Goal: Contribute content

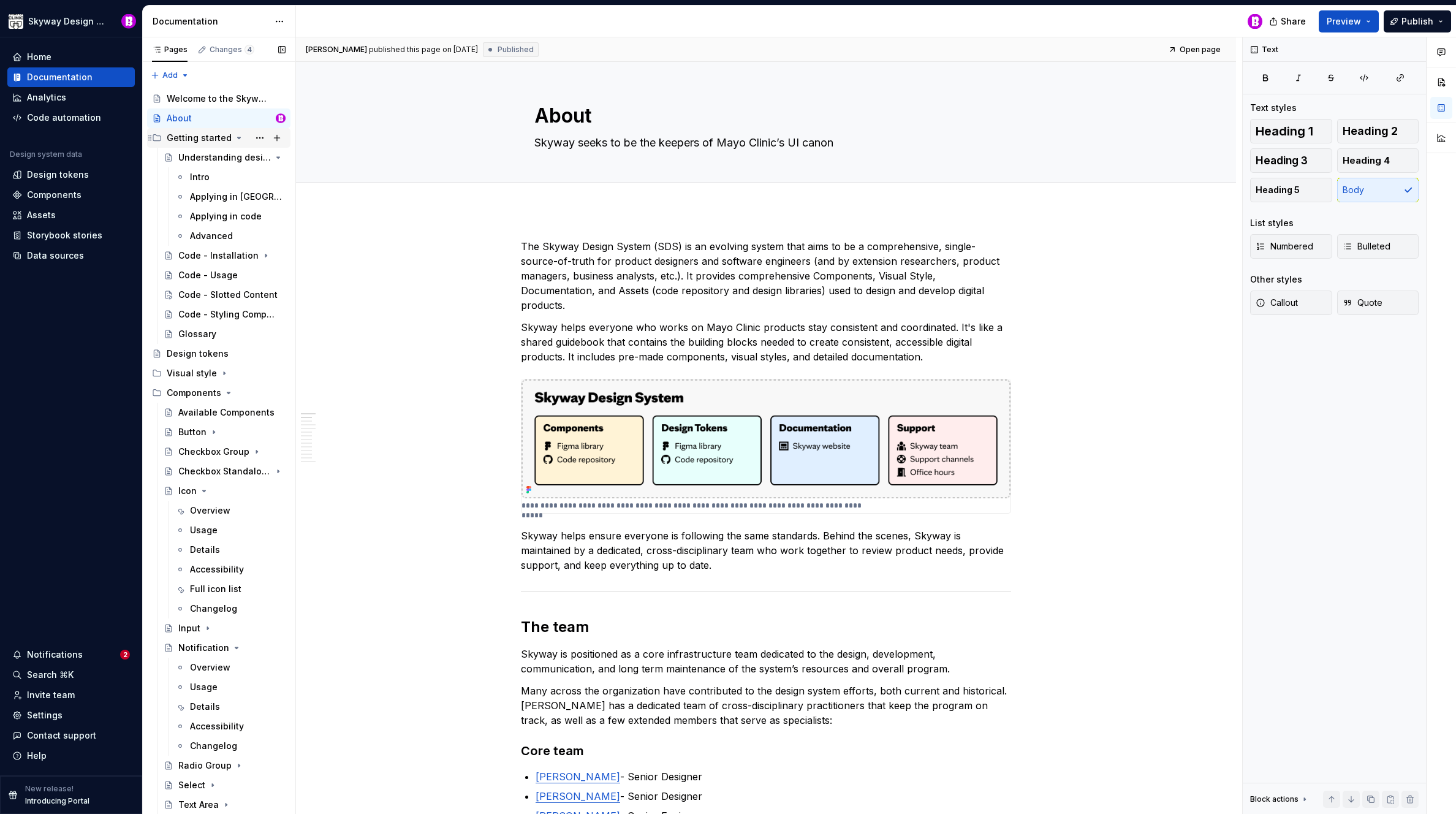
click at [199, 139] on div "Getting started" at bounding box center [199, 138] width 65 height 12
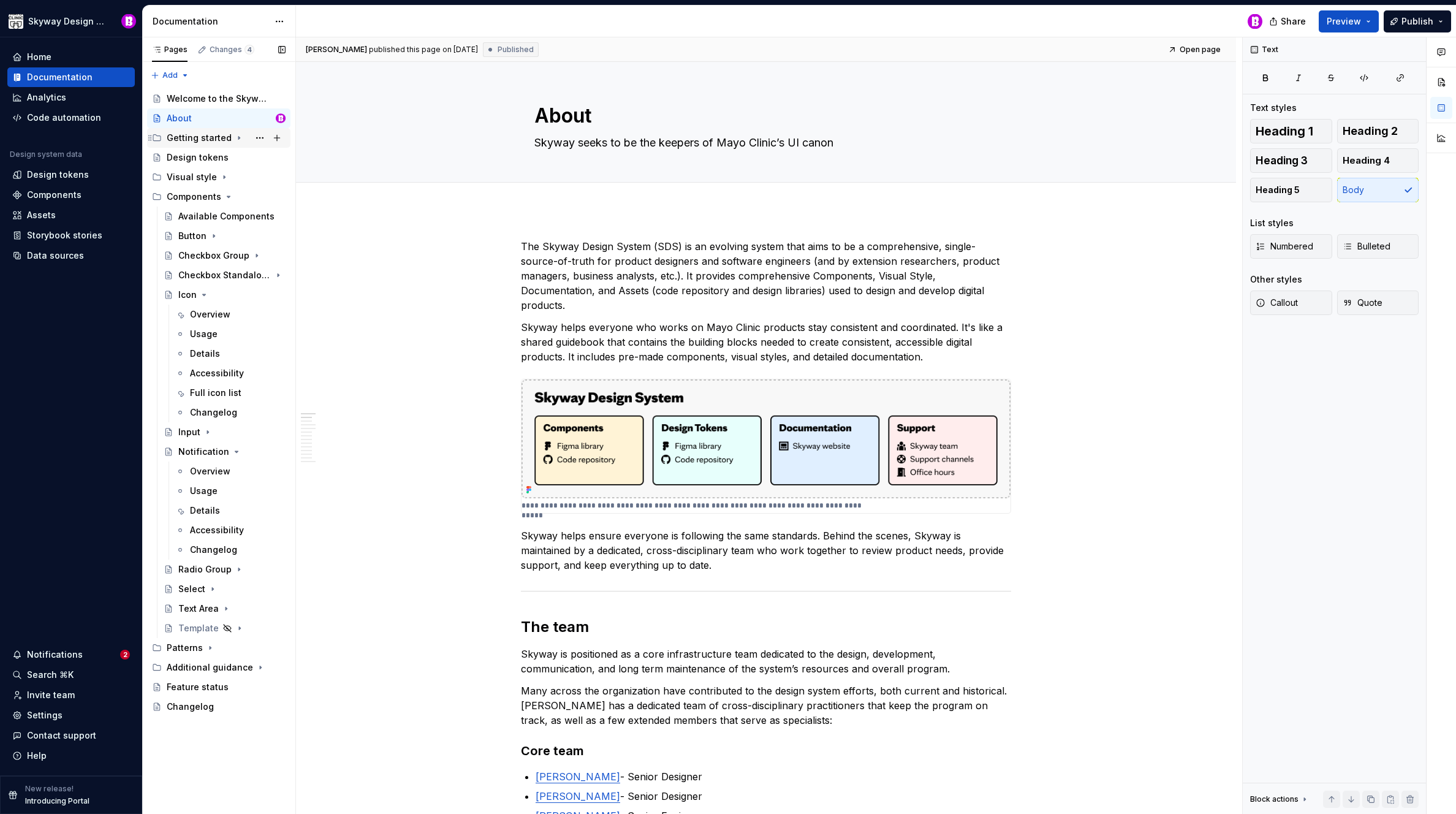
click at [200, 139] on div "Getting started" at bounding box center [199, 138] width 65 height 12
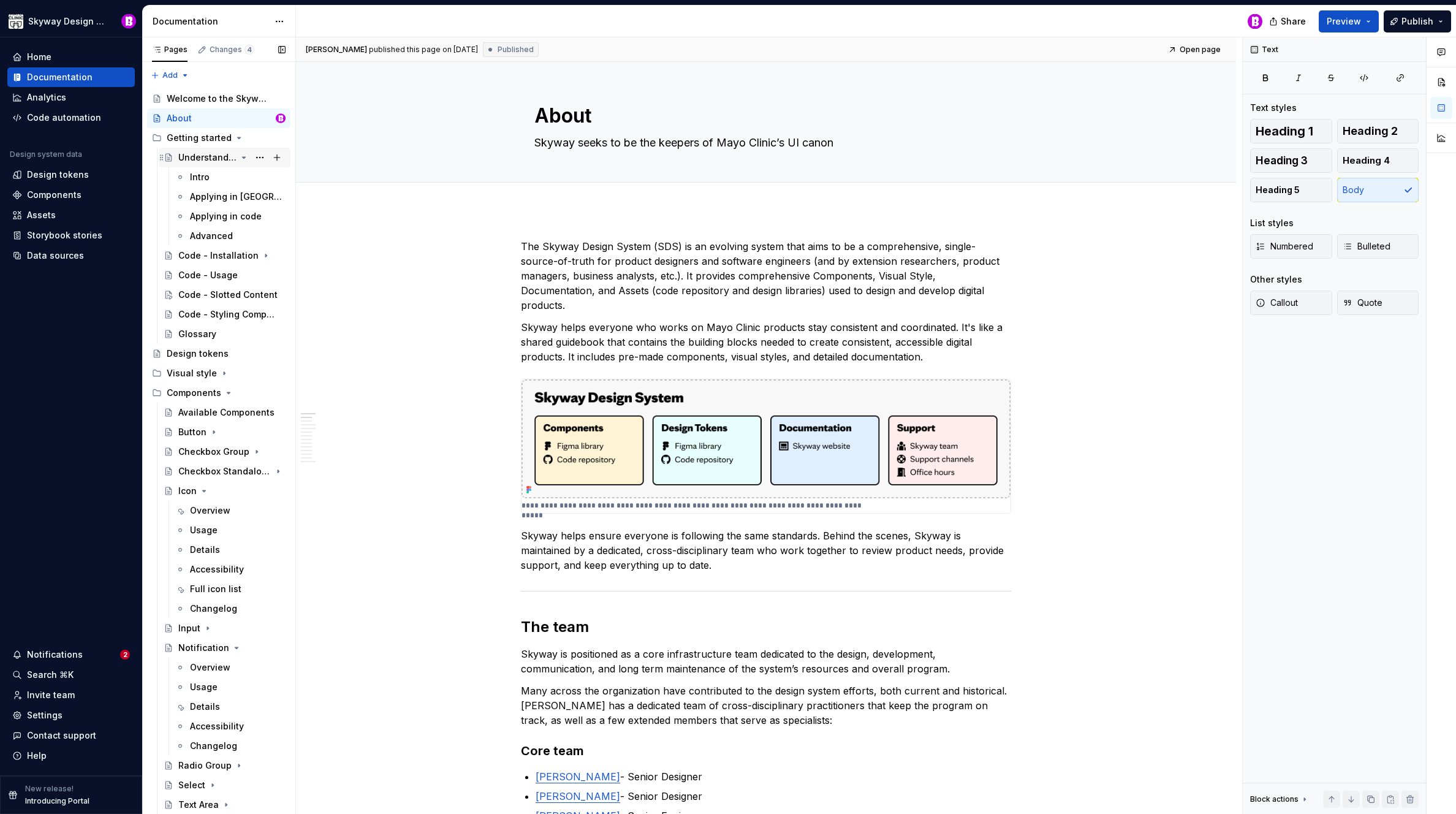
click at [208, 152] on div "Understanding design tokens" at bounding box center [207, 158] width 58 height 12
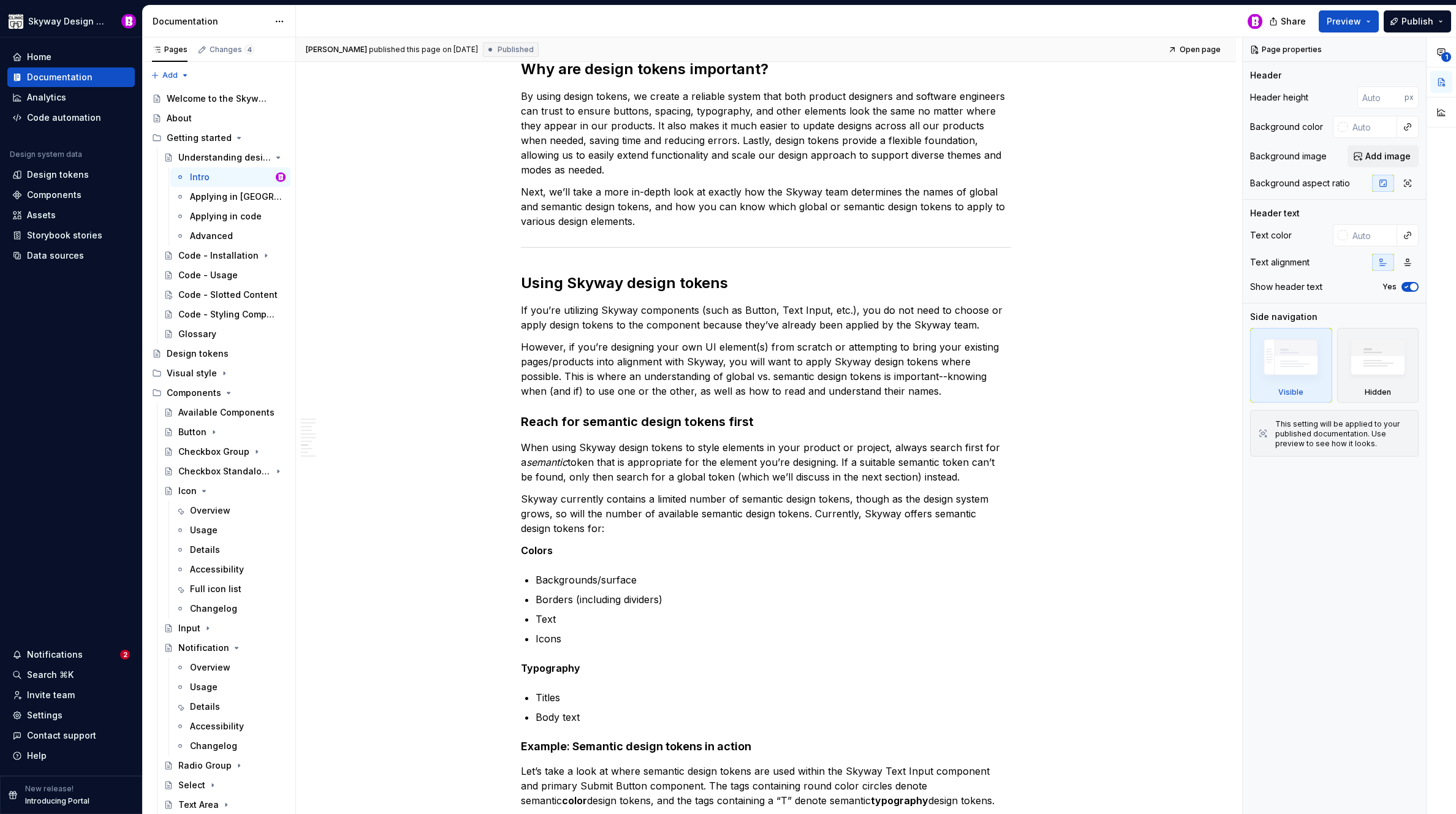
scroll to position [1265, 0]
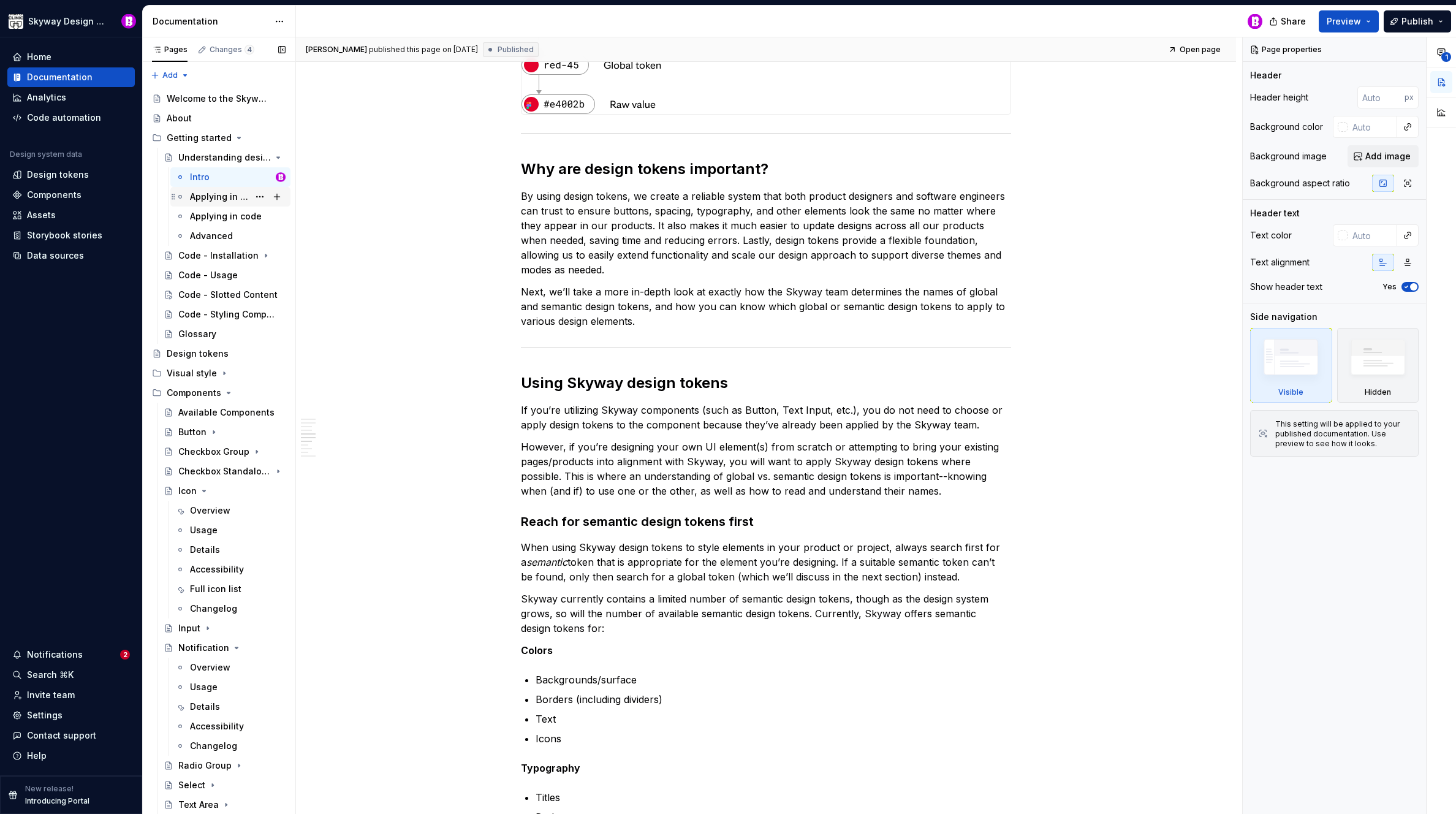
click at [223, 194] on div "Applying in [GEOGRAPHIC_DATA]" at bounding box center [220, 197] width 59 height 12
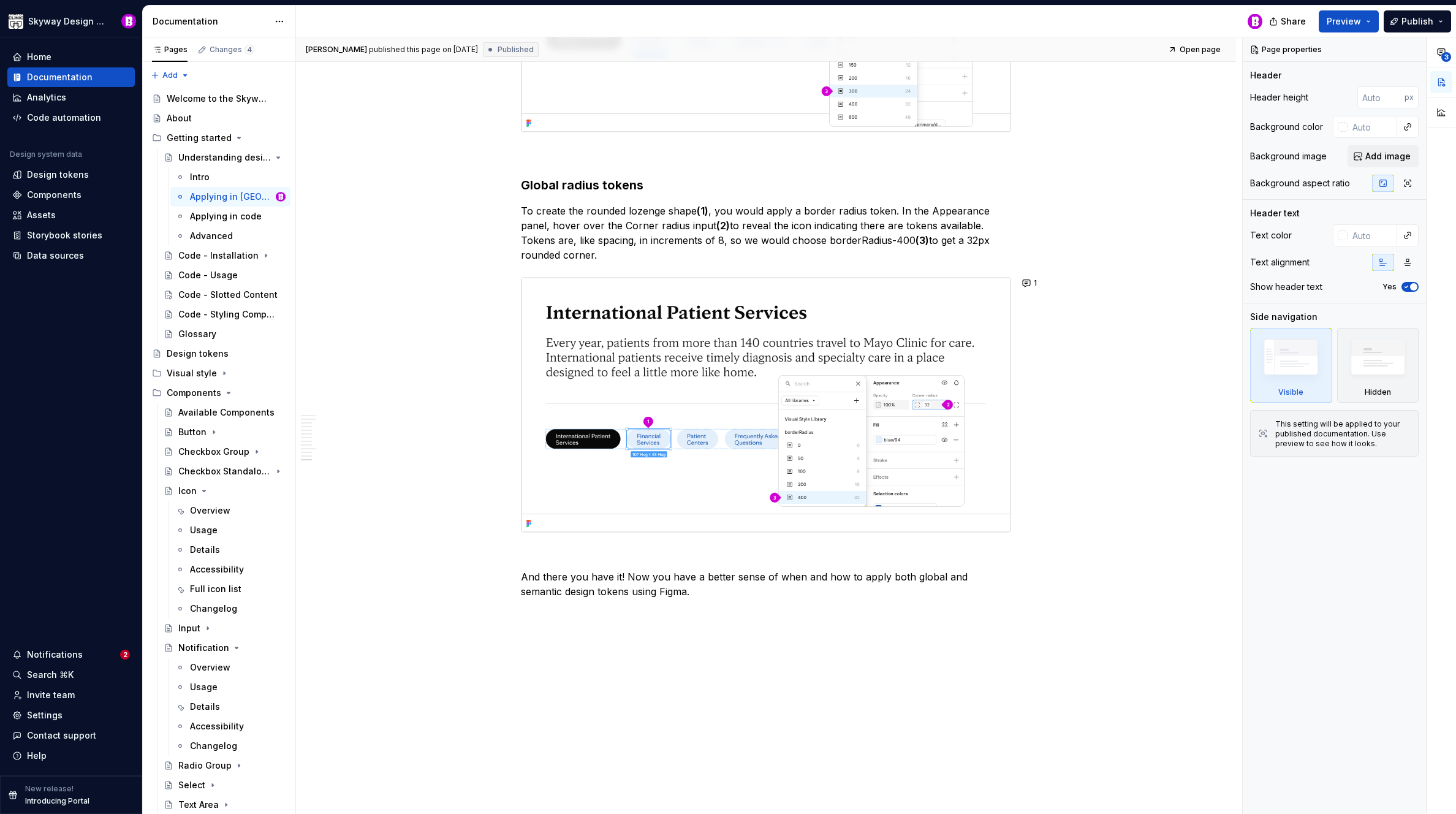
scroll to position [5724, 0]
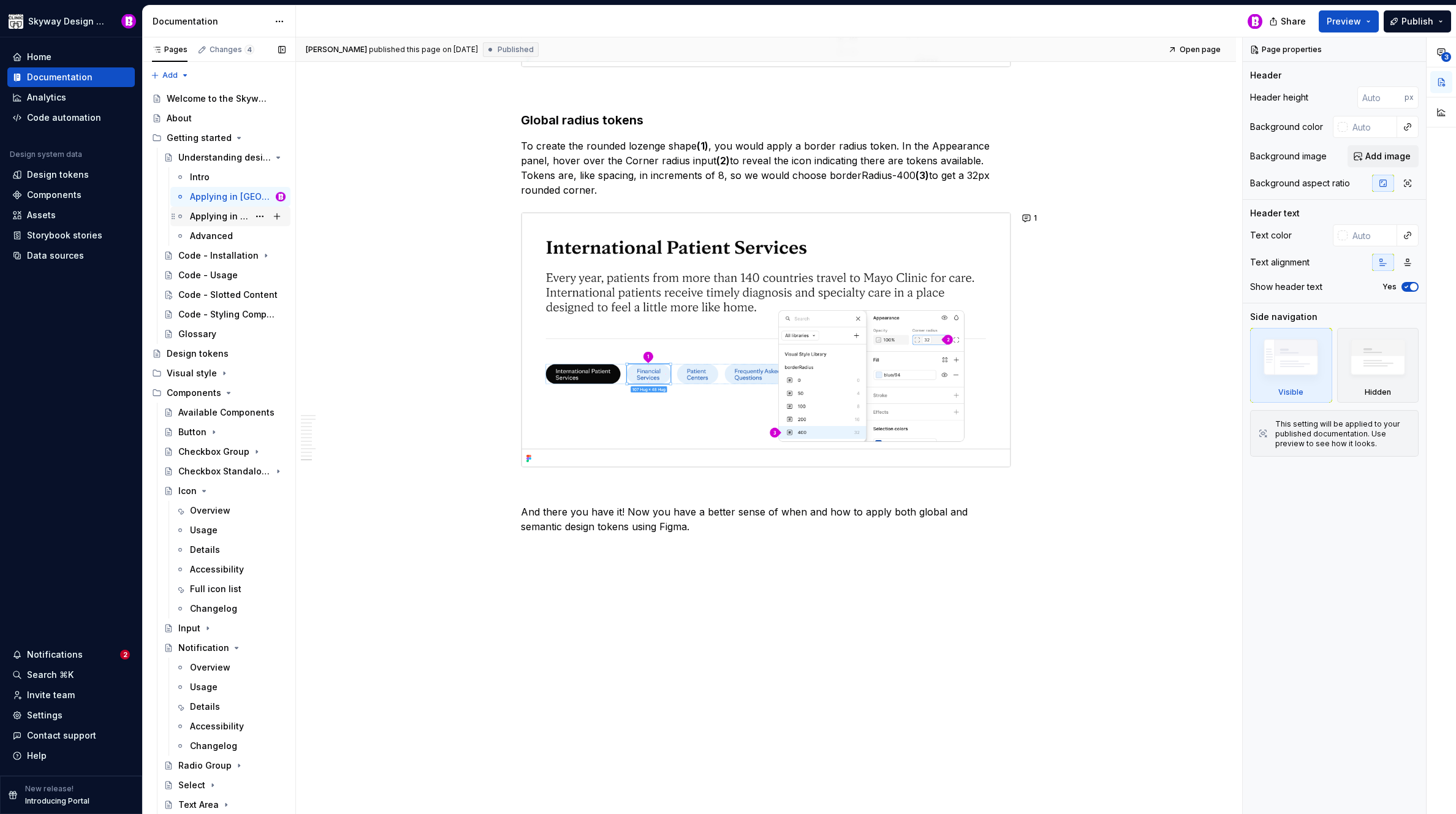
click at [218, 215] on div "Applying in code" at bounding box center [220, 217] width 59 height 12
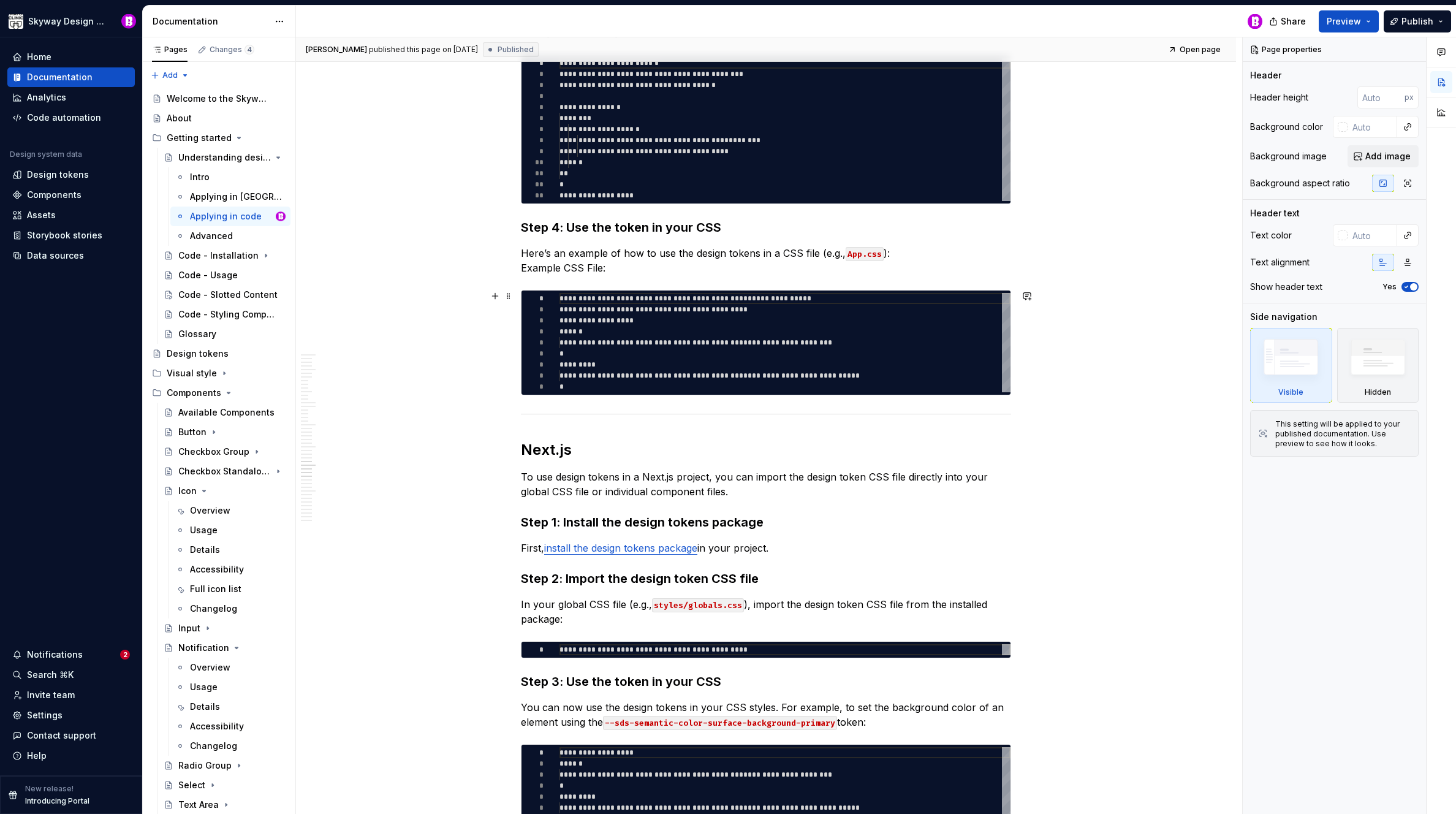
scroll to position [3350, 0]
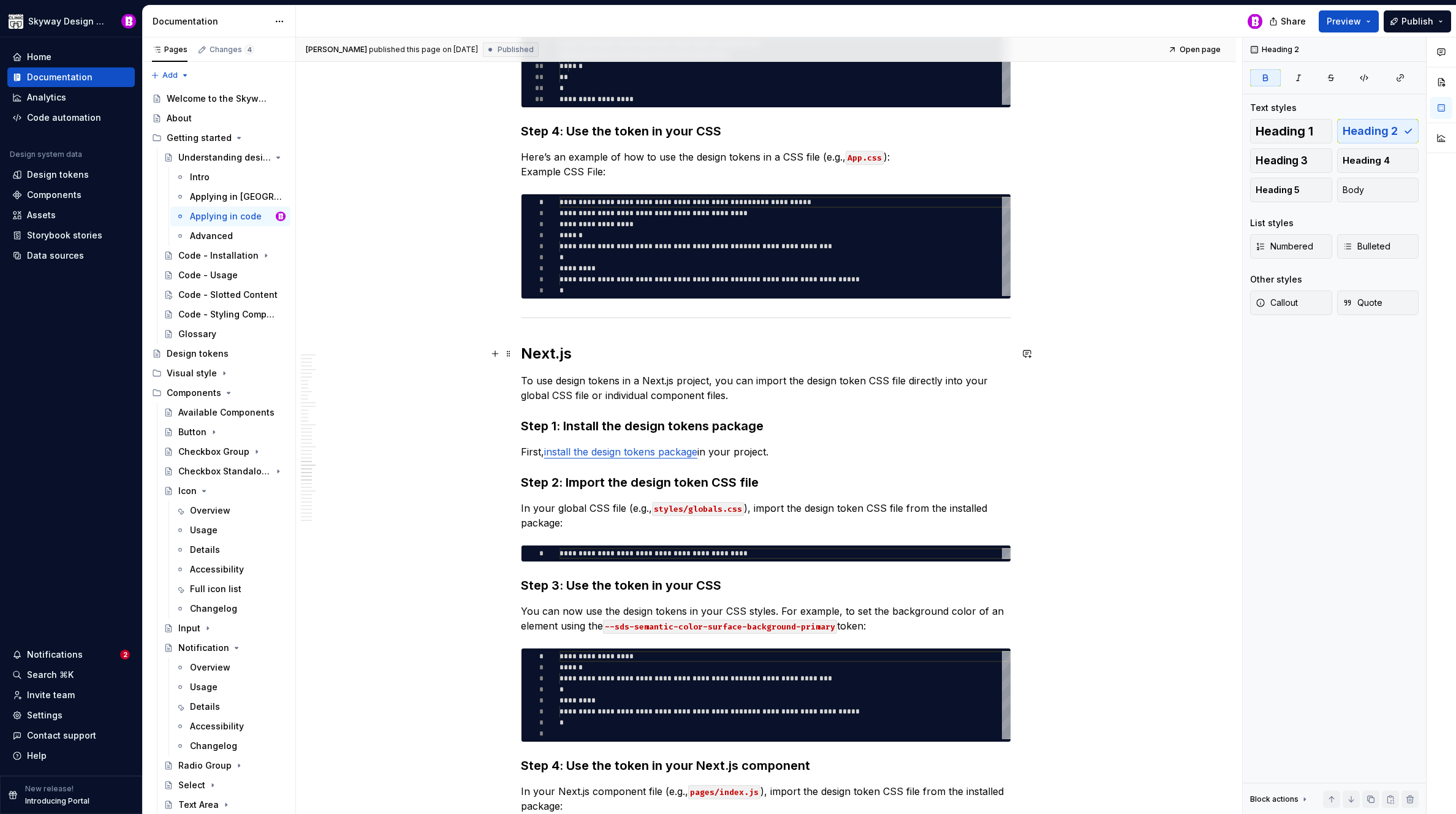
click at [553, 347] on strong "Next.js" at bounding box center [546, 353] width 51 height 18
click at [424, 299] on div "[PERSON_NAME] published this page on [DATE] Published Open page Understanding d…" at bounding box center [769, 426] width 946 height 777
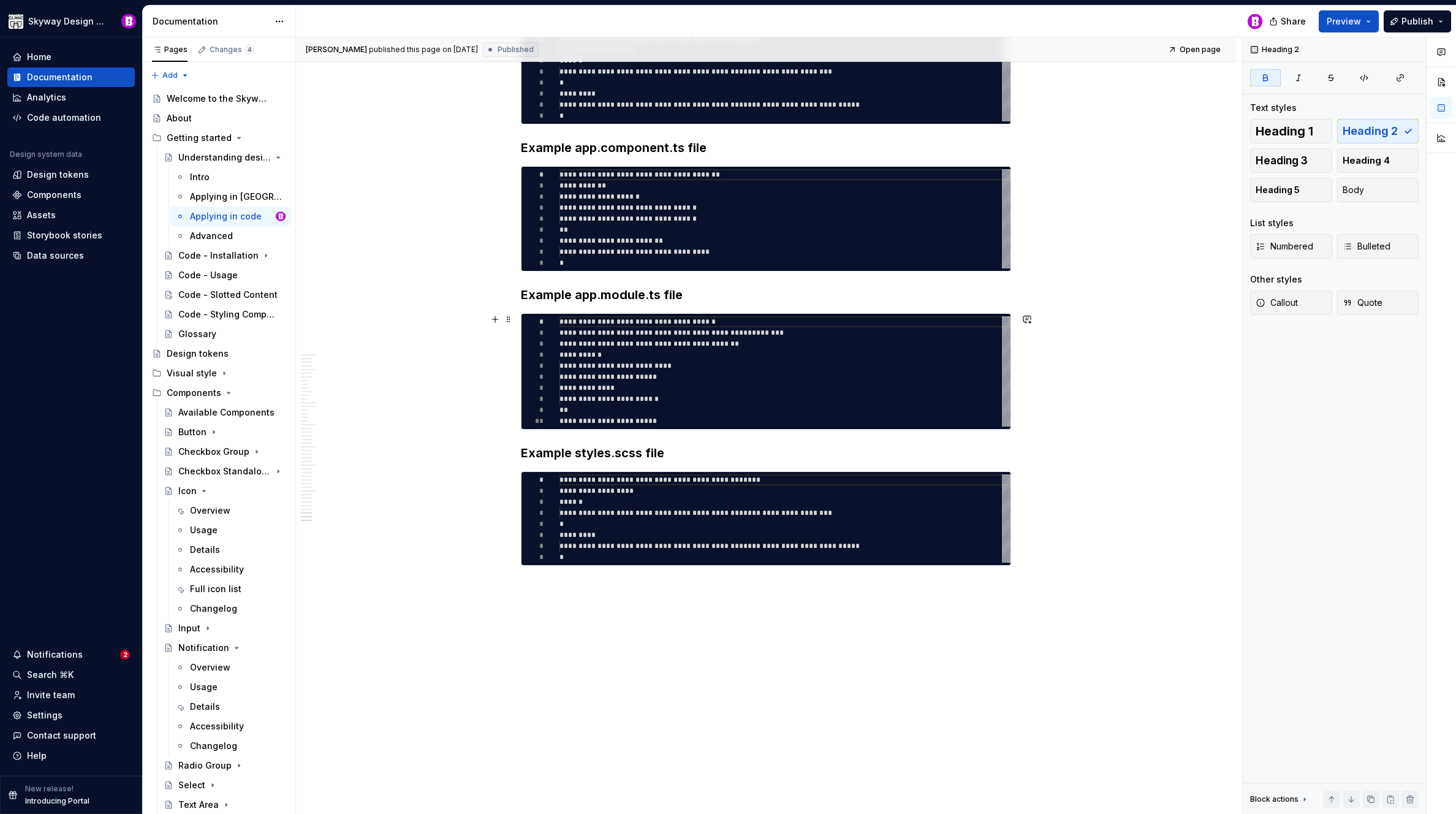
scroll to position [5388, 0]
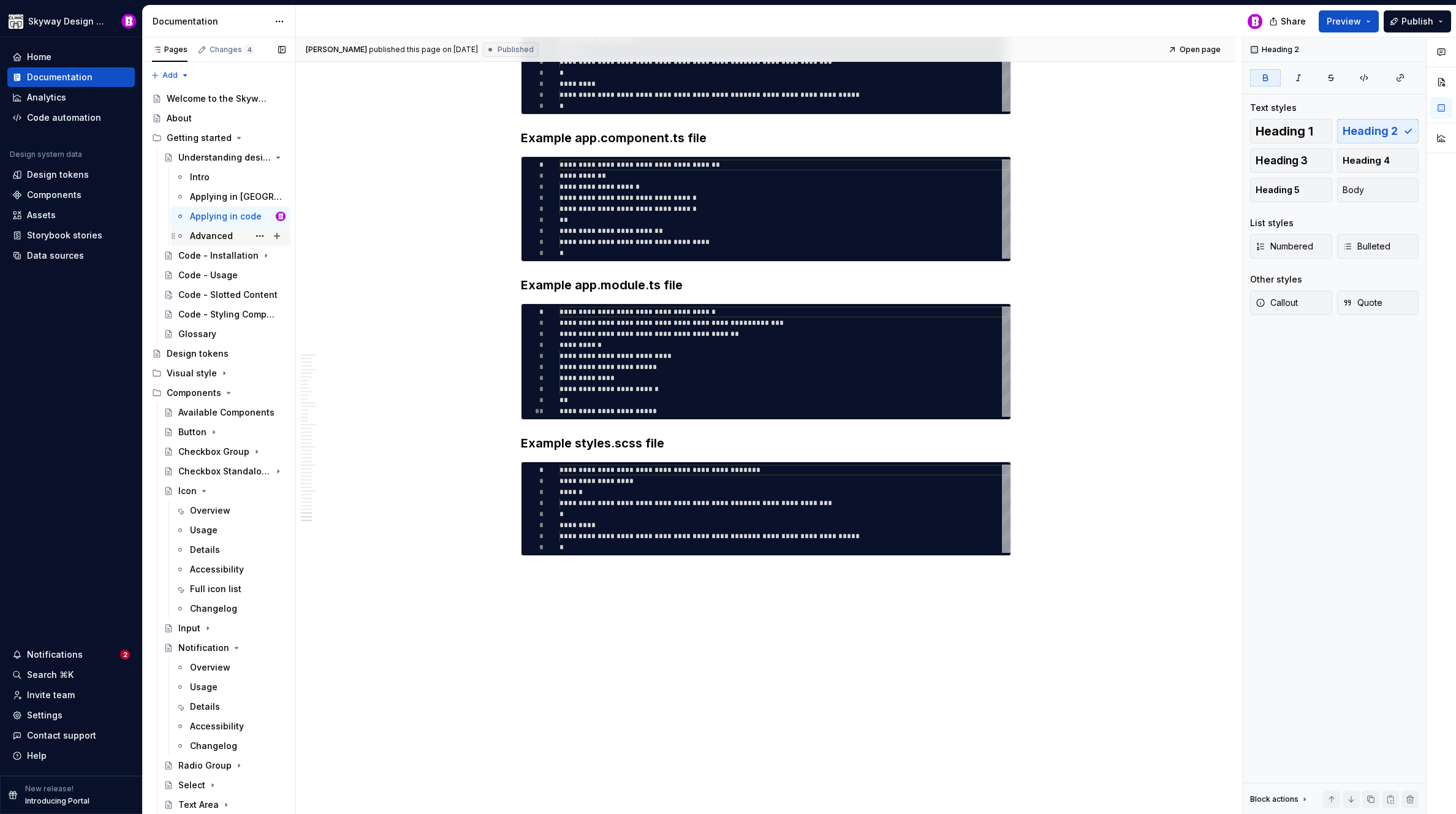
click at [213, 234] on div "Advanced" at bounding box center [212, 236] width 43 height 12
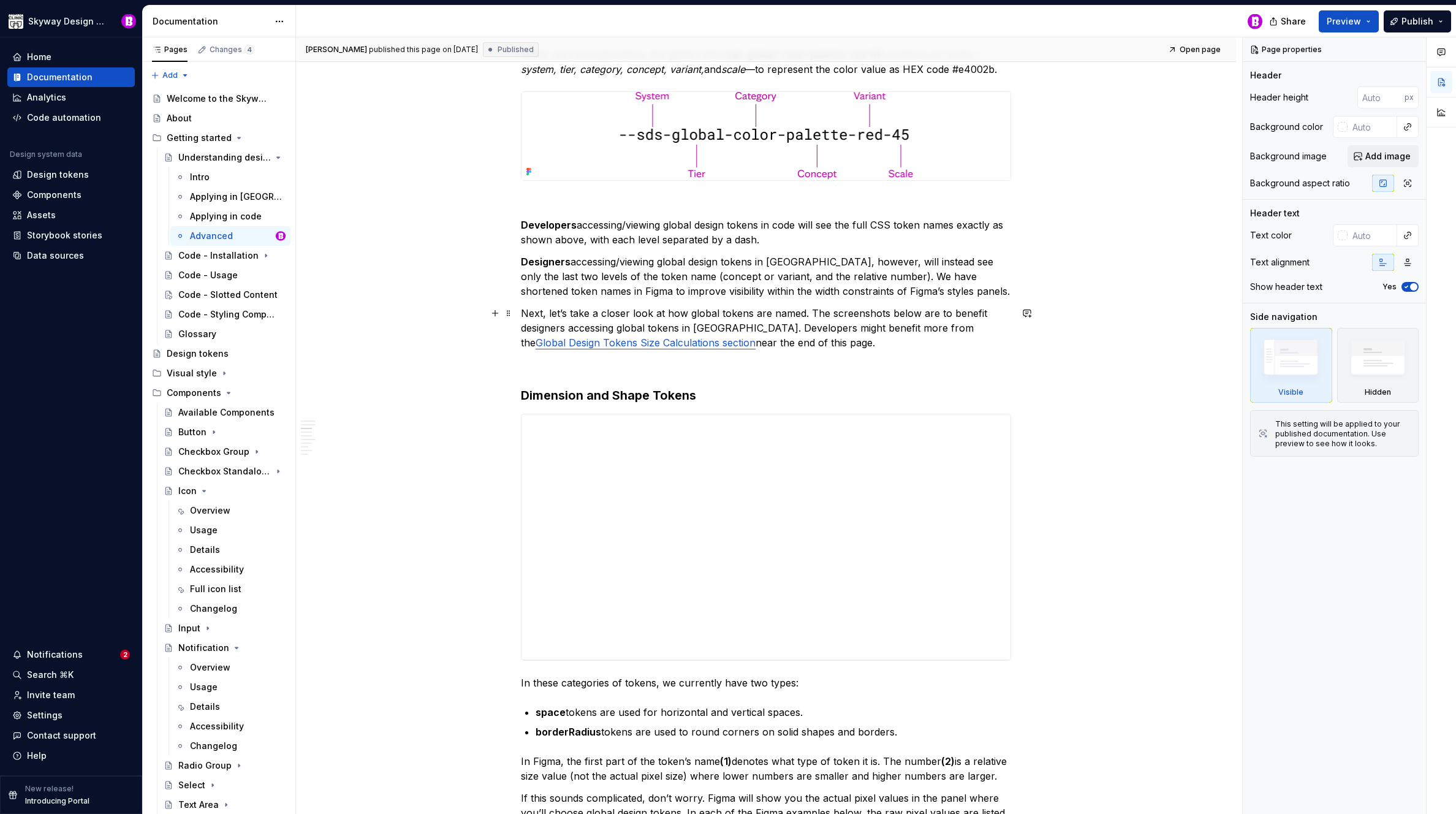
scroll to position [2532, 0]
type textarea "*"
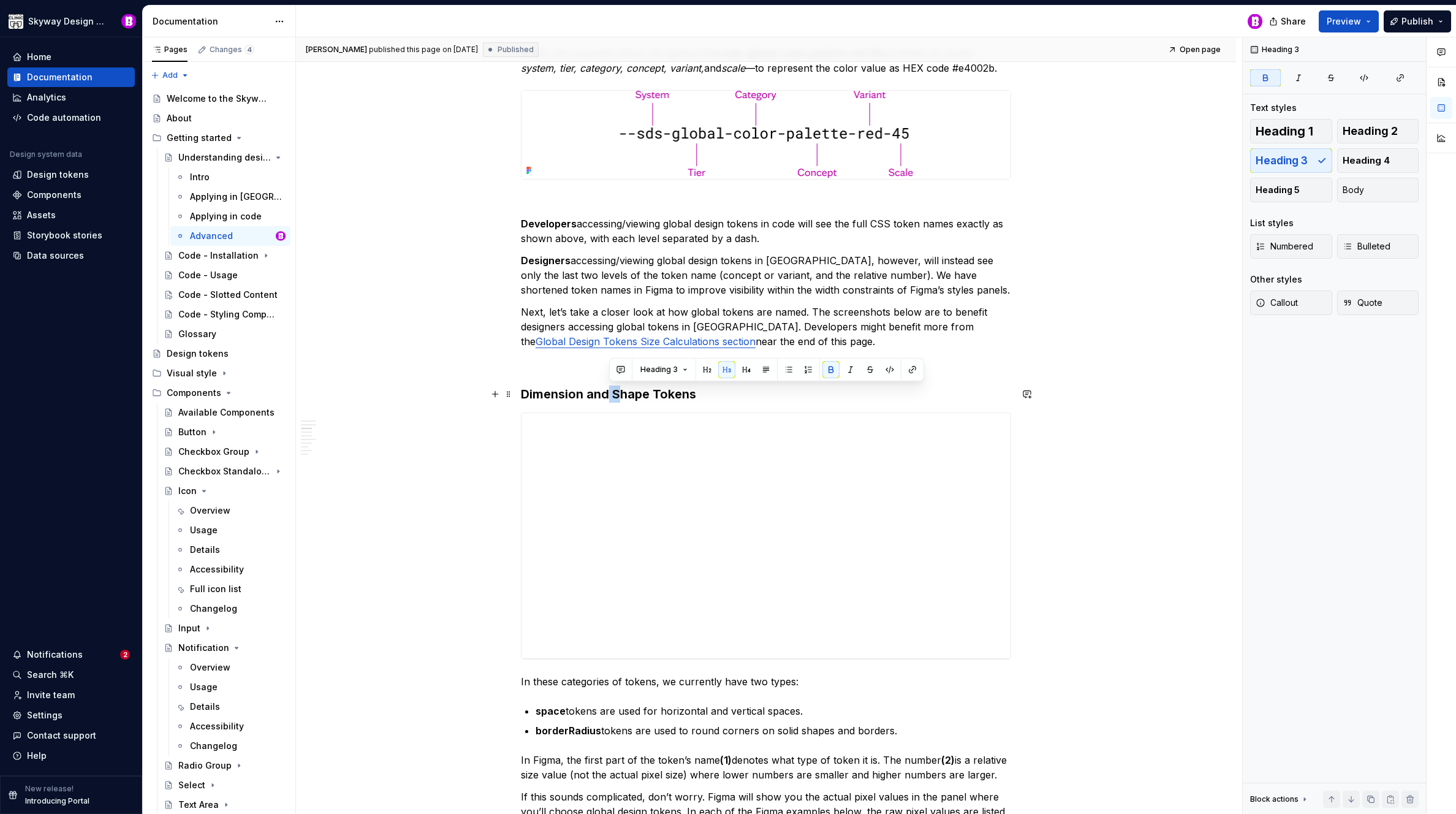
drag, startPoint x: 619, startPoint y: 393, endPoint x: 611, endPoint y: 391, distance: 8.2
click at [610, 393] on strong "Dimension and Shape Tokens" at bounding box center [608, 394] width 175 height 15
click at [618, 394] on strong "Dimension and Shape Tokens" at bounding box center [608, 394] width 175 height 15
click at [614, 395] on strong "Dimension and Shape Tokens" at bounding box center [608, 394] width 175 height 15
click at [613, 394] on strong "Dimension and Shape Tokens" at bounding box center [608, 394] width 175 height 15
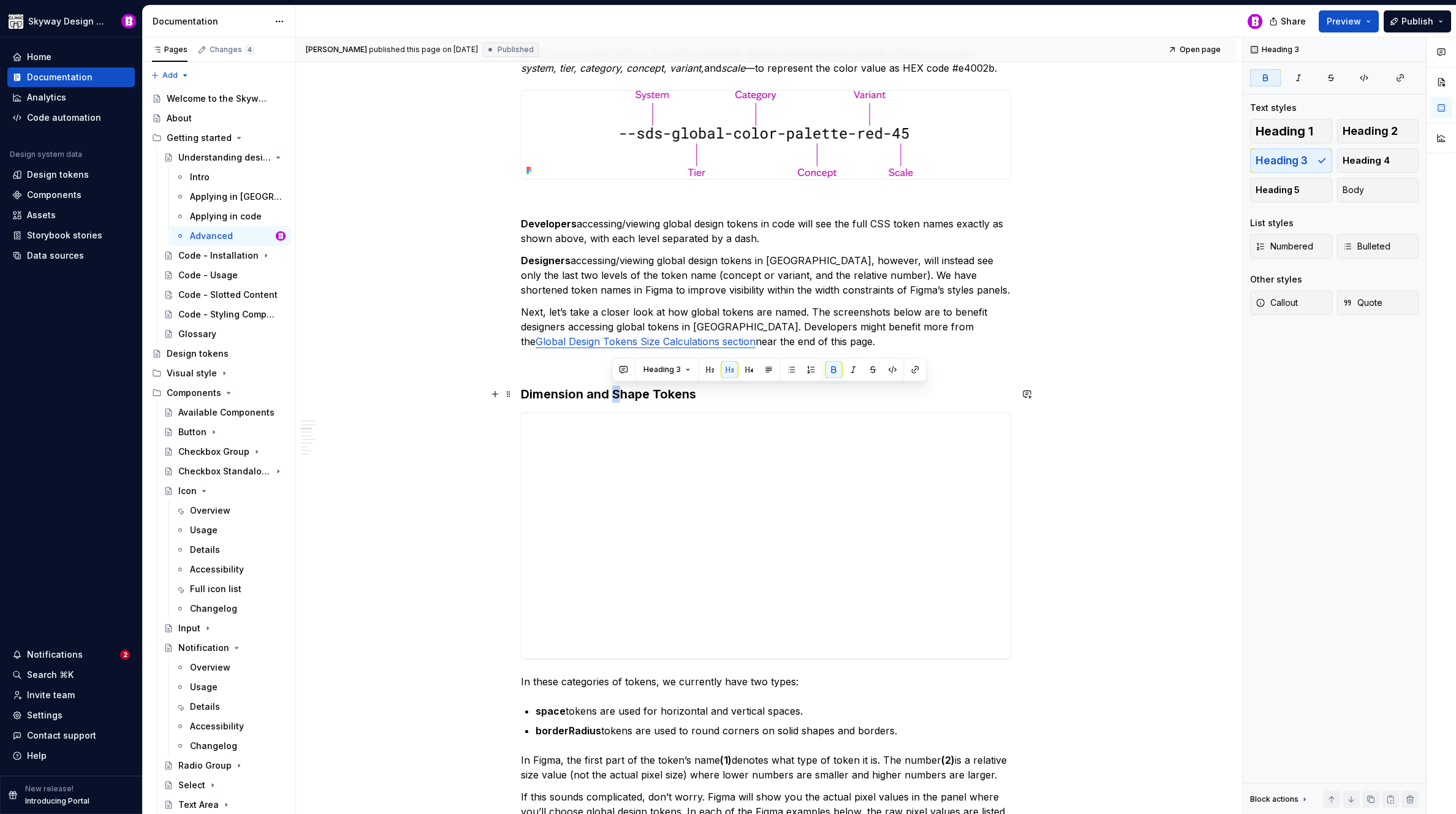
click at [613, 394] on strong "Dimension and Shape Tokens" at bounding box center [608, 394] width 175 height 15
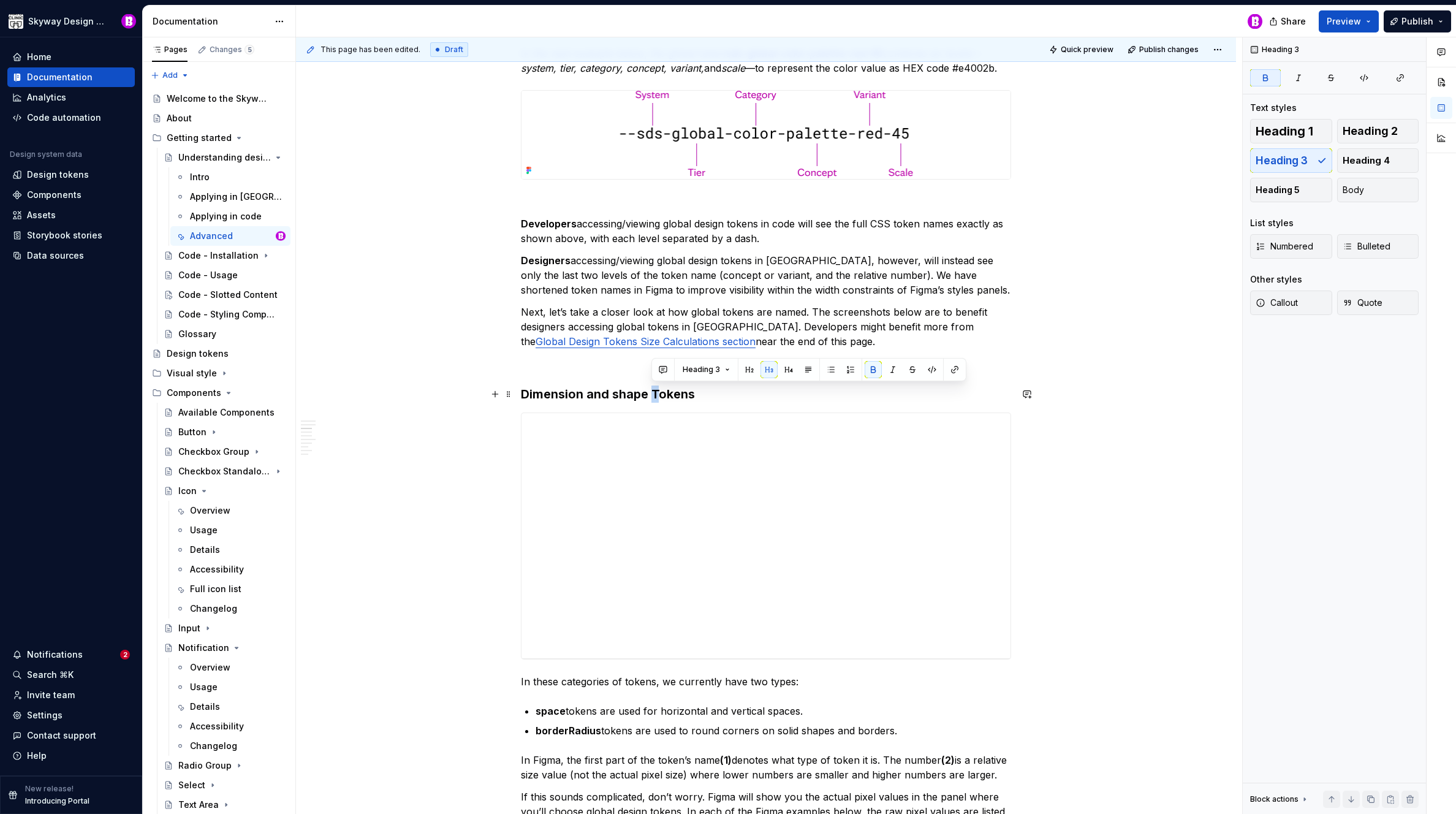
click at [653, 395] on strong "Dimension and shape Tokens" at bounding box center [608, 394] width 174 height 15
click at [464, 365] on div "This page has been edited. Draft Quick preview Publish changes Understanding de…" at bounding box center [769, 426] width 946 height 777
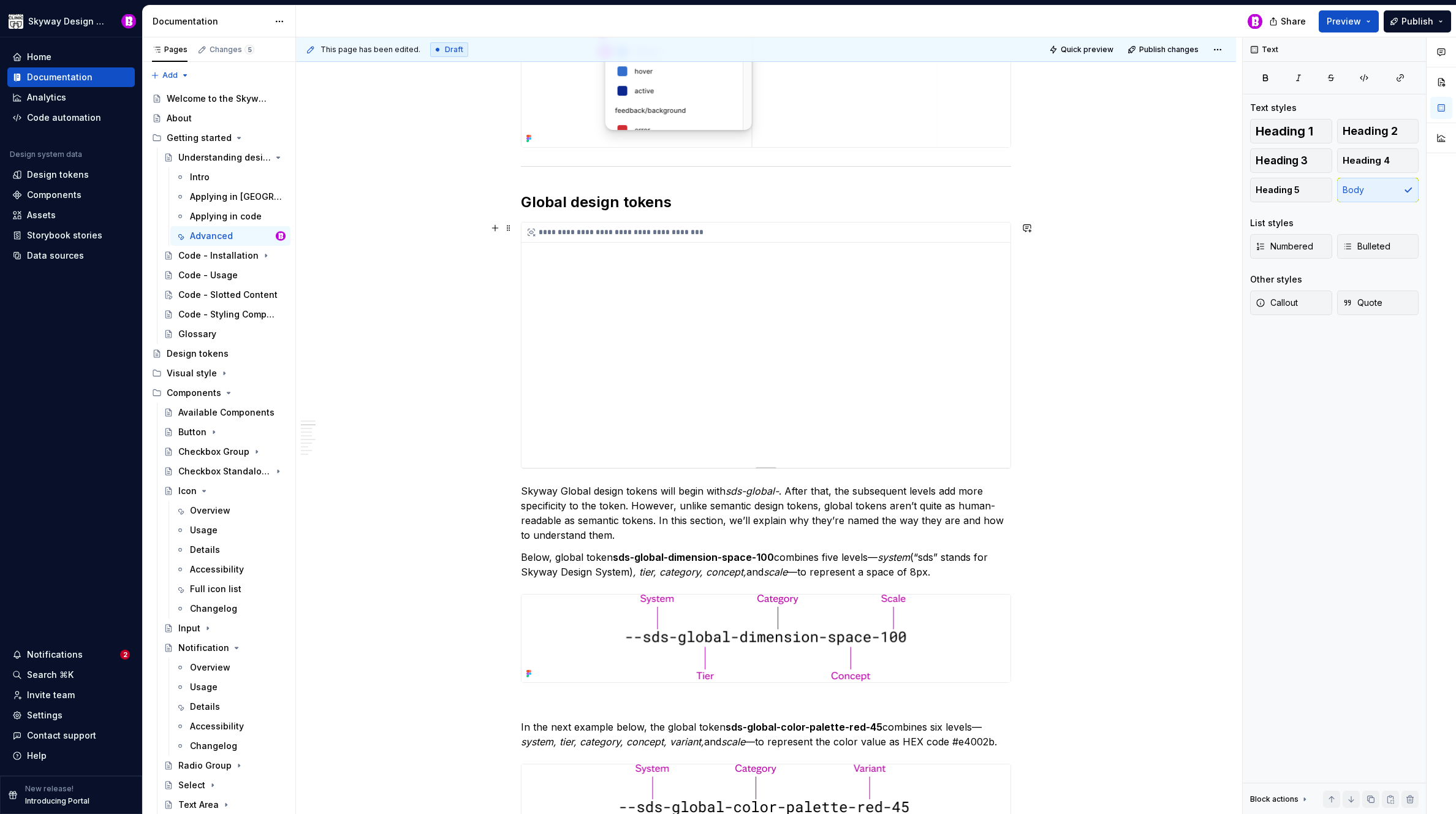
scroll to position [1876, 0]
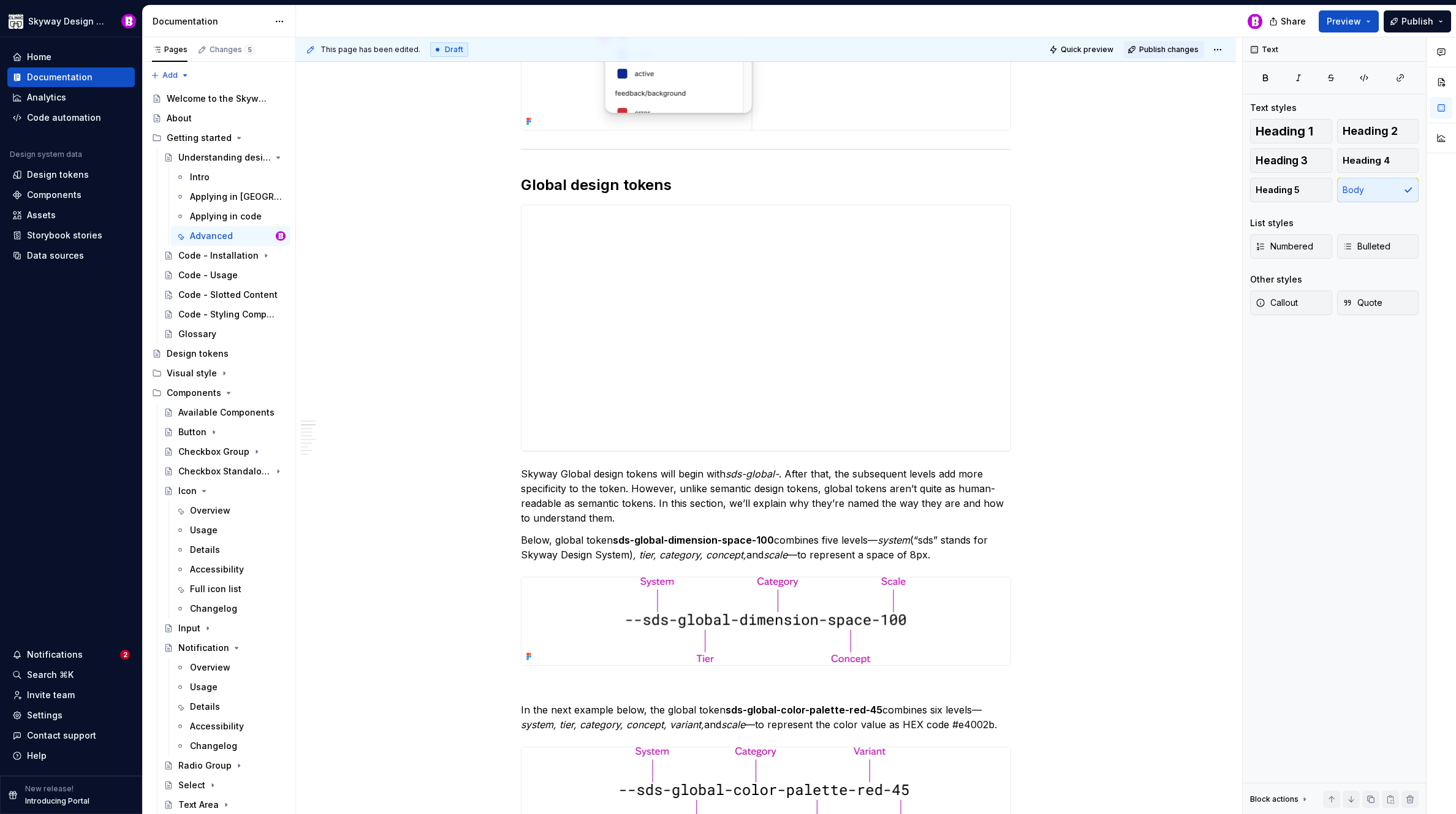
click at [1165, 52] on span "Publish changes" at bounding box center [1169, 50] width 59 height 10
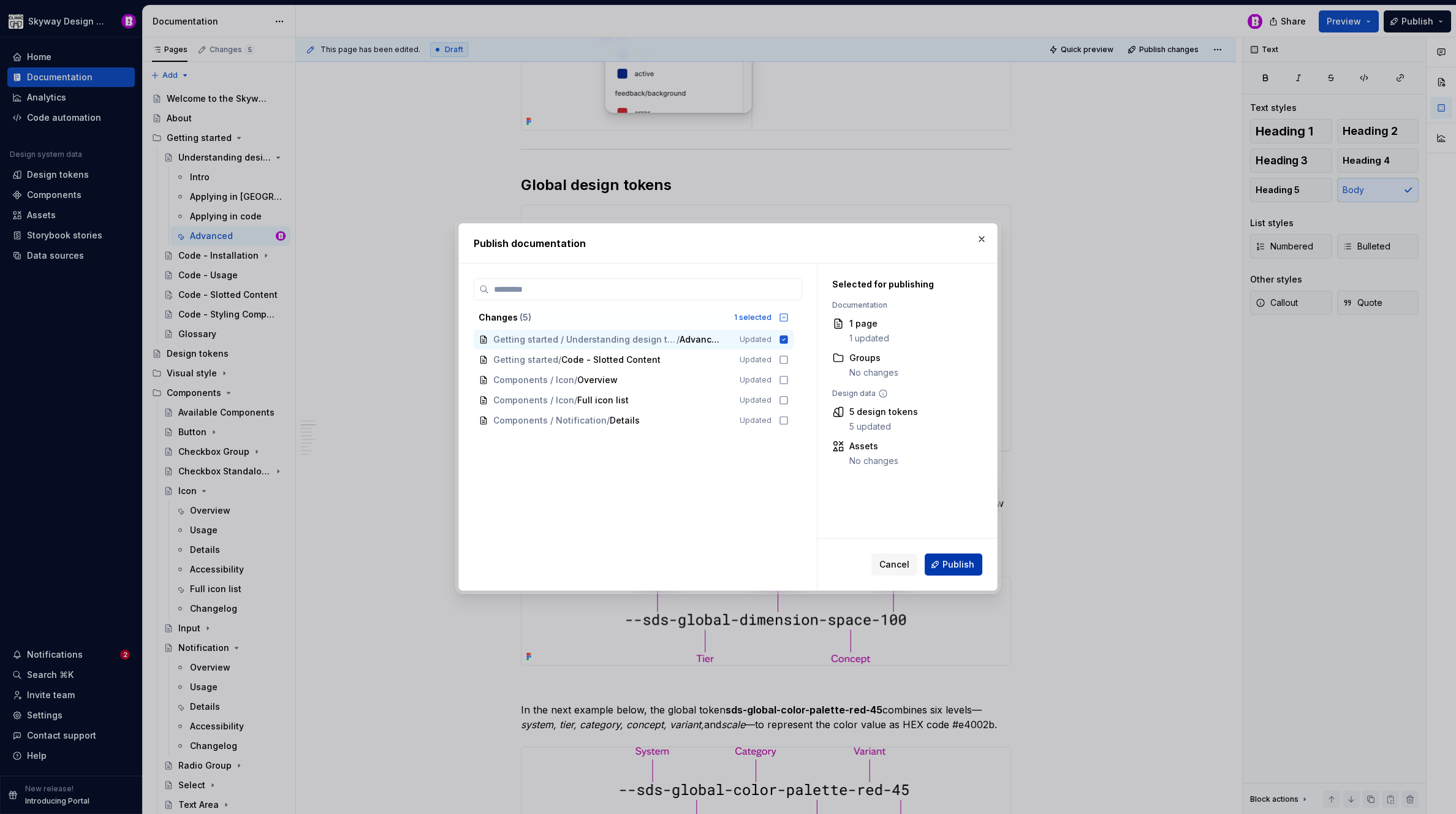
click at [954, 566] on span "Publish" at bounding box center [959, 564] width 32 height 12
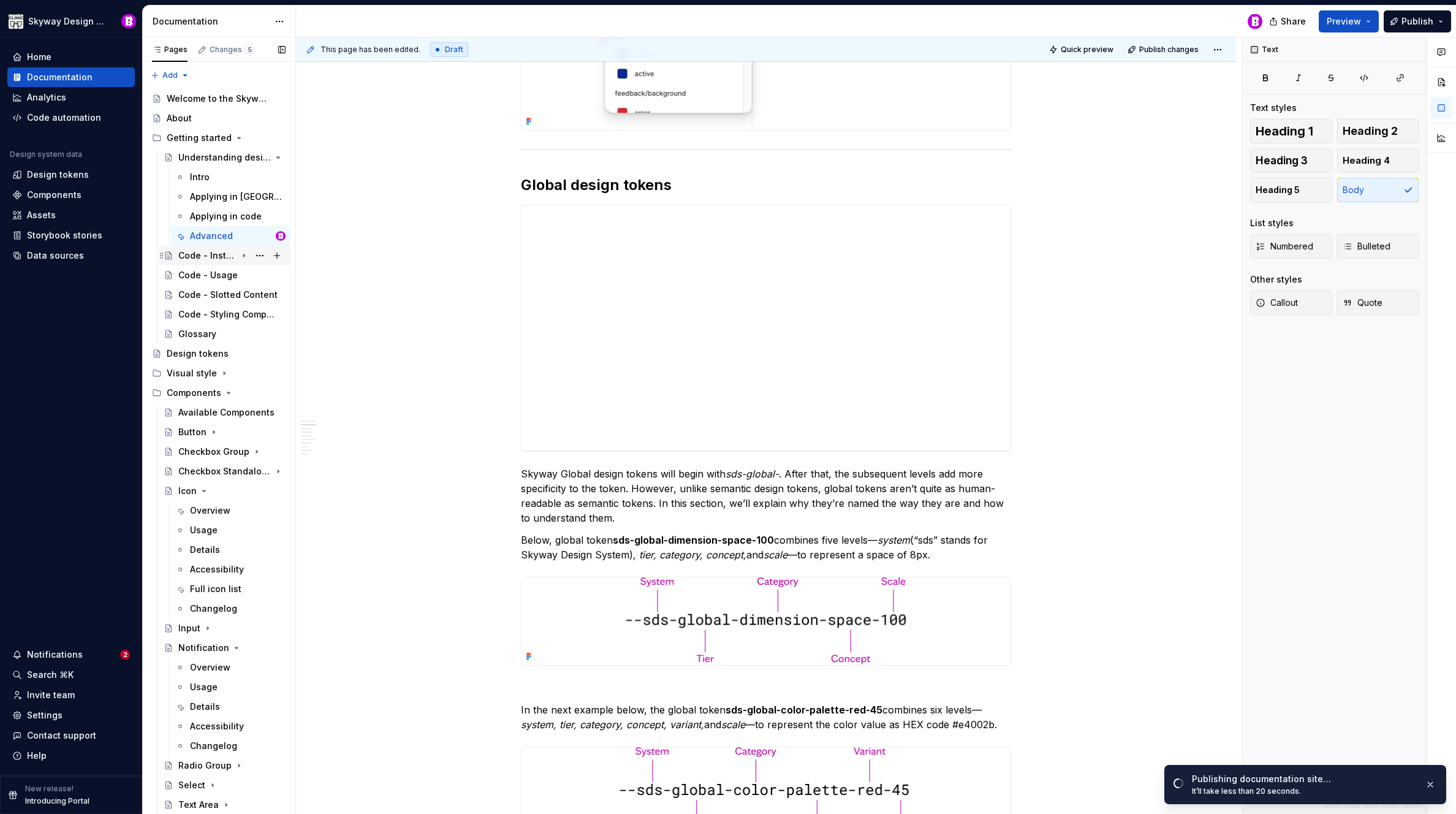
click at [216, 257] on div "Code - Installation" at bounding box center [207, 256] width 58 height 12
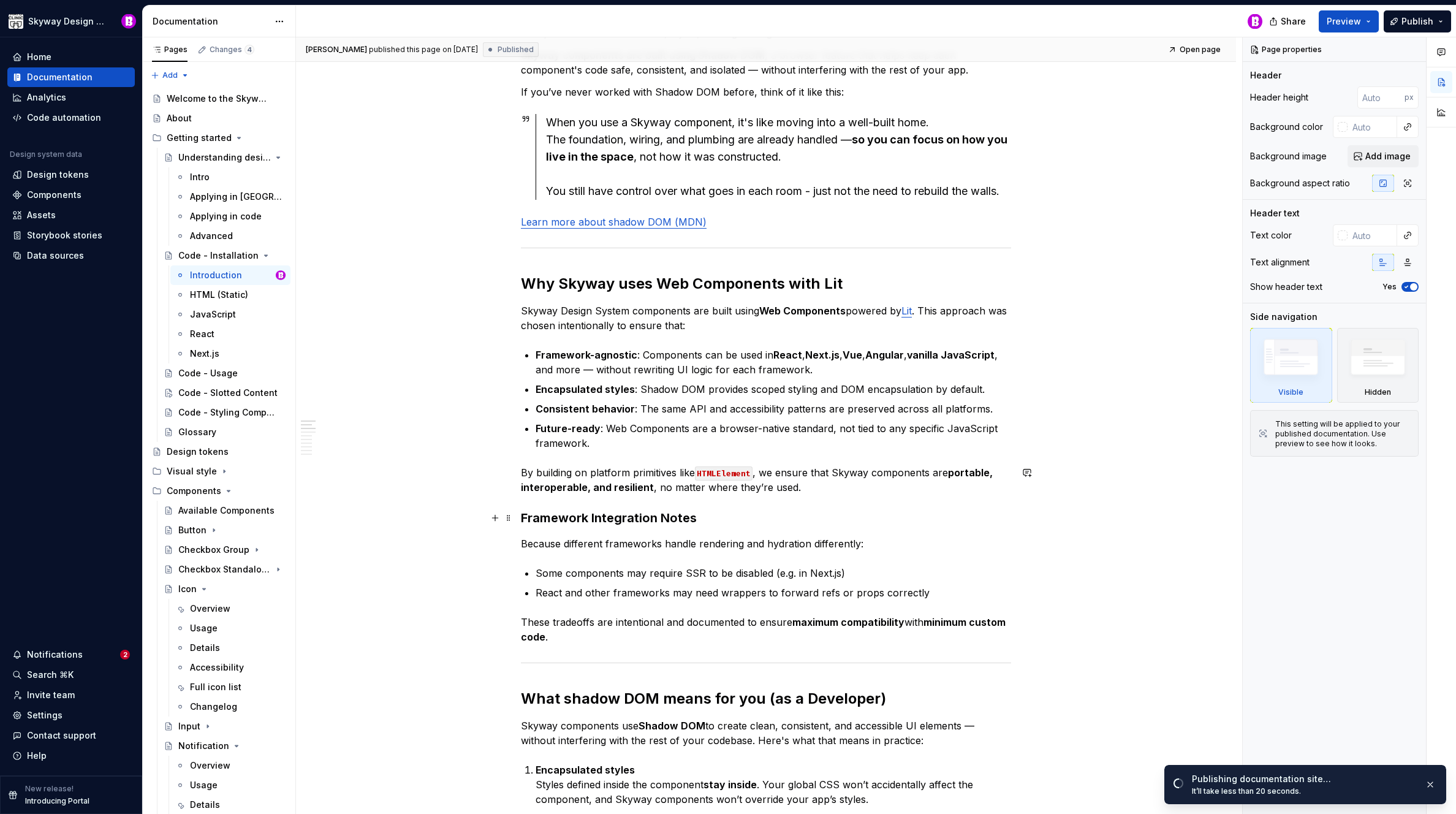
scroll to position [372, 0]
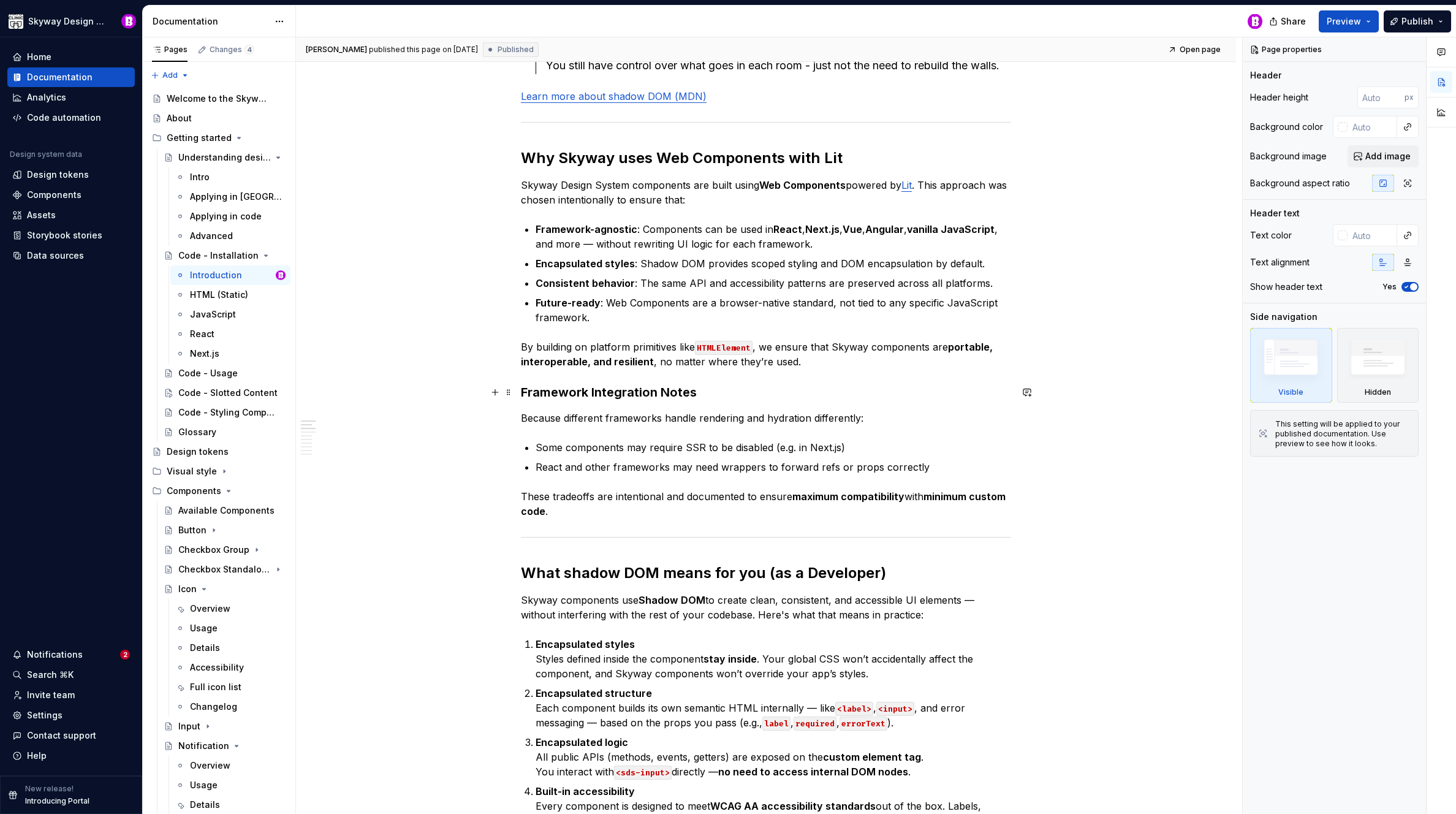
type textarea "*"
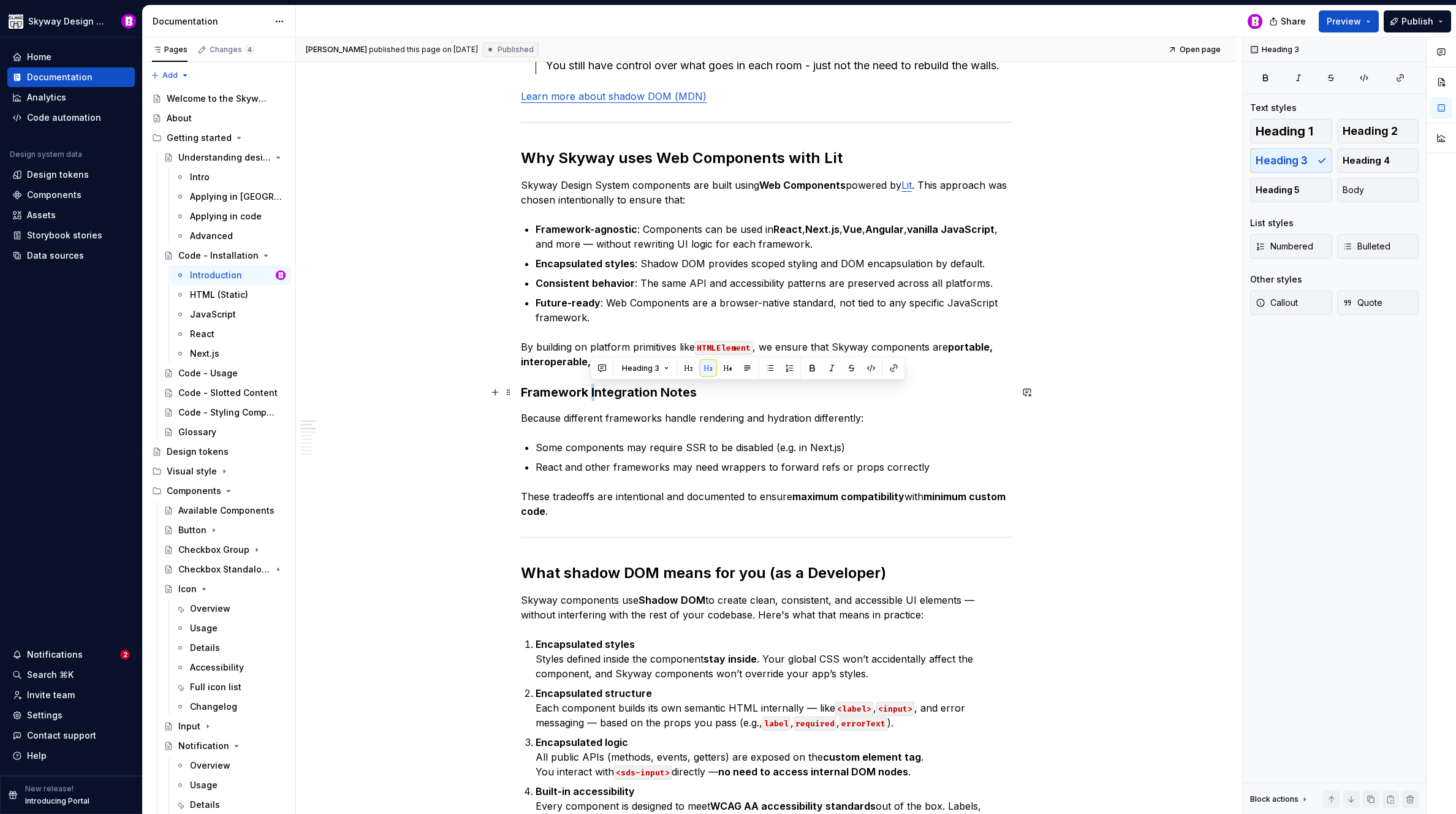
click at [589, 394] on h3 "Framework Integration Notes" at bounding box center [765, 393] width 490 height 17
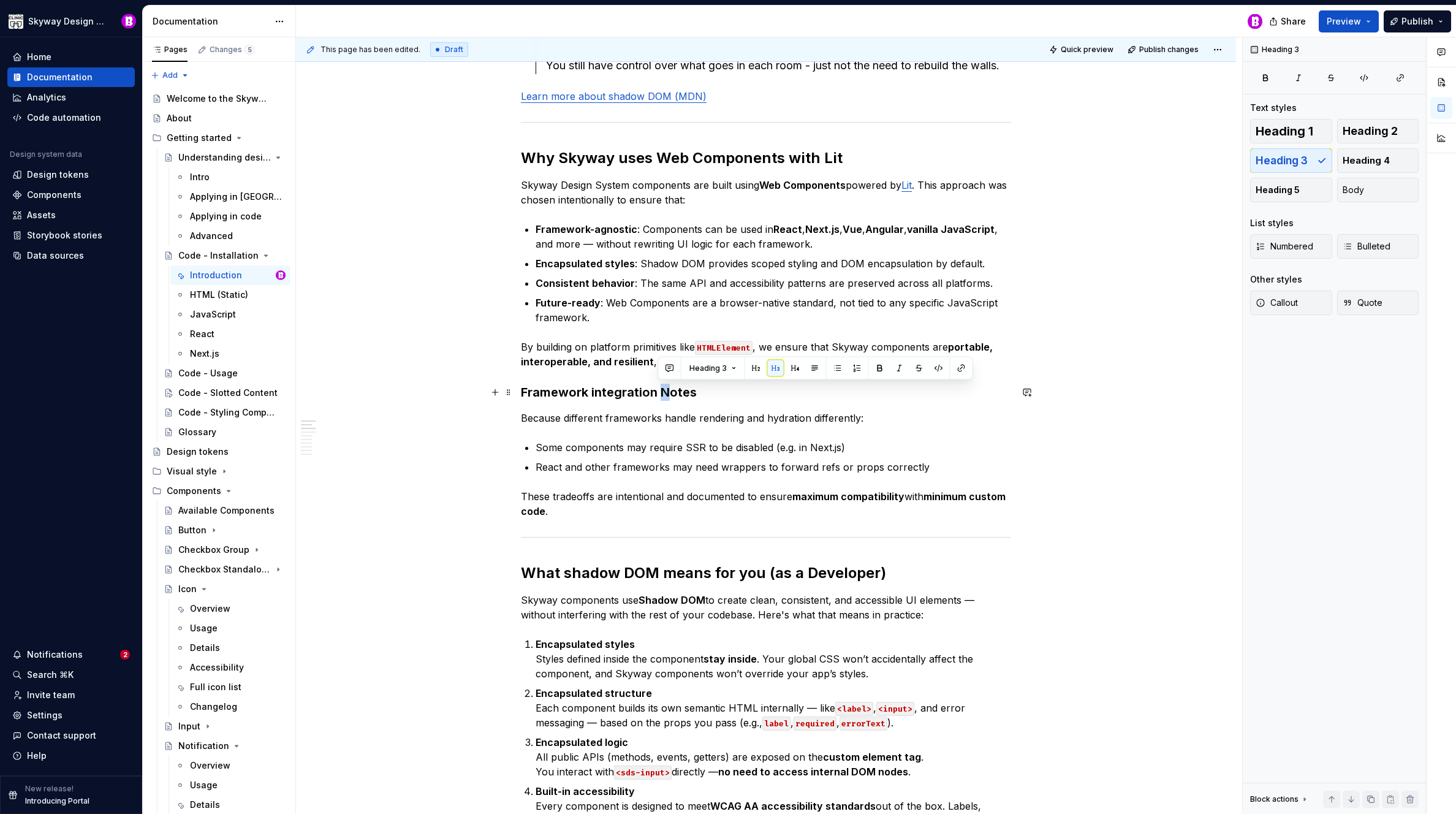
click at [660, 396] on h3 "Framework integration Notes" at bounding box center [765, 393] width 490 height 17
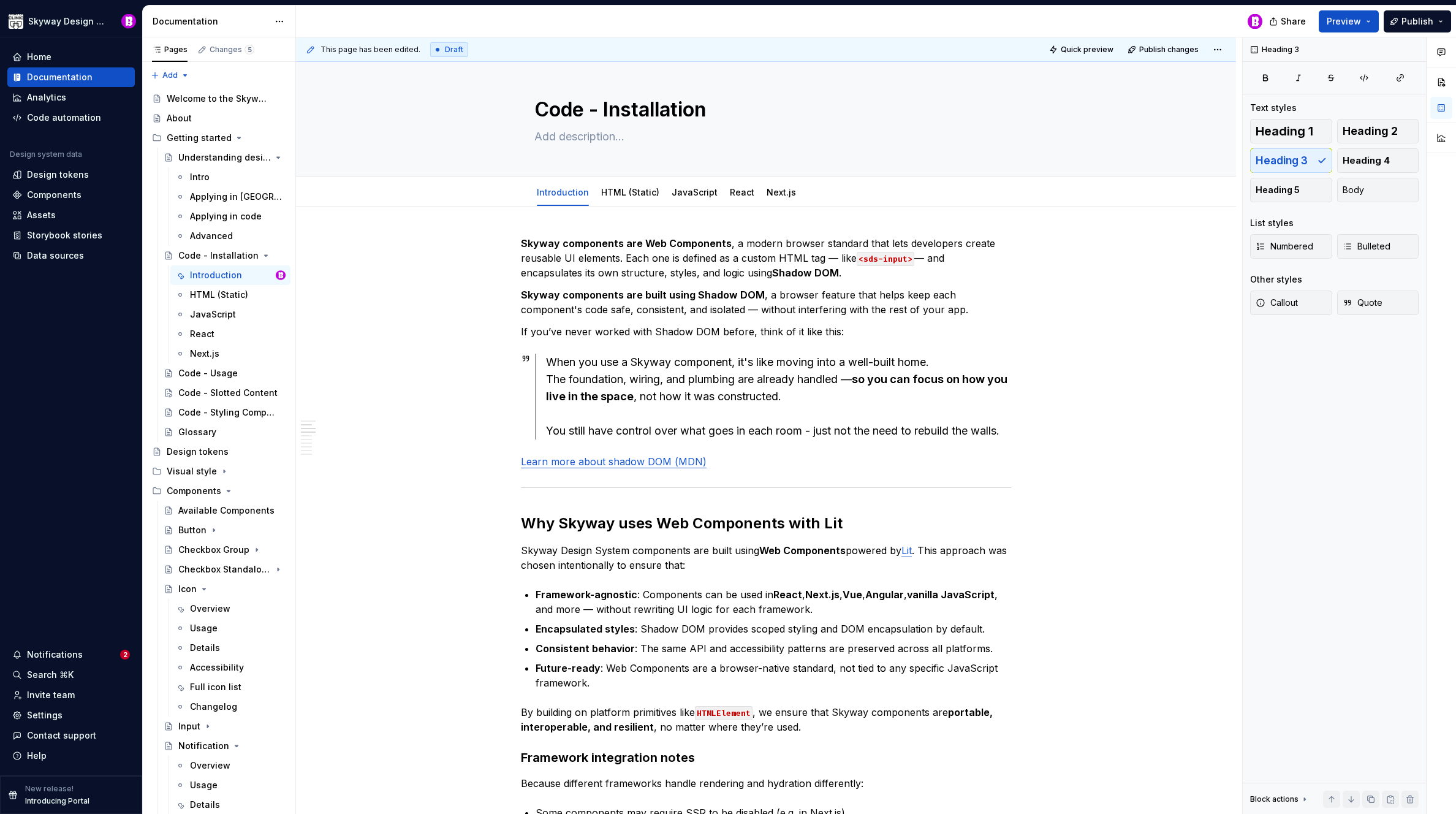
scroll to position [0, 0]
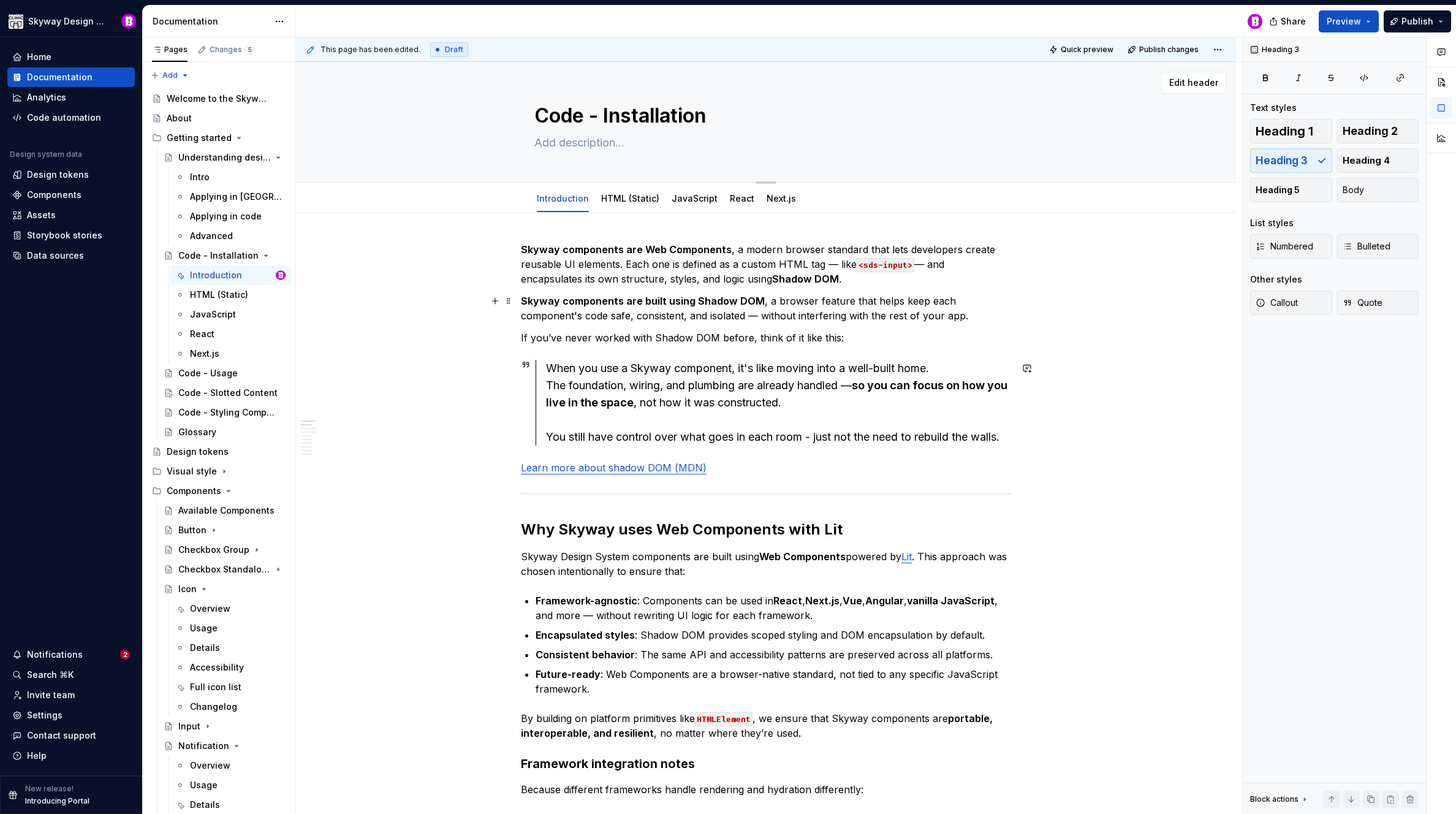
type textarea "*"
click at [606, 117] on textarea "Code - Installation" at bounding box center [763, 116] width 463 height 29
click at [610, 116] on textarea "Code - Installation" at bounding box center [763, 116] width 463 height 29
type textarea "Code - nstallation"
type textarea "*"
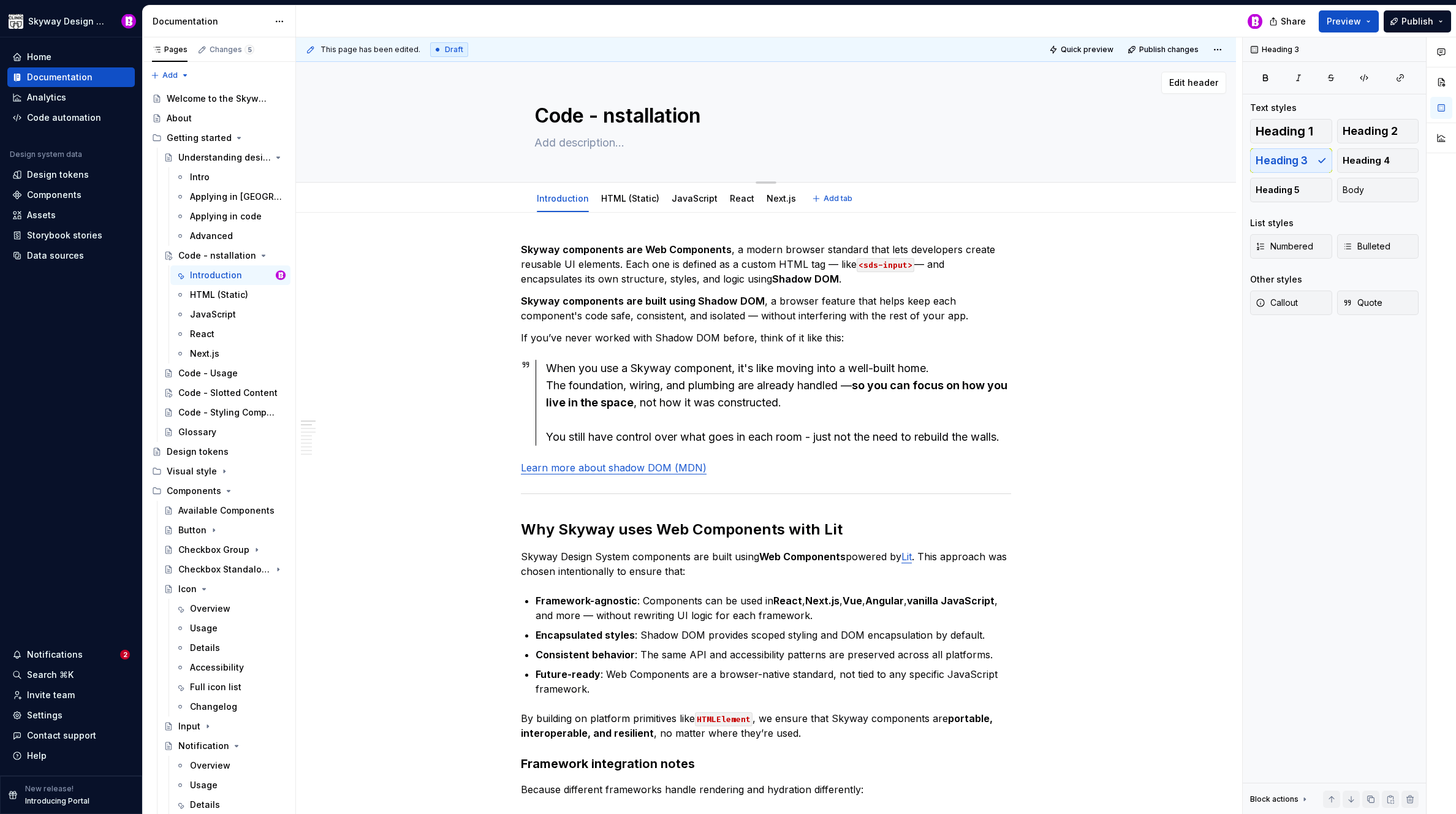
type textarea "Code - installation"
type textarea "*"
type textarea "Code - installation"
click at [1154, 46] on span "Publish changes" at bounding box center [1169, 50] width 59 height 10
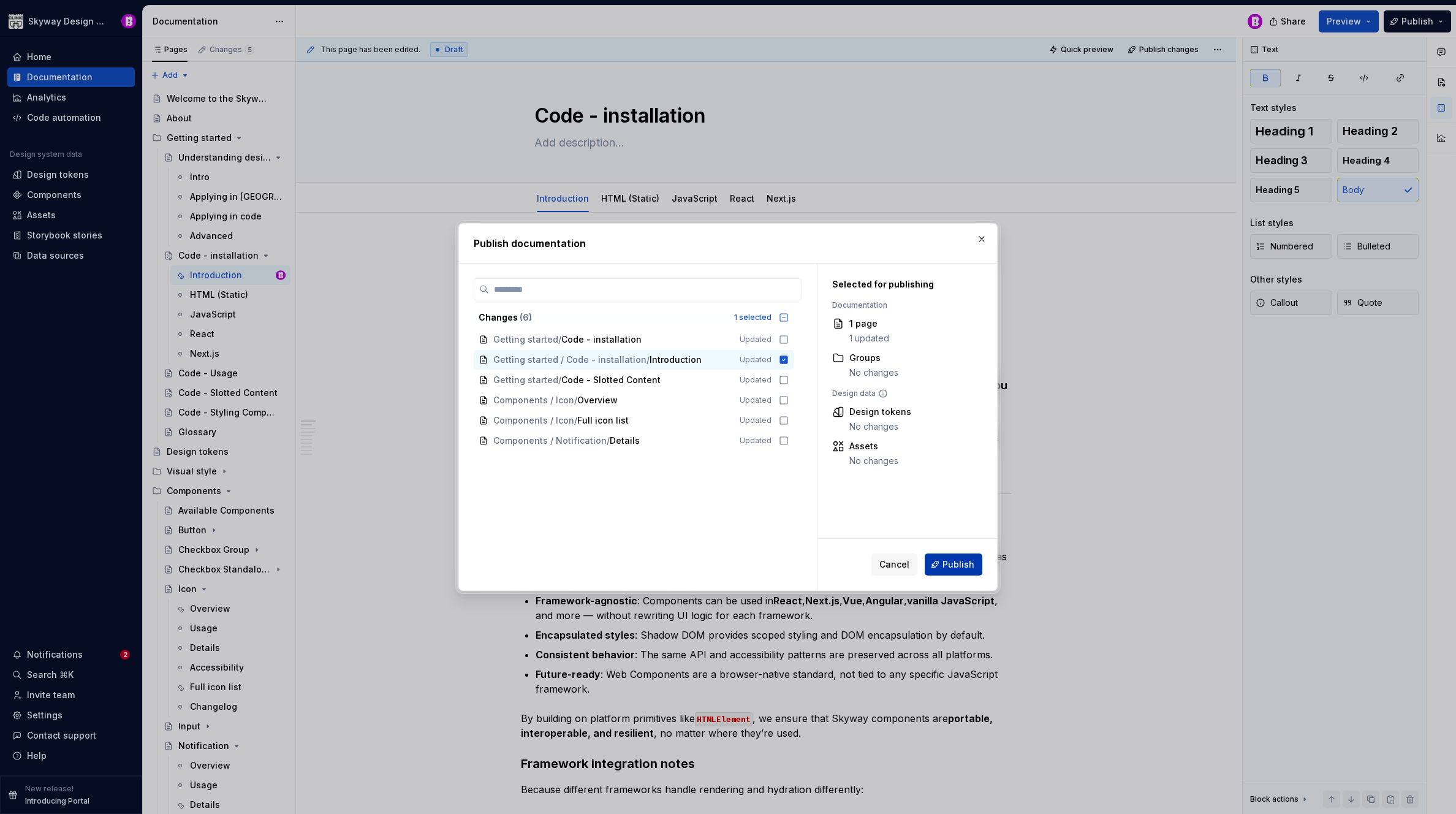
click at [941, 569] on button "Publish" at bounding box center [954, 564] width 58 height 22
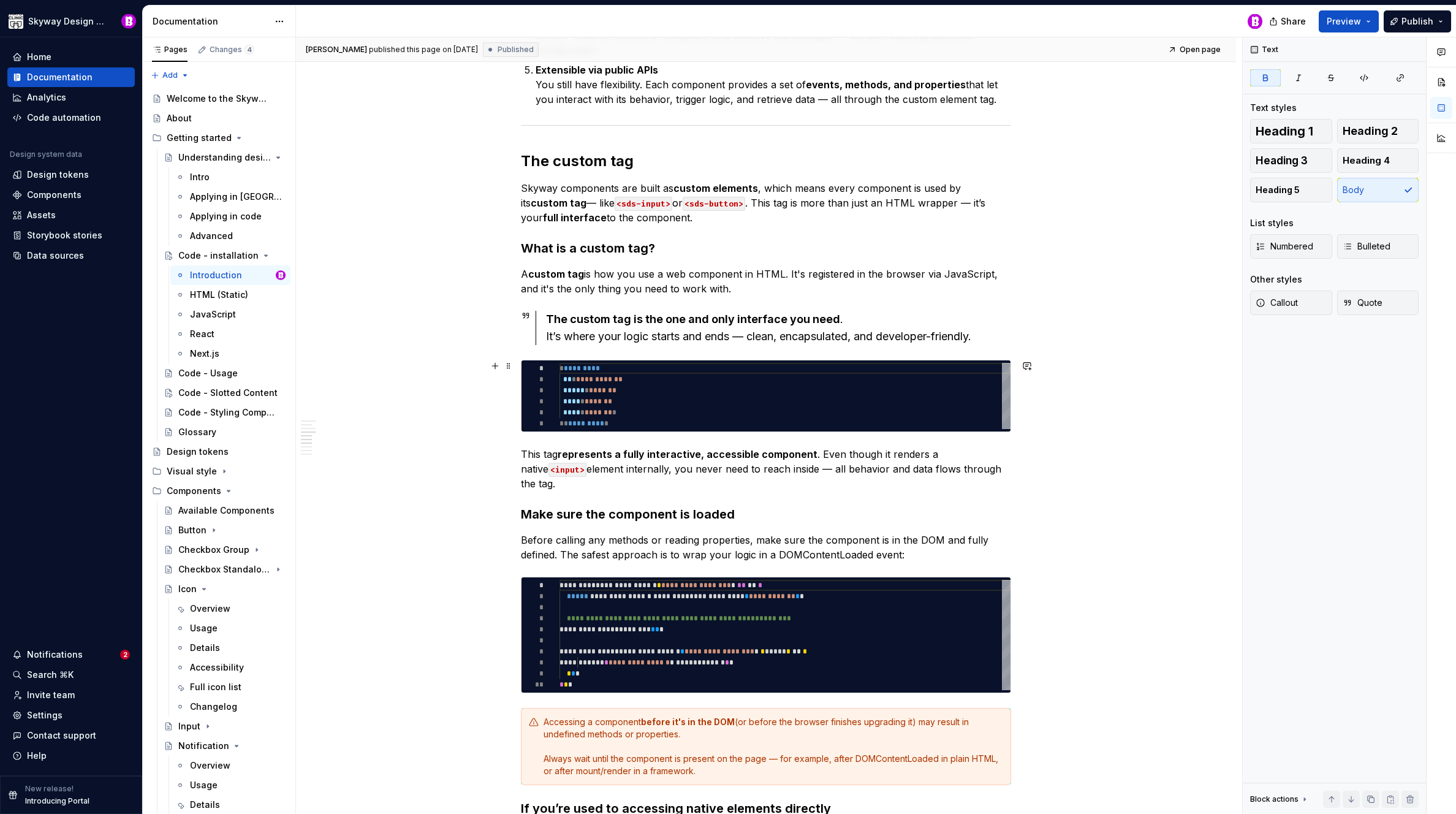
scroll to position [1311, 0]
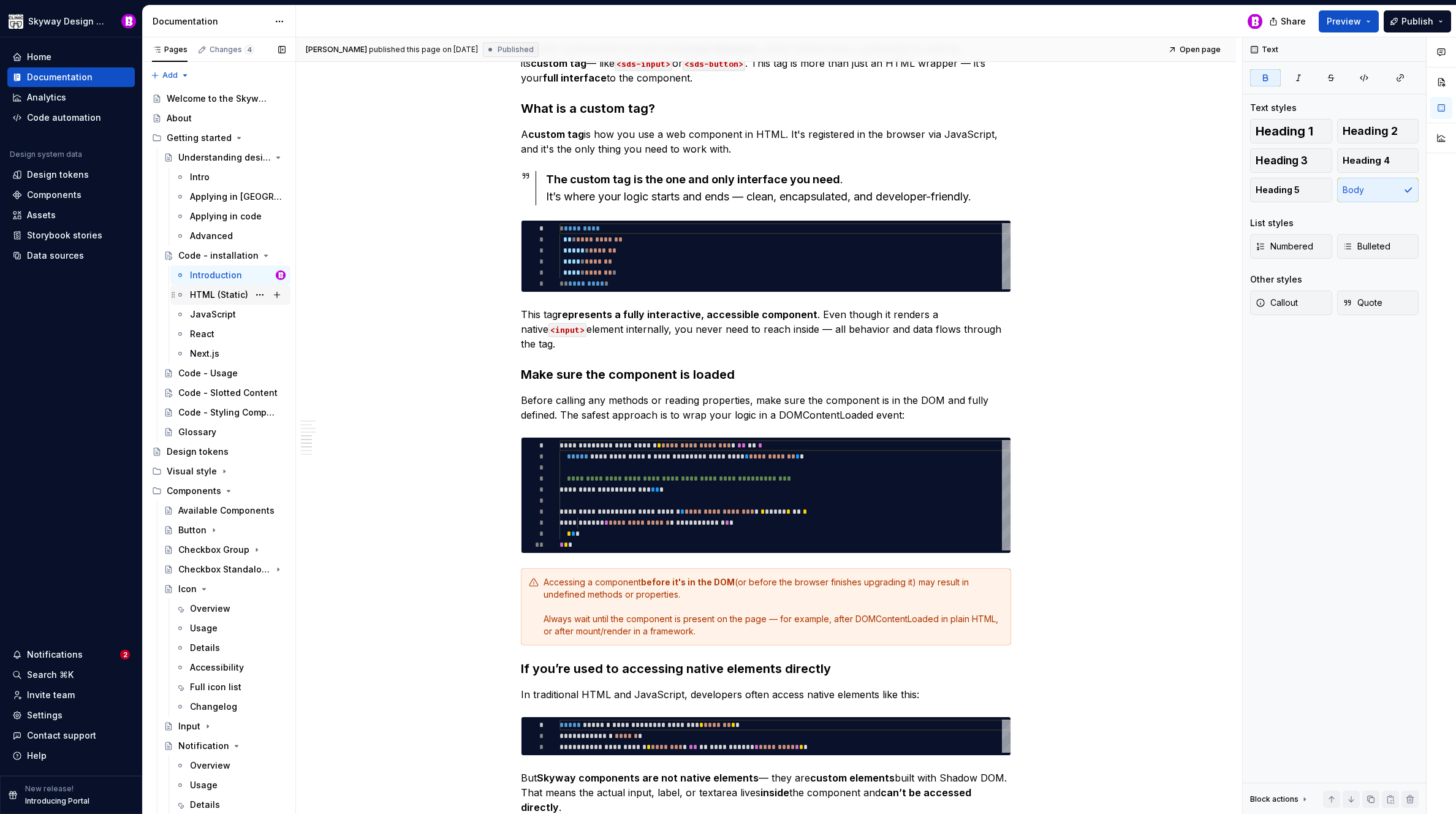
click at [194, 294] on div "HTML (Static)" at bounding box center [219, 295] width 58 height 12
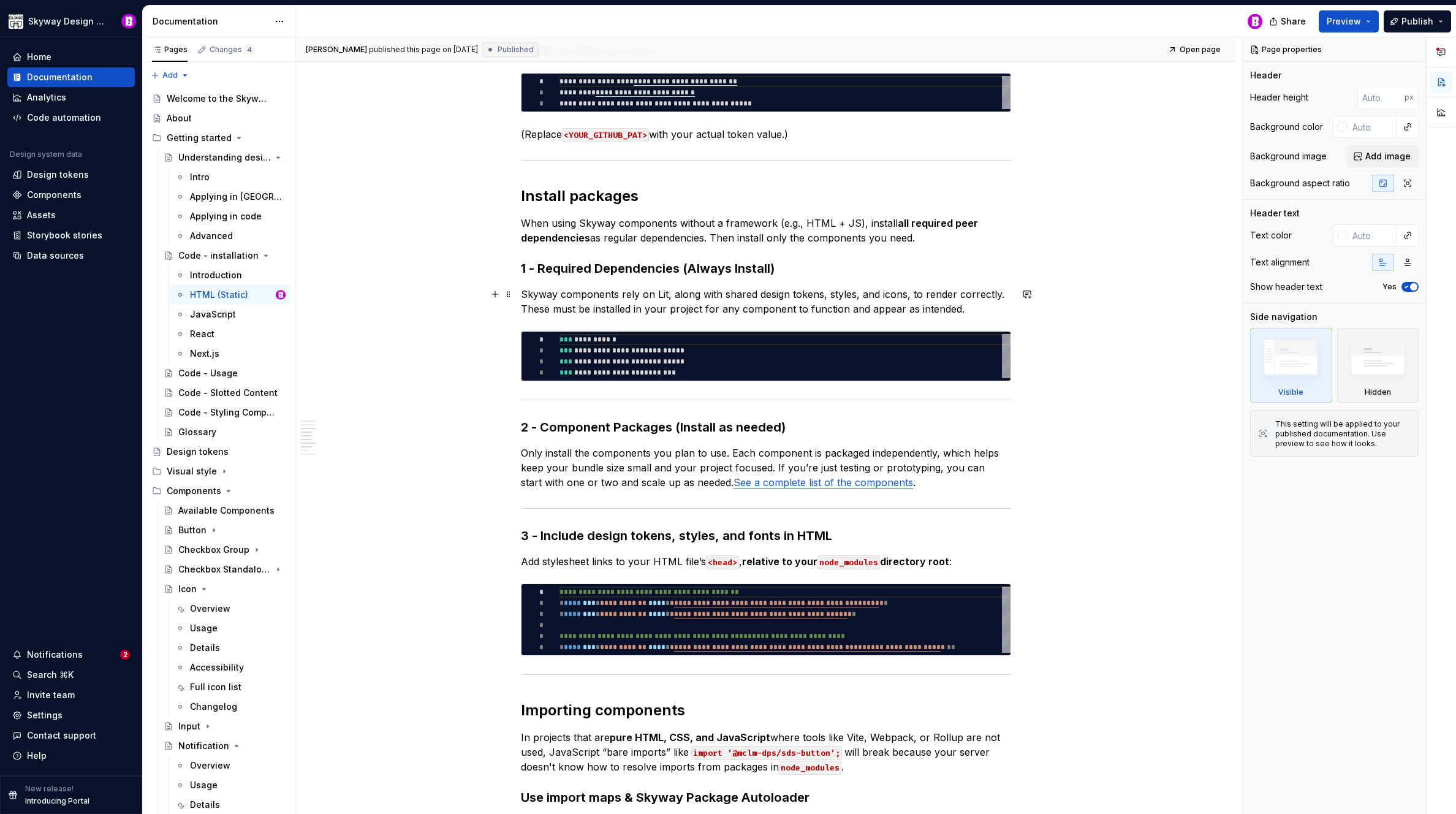
scroll to position [607, 0]
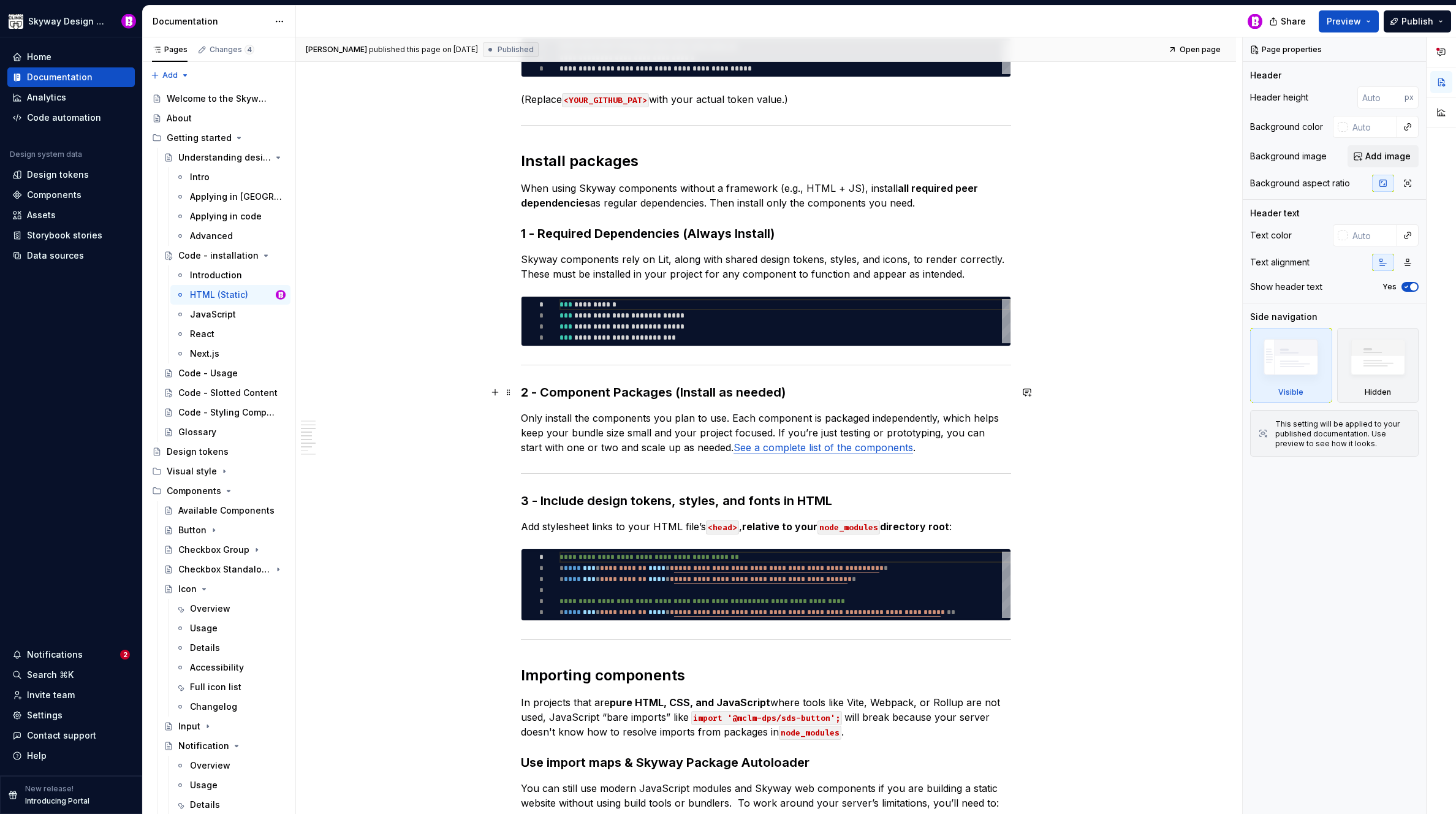
type textarea "*"
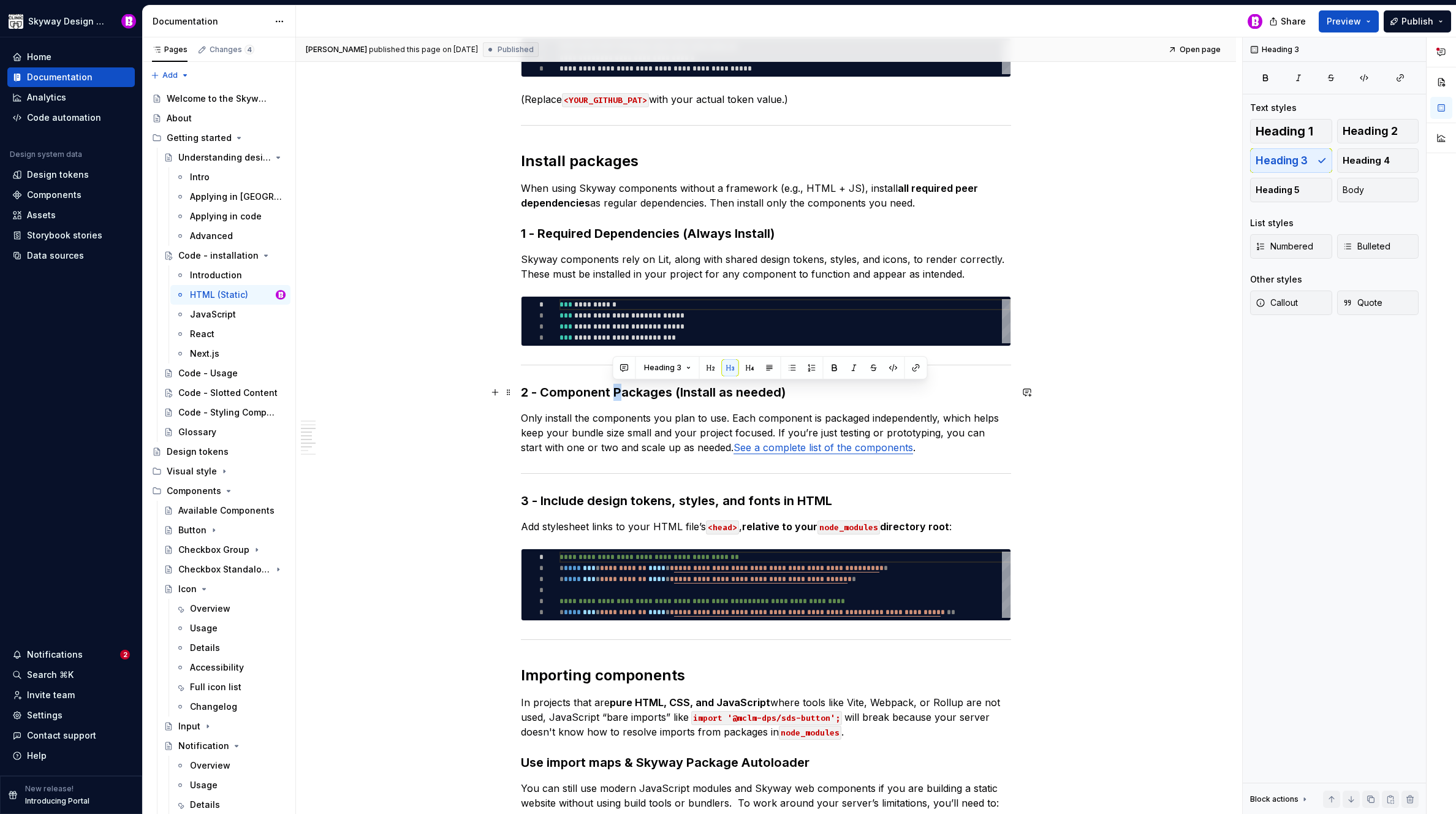
click at [615, 393] on h3 "2 - Component Packages (Install as needed)" at bounding box center [765, 393] width 490 height 17
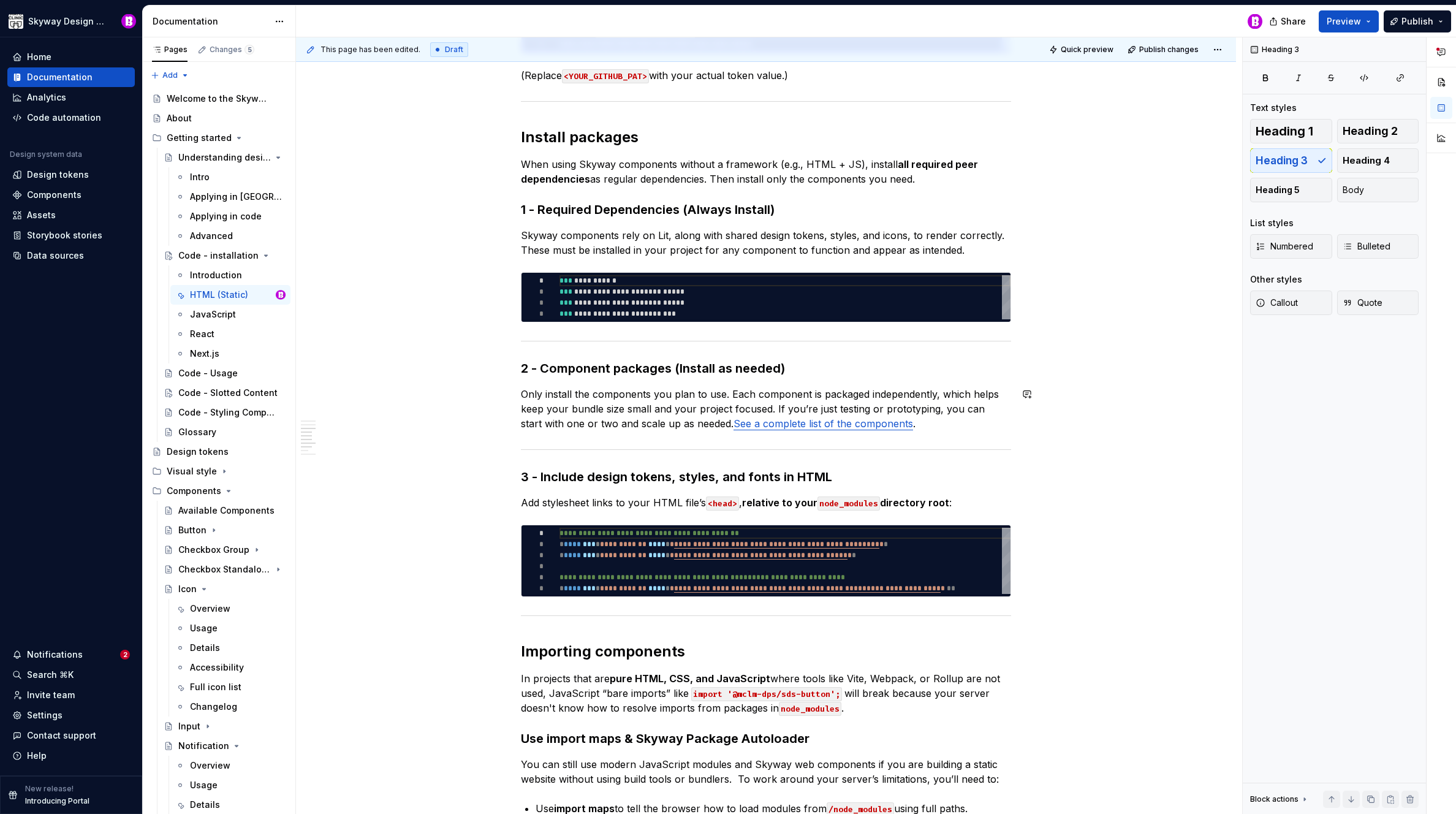
scroll to position [689, 0]
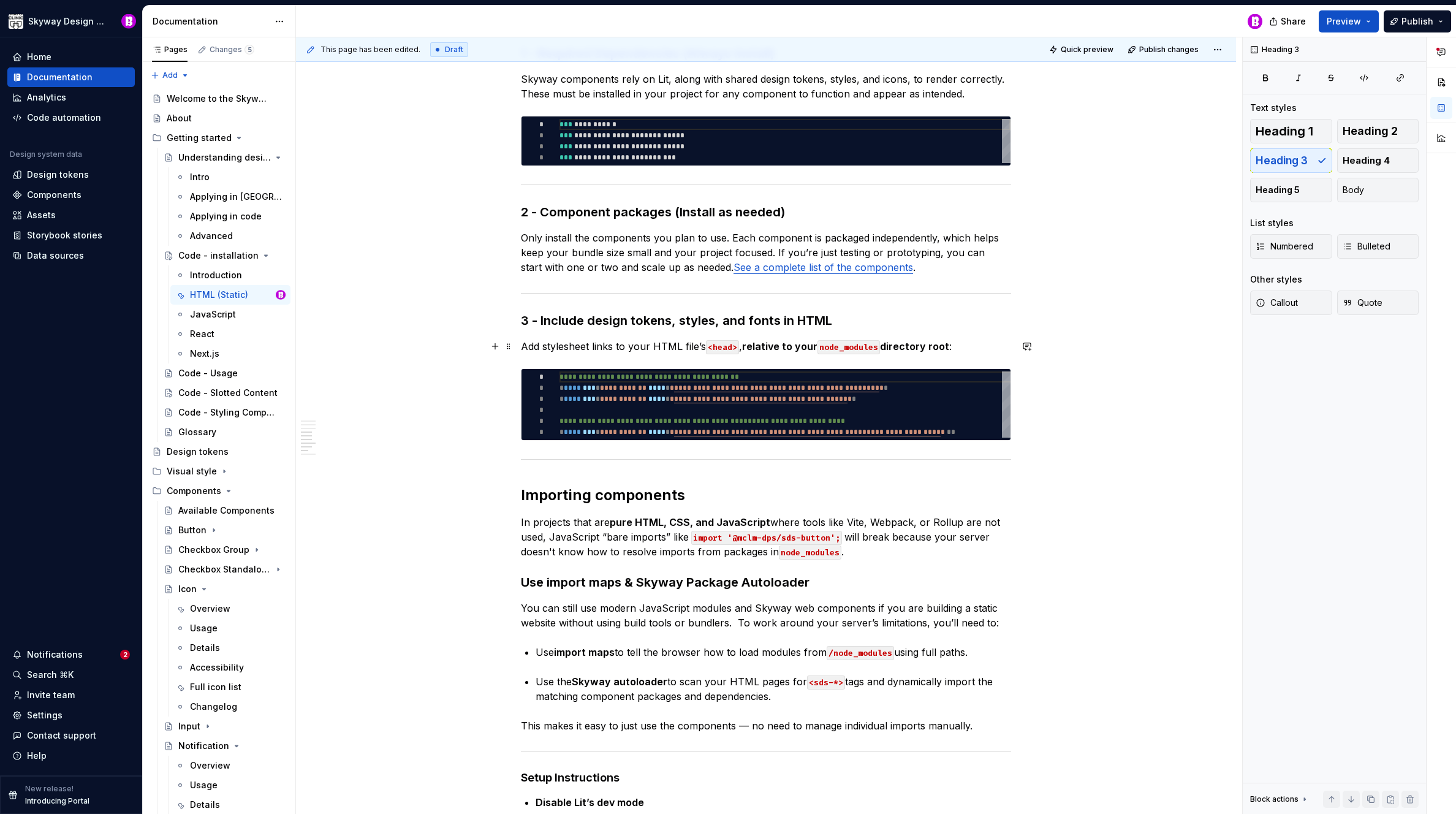
scroll to position [787, 0]
click at [613, 217] on h3 "2 - Component packages (Install as needed)" at bounding box center [765, 212] width 490 height 17
click at [386, 205] on div "**********" at bounding box center [766, 749] width 940 height 2646
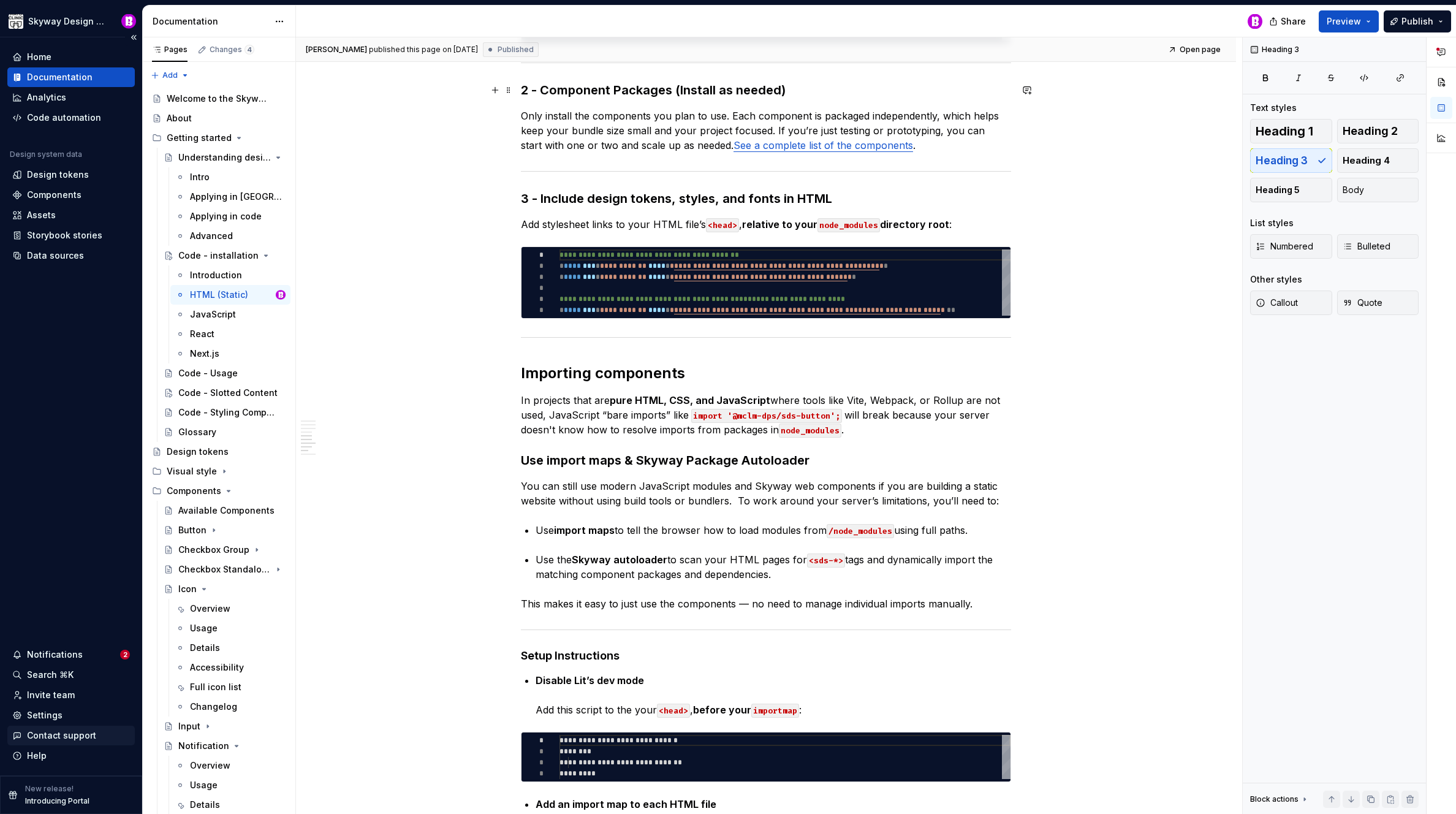
scroll to position [670, 0]
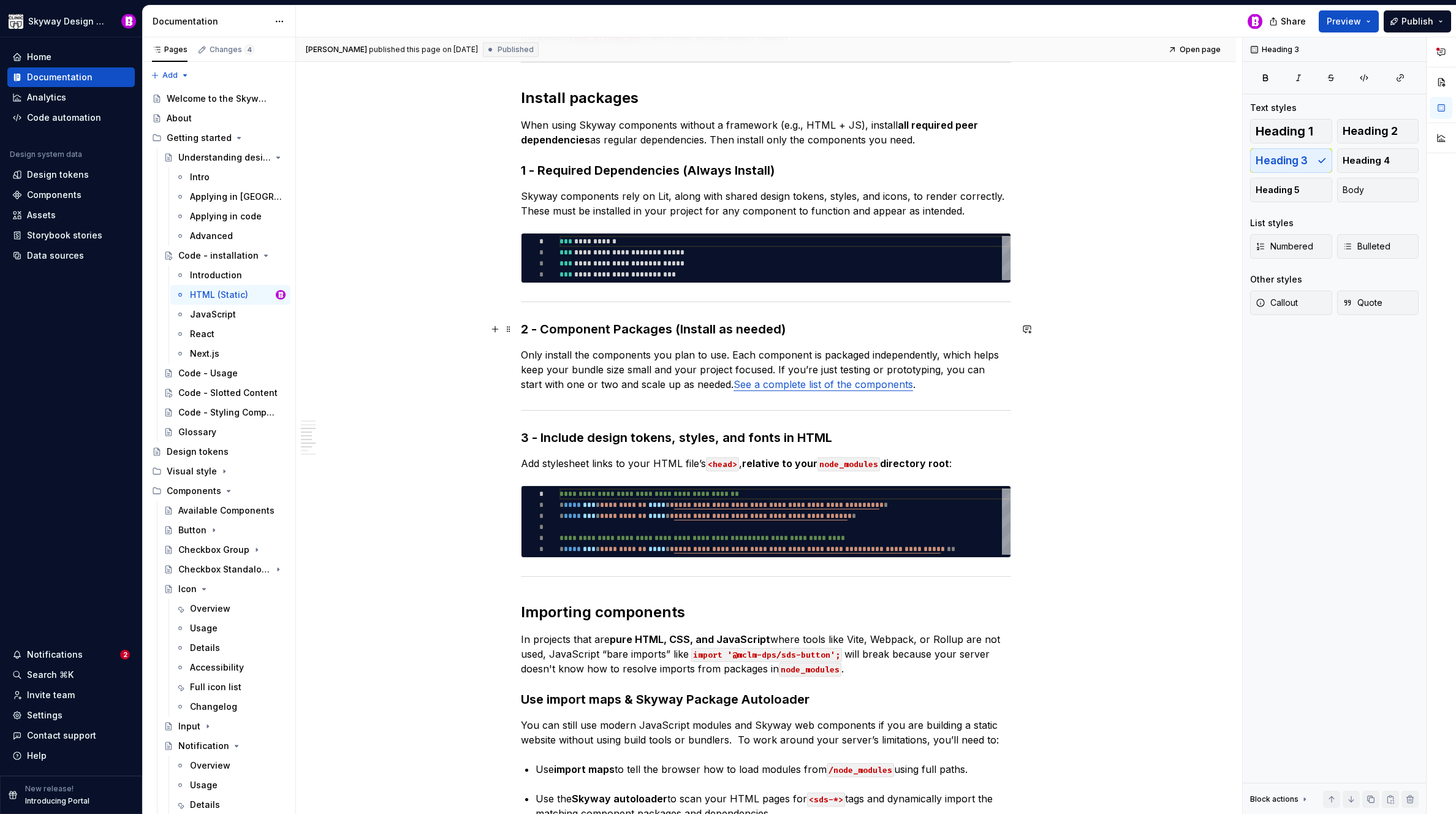
click at [681, 326] on h3 "2 - Component Packages (Install as needed)" at bounding box center [765, 329] width 490 height 17
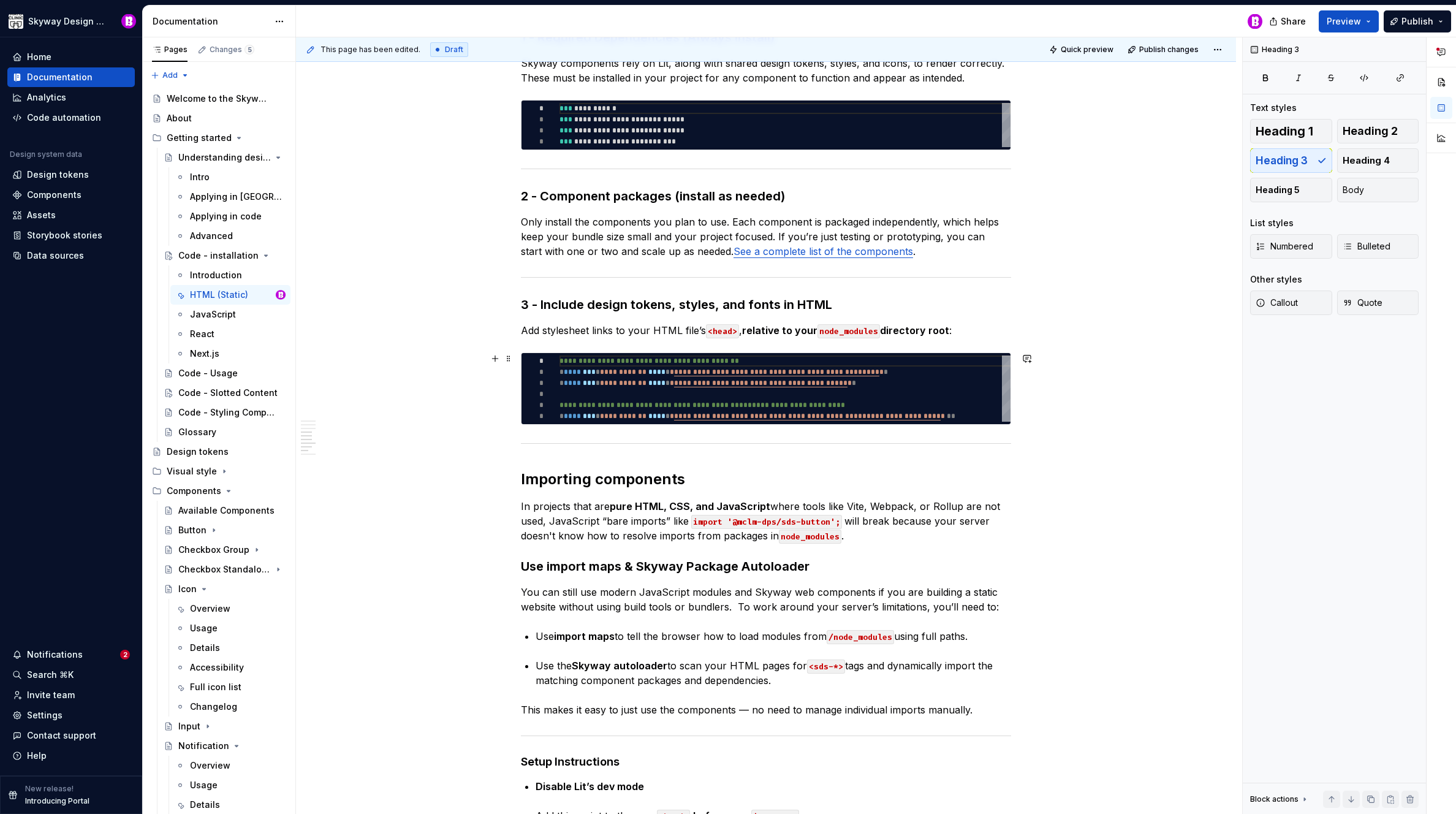
scroll to position [815, 0]
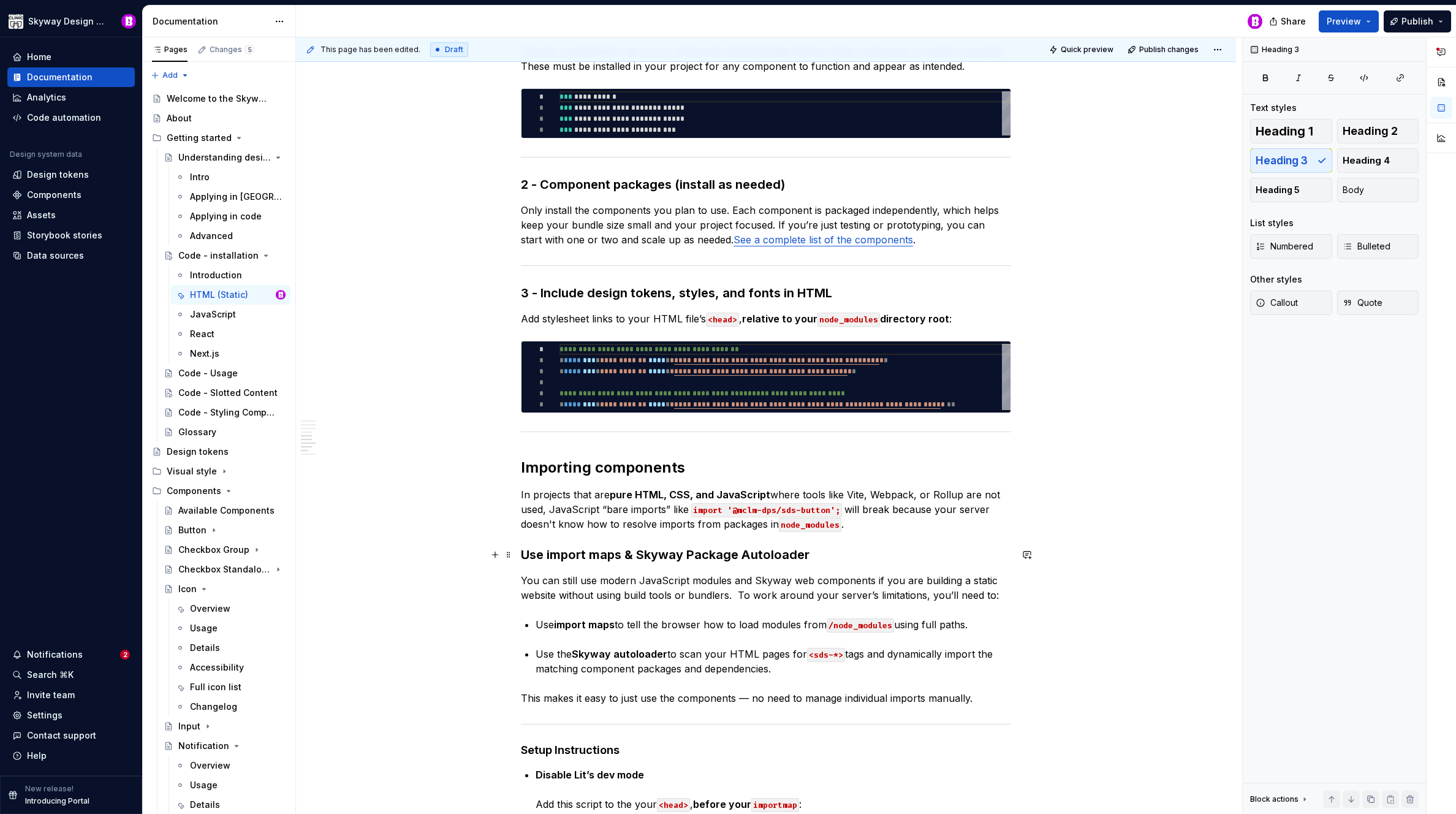
click at [692, 555] on h3 "Use import maps & Skyway Package Autoloader" at bounding box center [765, 555] width 490 height 17
click at [557, 744] on h4 "Setup Instructions" at bounding box center [765, 750] width 490 height 15
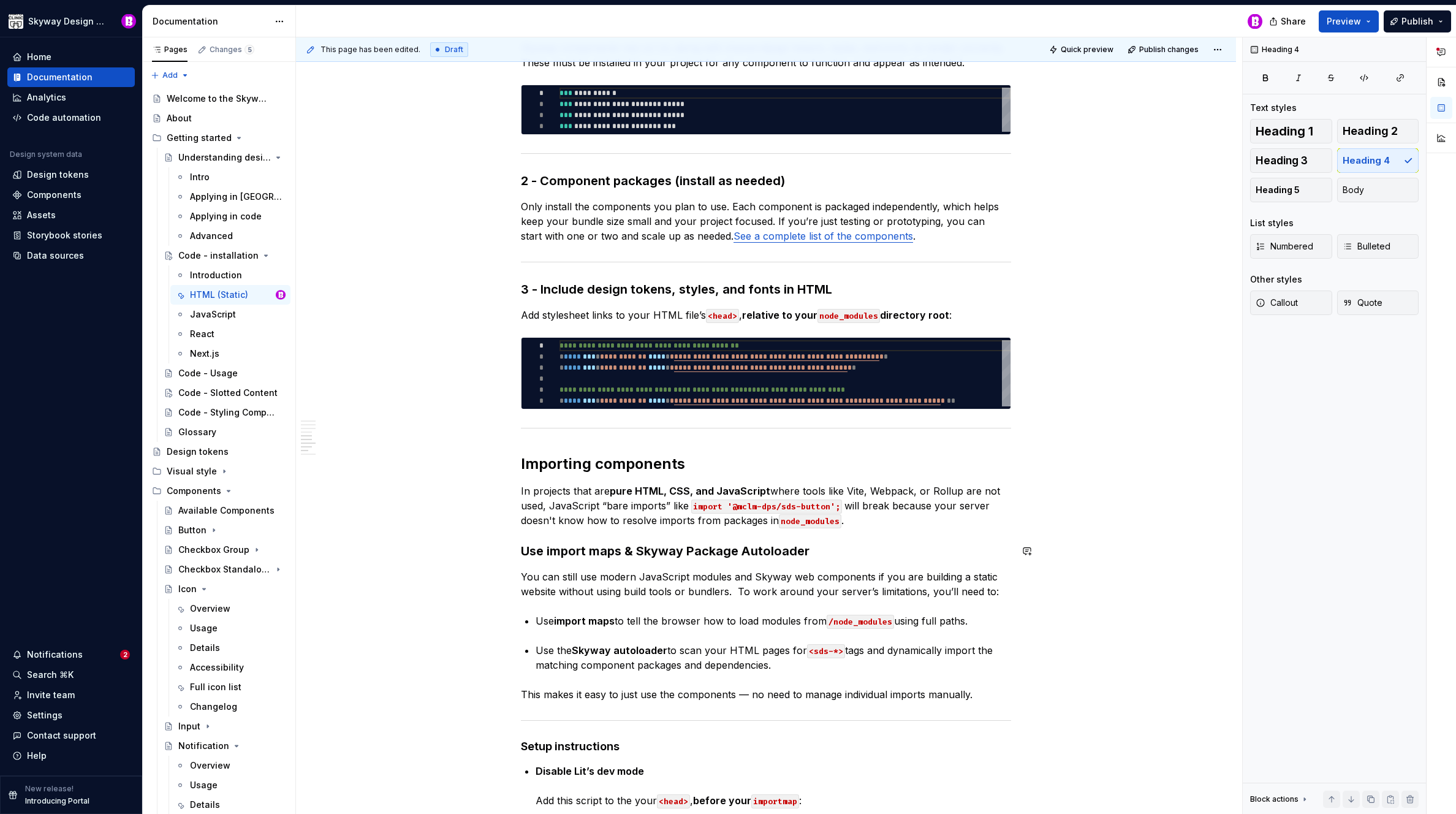
click at [416, 528] on div "This page has been edited. Draft Quick preview Publish changes Code - installat…" at bounding box center [769, 426] width 946 height 777
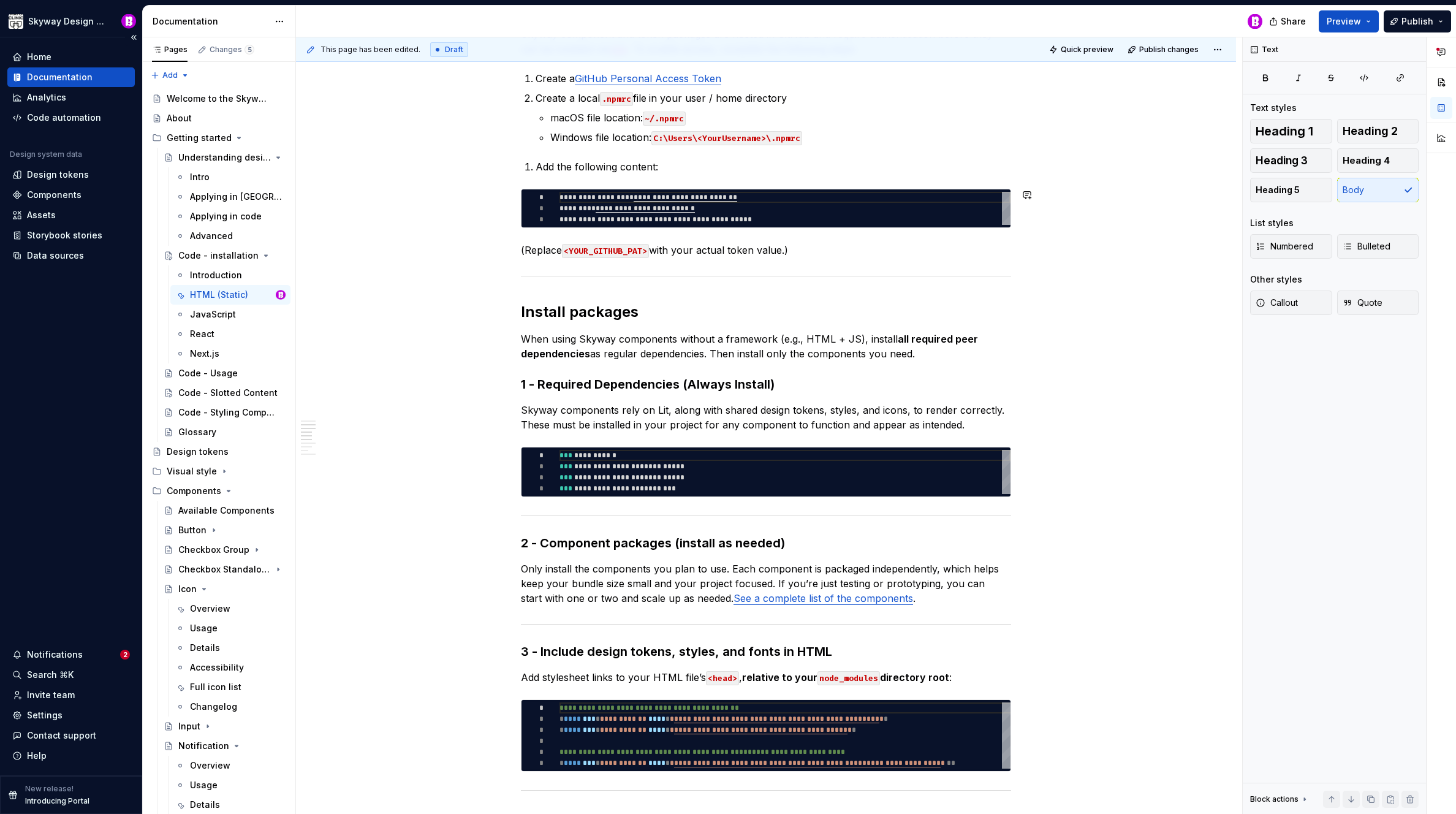
scroll to position [472, 0]
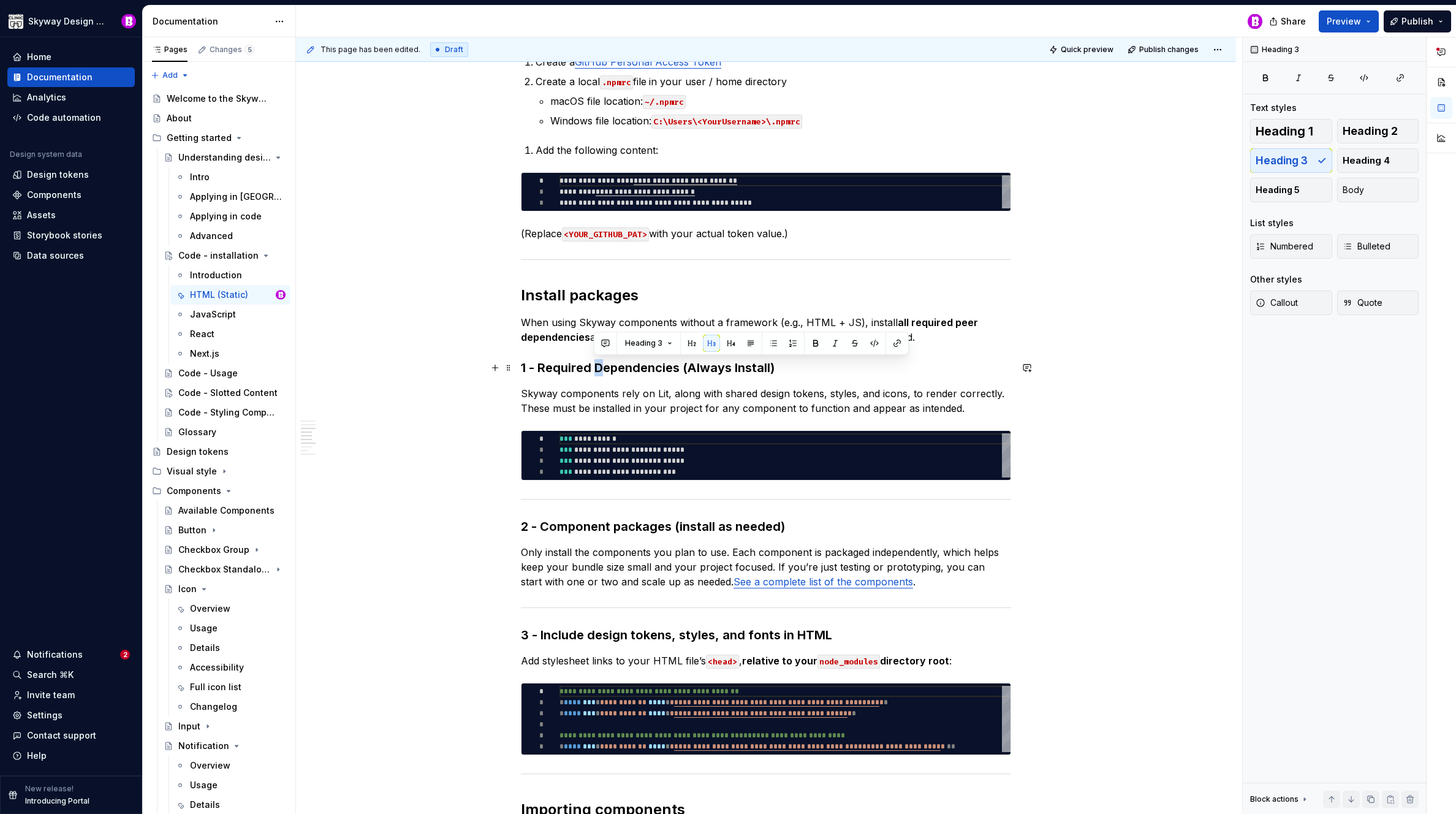
click at [597, 369] on h3 "1 - Required Dependencies (Always Install)" at bounding box center [765, 368] width 490 height 17
click at [688, 369] on h3 "1 - Required dependencies (Always Install)" at bounding box center [765, 368] width 490 height 17
click at [729, 367] on h3 "1 - Required dependencies (always Install)" at bounding box center [765, 368] width 490 height 17
click at [443, 300] on div "This page has been edited. Draft Quick preview Publish changes Code - installat…" at bounding box center [769, 426] width 946 height 777
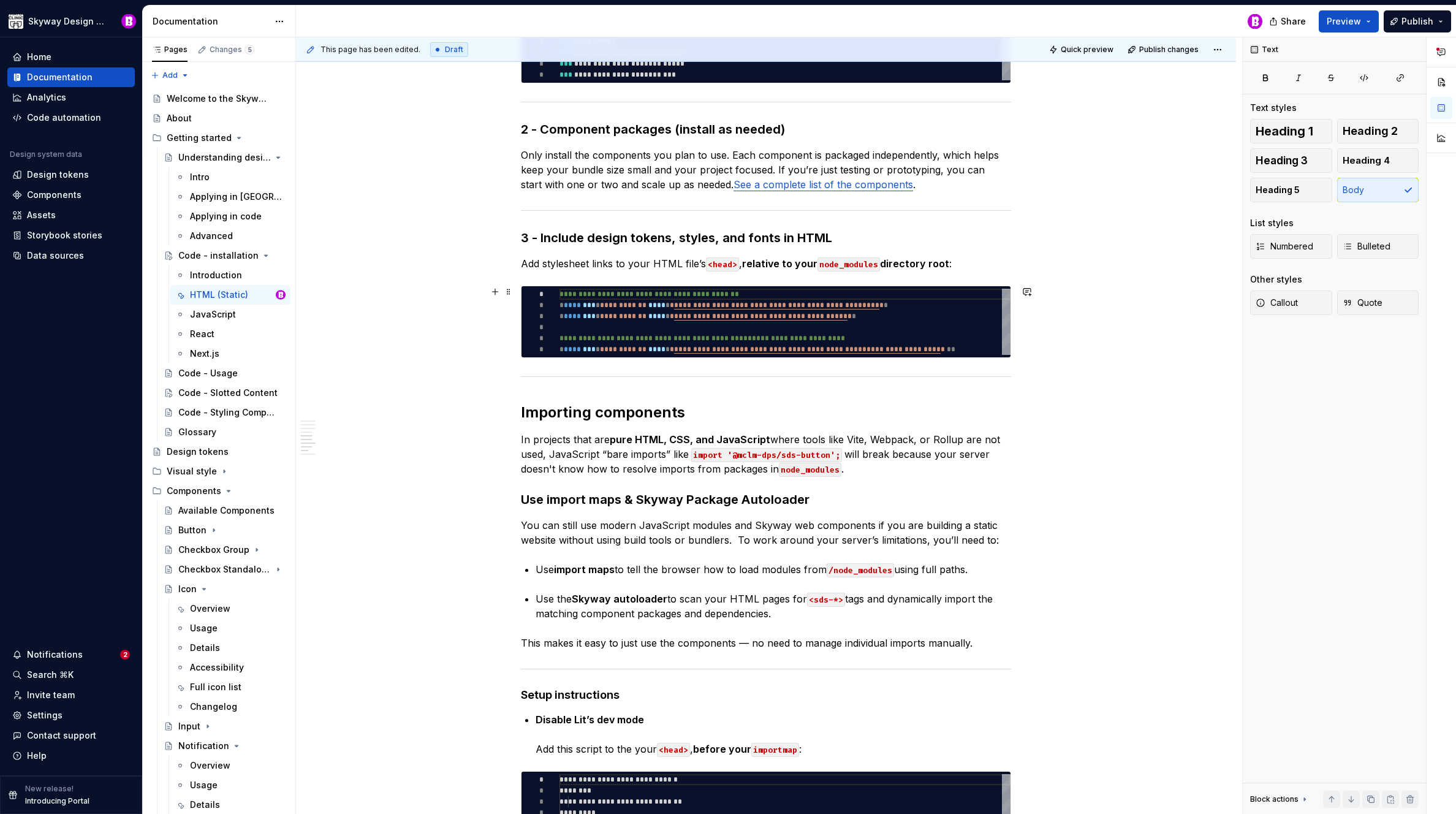
scroll to position [912, 0]
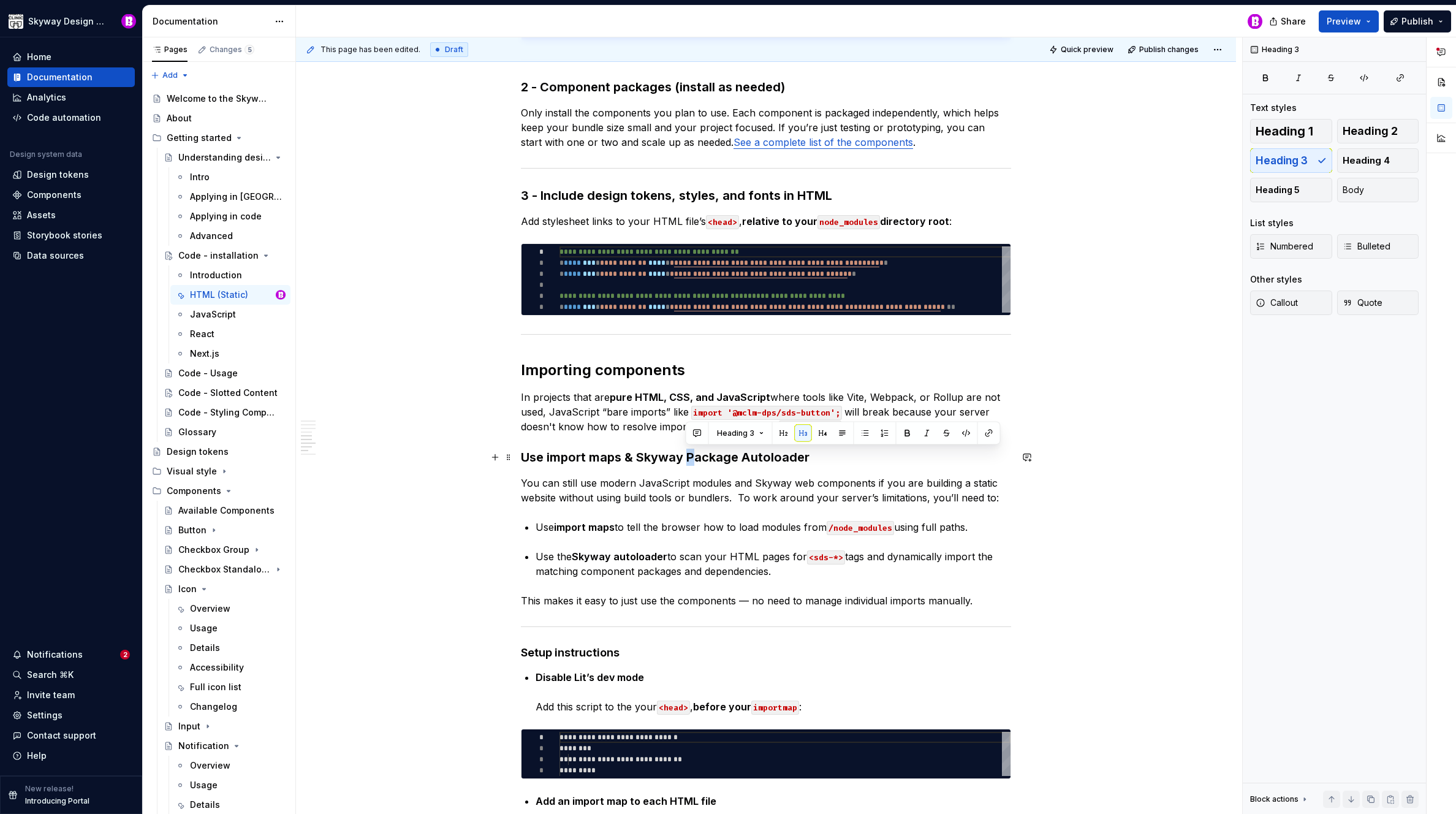
drag, startPoint x: 693, startPoint y: 456, endPoint x: 685, endPoint y: 458, distance: 8.2
click at [685, 458] on h3 "Use import maps & Skyway Package Autoloader" at bounding box center [765, 457] width 490 height 17
drag, startPoint x: 747, startPoint y: 456, endPoint x: 741, endPoint y: 458, distance: 6.3
click at [741, 458] on h3 "Use import maps & Skyway package Autoloader" at bounding box center [765, 457] width 490 height 17
click at [423, 475] on div "**********" at bounding box center [766, 624] width 940 height 2646
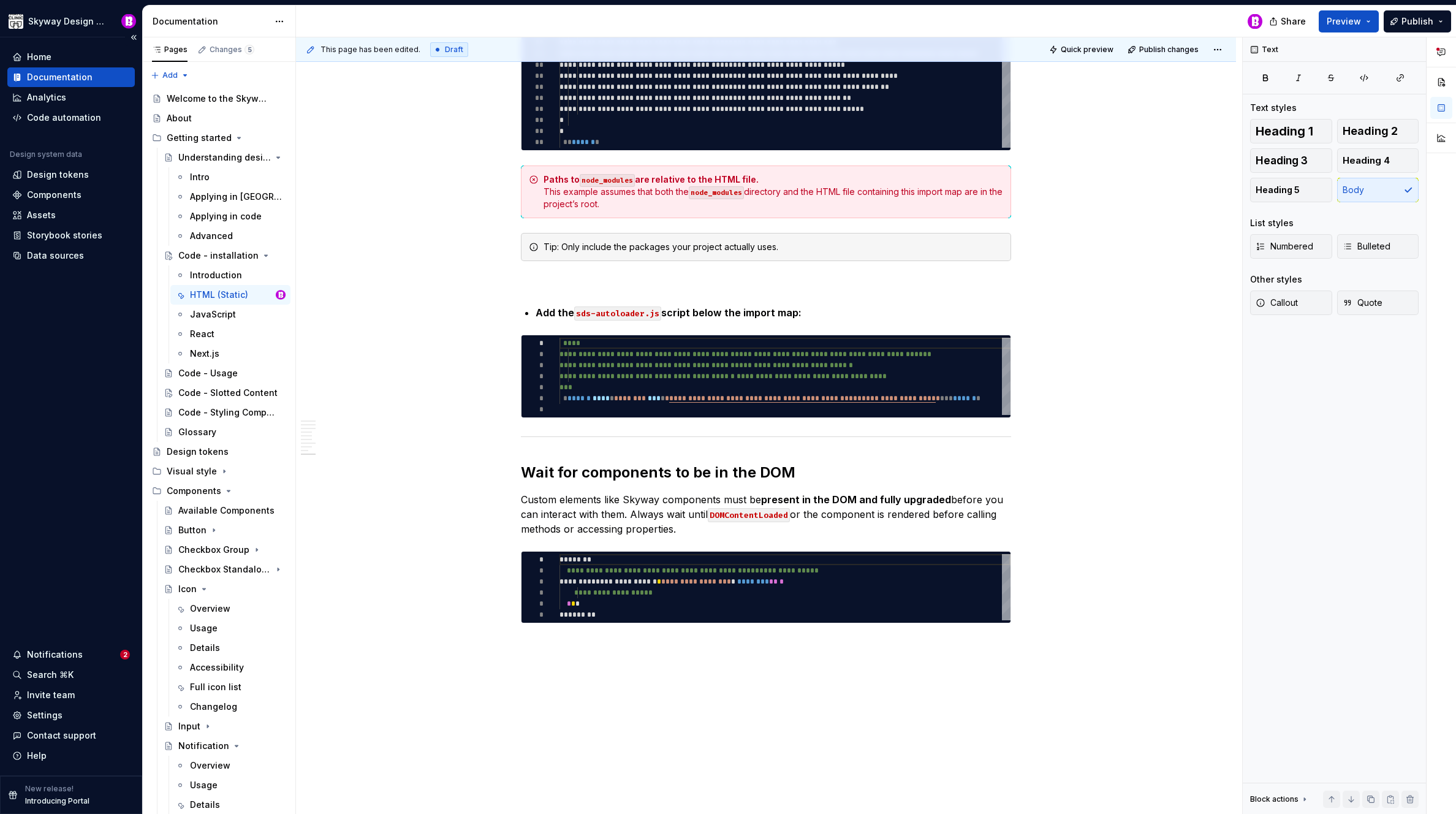
scroll to position [496, 0]
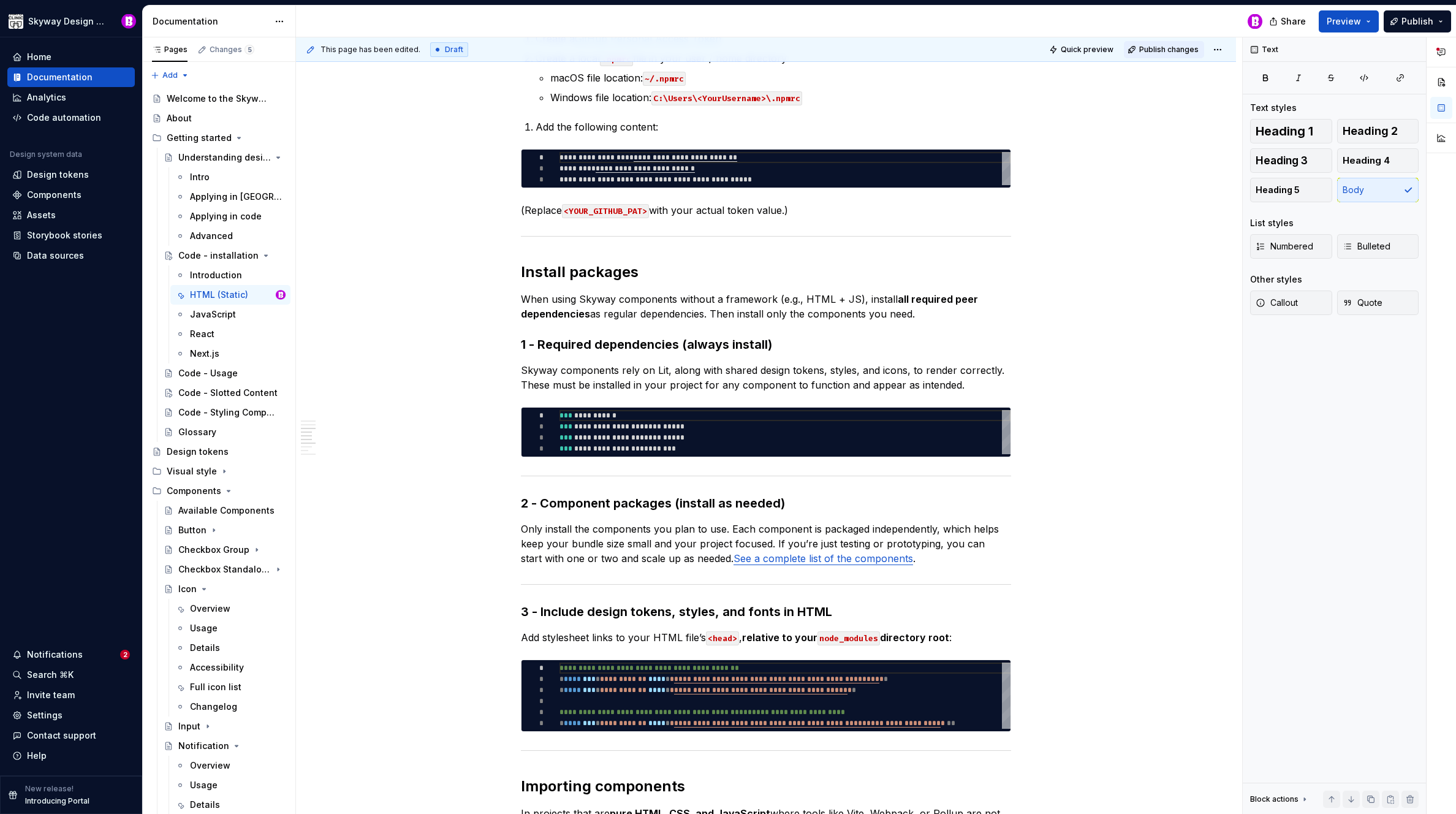
click at [1171, 49] on span "Publish changes" at bounding box center [1169, 50] width 59 height 10
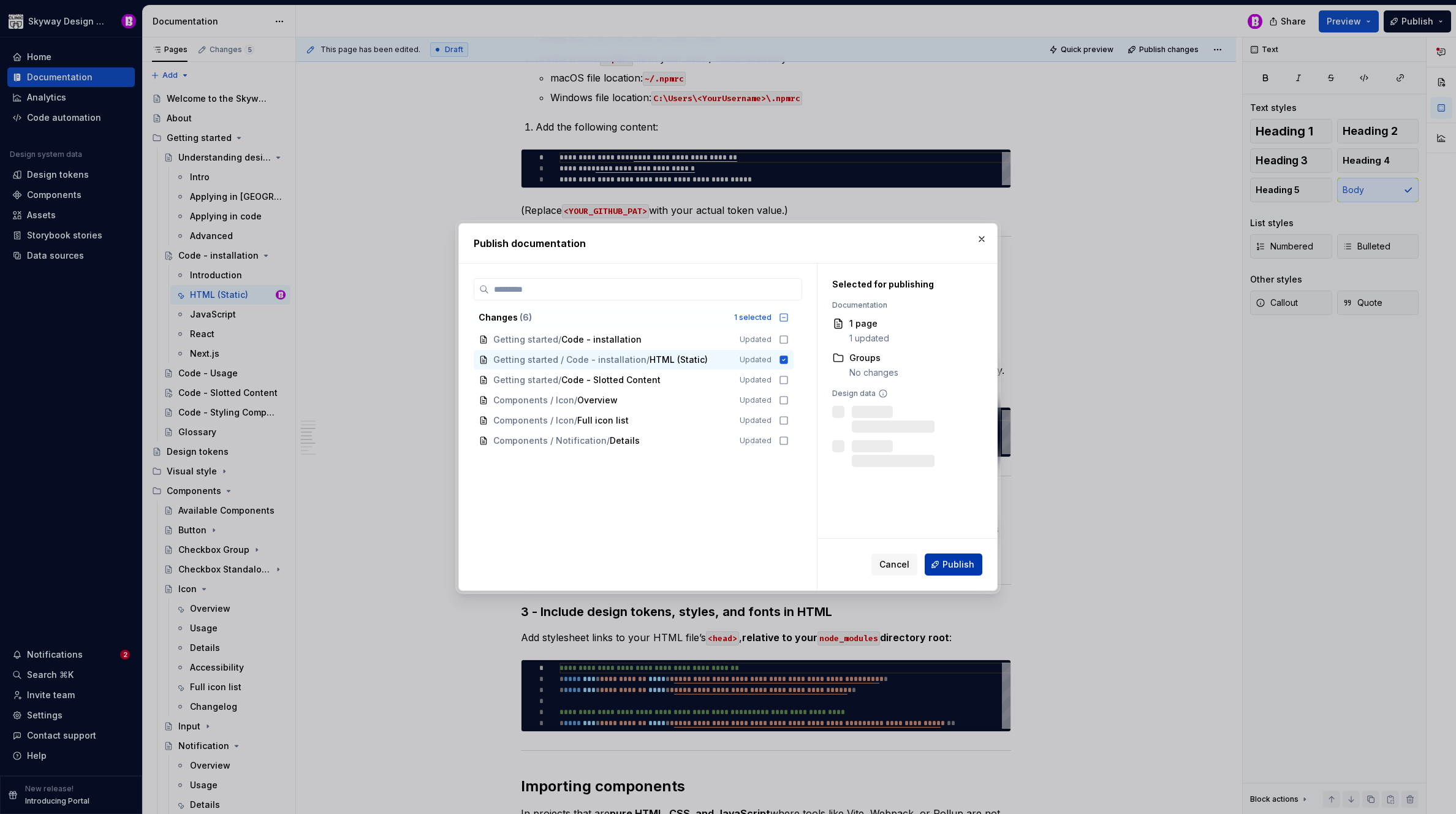
click at [961, 566] on span "Publish" at bounding box center [959, 564] width 32 height 12
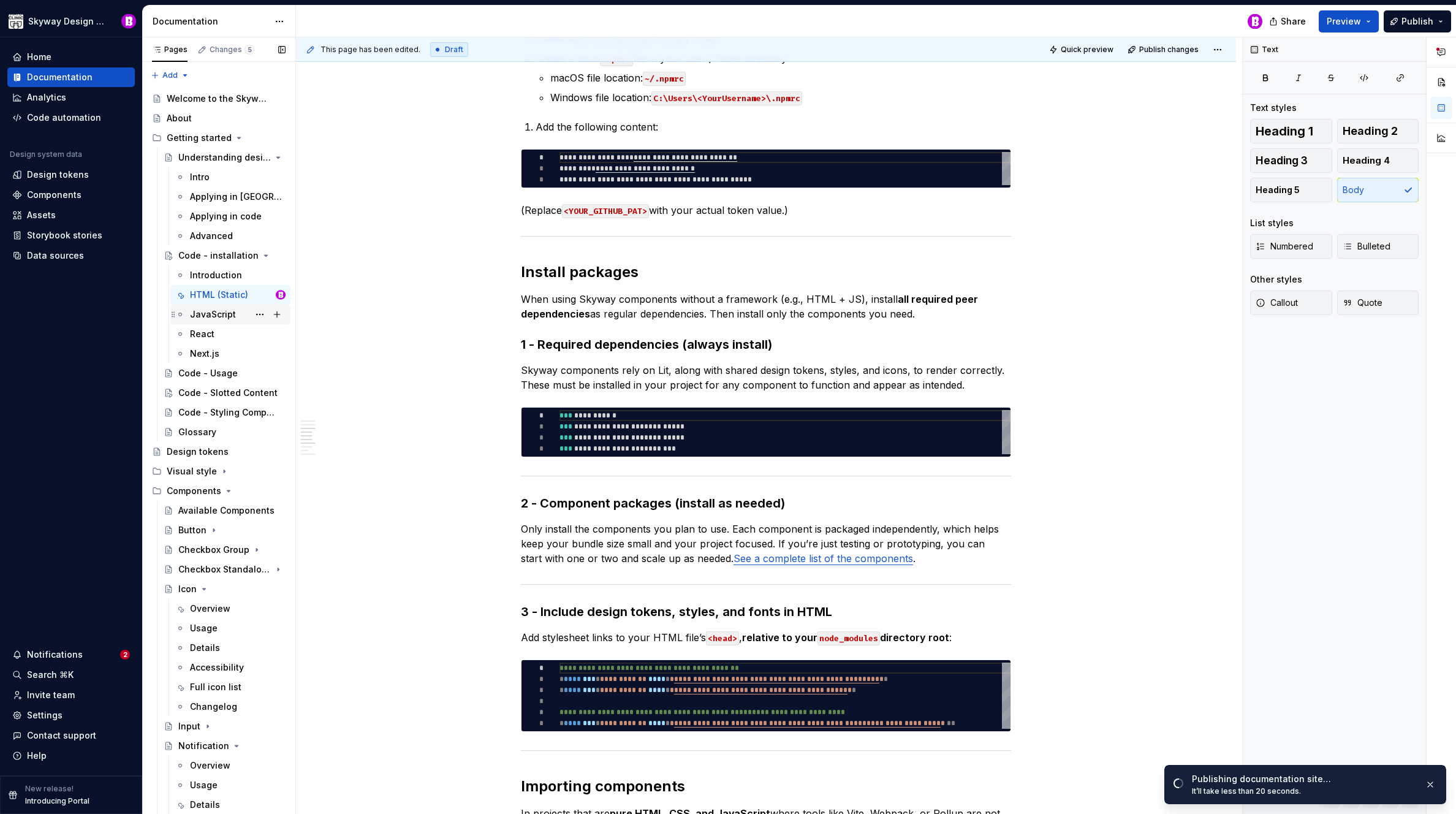
click at [212, 315] on div "JavaScript" at bounding box center [213, 315] width 46 height 12
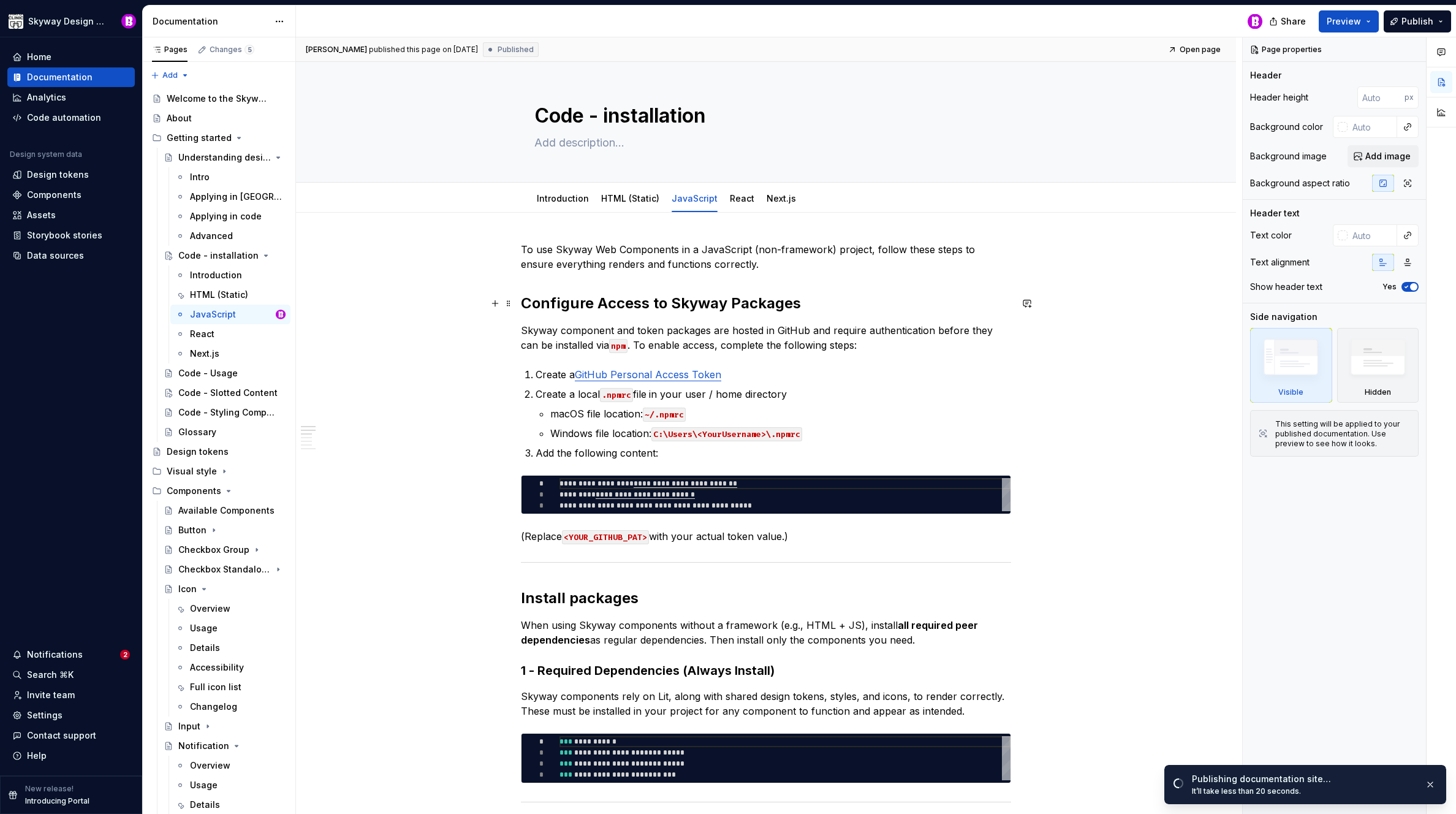
type textarea "*"
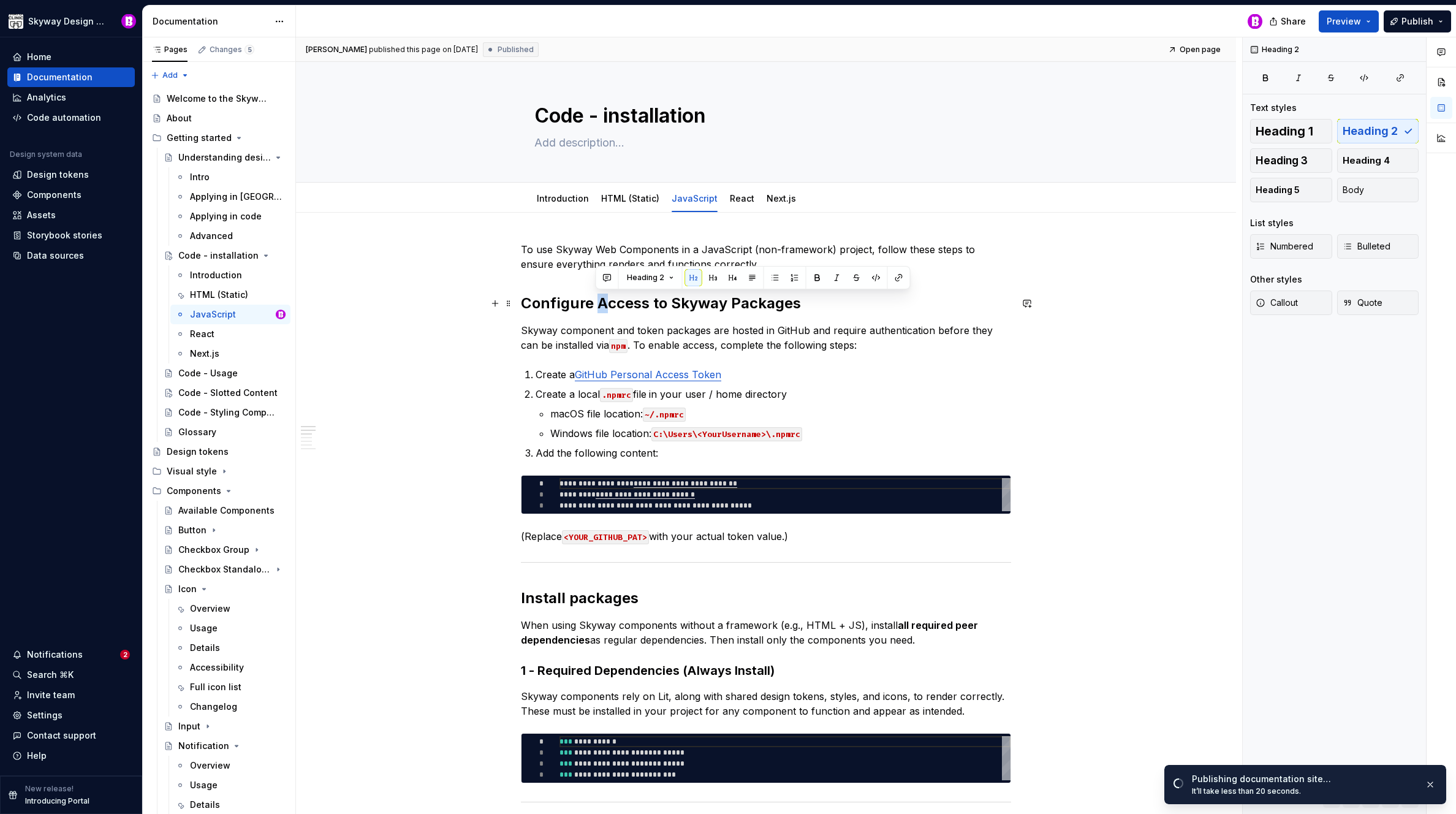
drag, startPoint x: 606, startPoint y: 303, endPoint x: 596, endPoint y: 304, distance: 10.0
click at [596, 304] on h2 "Configure Access to Skyway Packages" at bounding box center [765, 304] width 490 height 20
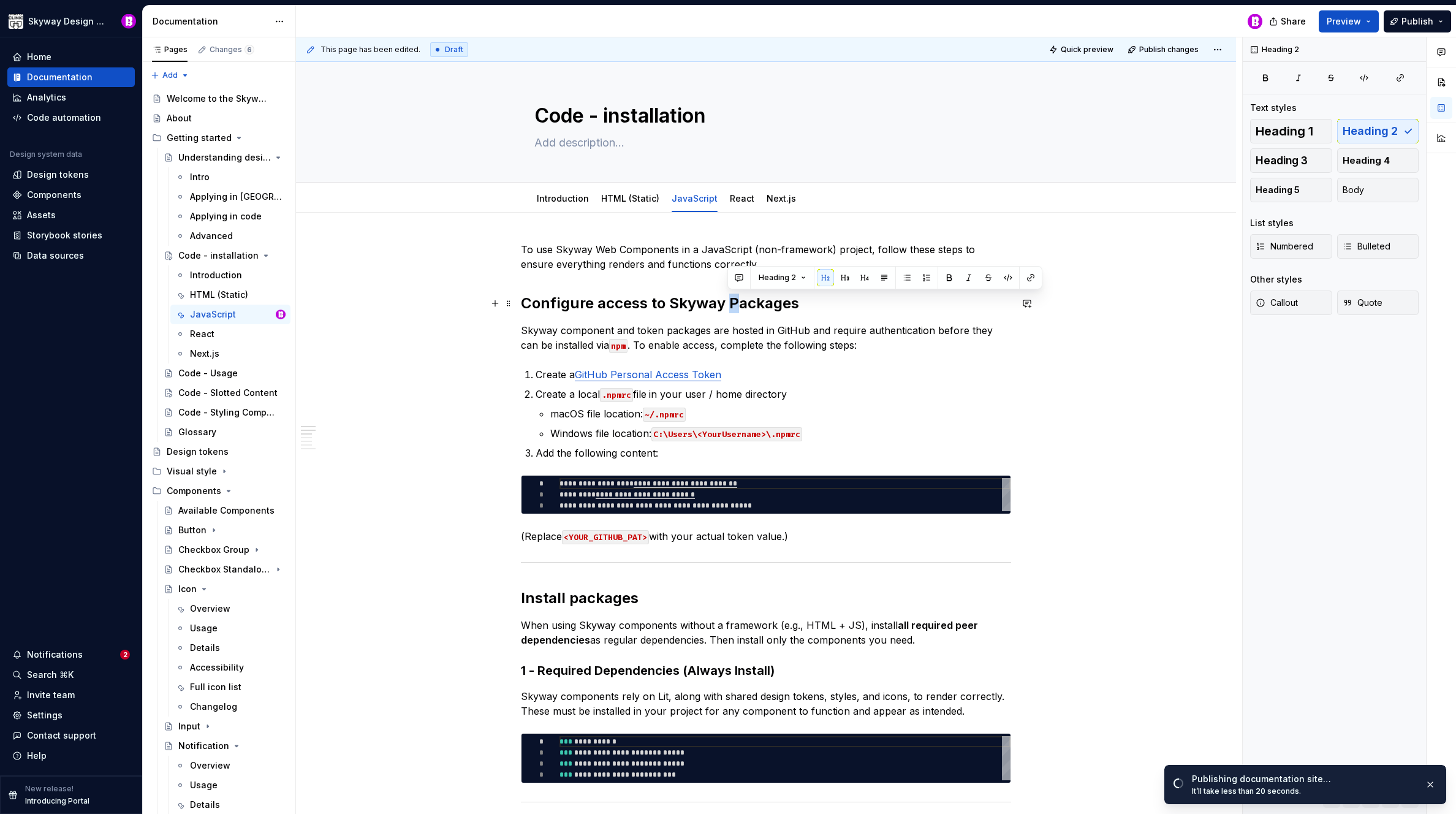
drag, startPoint x: 738, startPoint y: 303, endPoint x: 729, endPoint y: 307, distance: 9.8
click at [729, 307] on h2 "Configure access to Skyway Packages" at bounding box center [765, 304] width 490 height 20
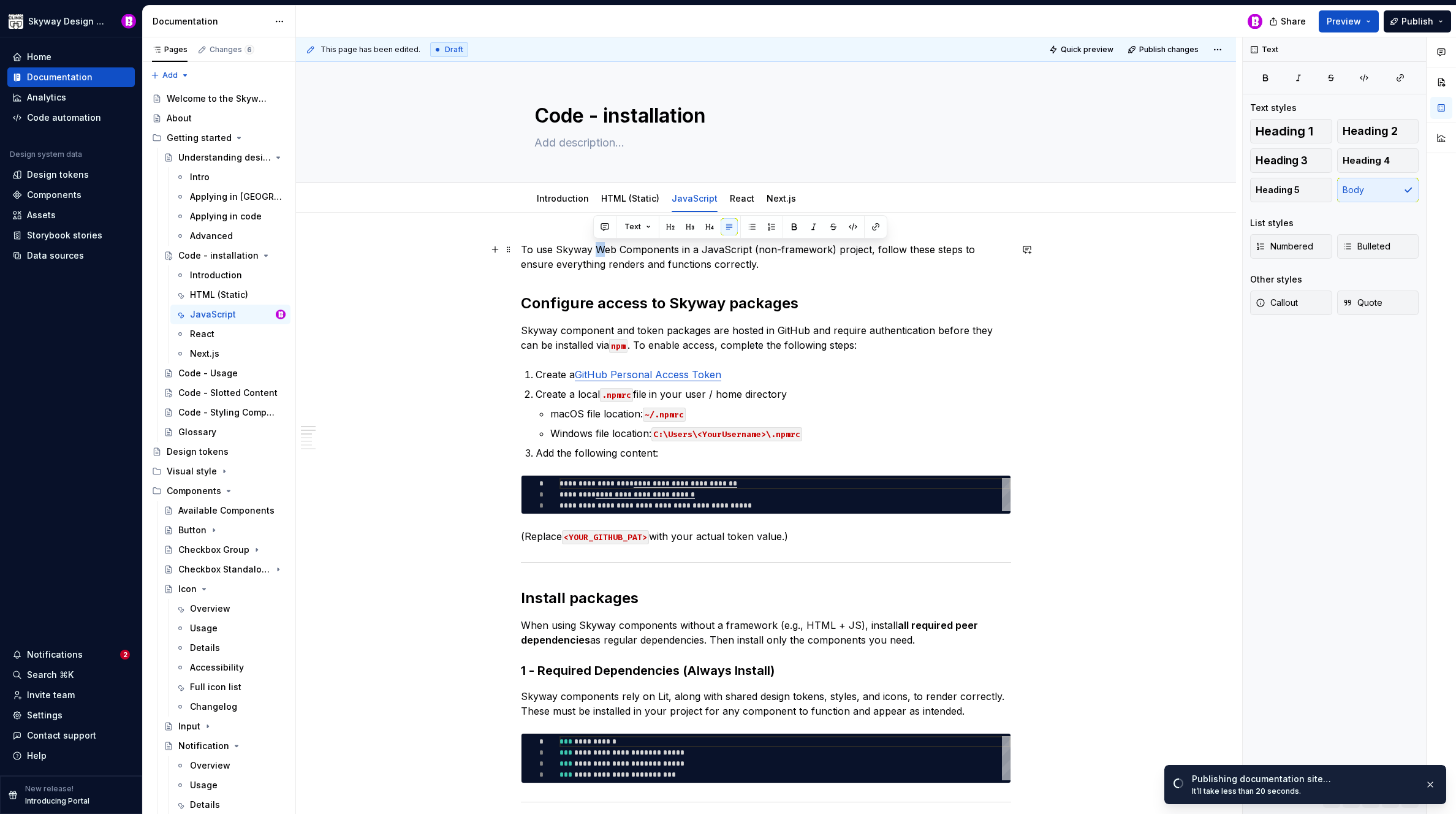
click at [596, 251] on p "To use Skyway Web Components in a JavaScript (non-framework) project, follow th…" at bounding box center [765, 257] width 490 height 29
click at [618, 251] on p "To use Skyway web Components in a JavaScript (non-framework) project, follow th…" at bounding box center [765, 257] width 490 height 29
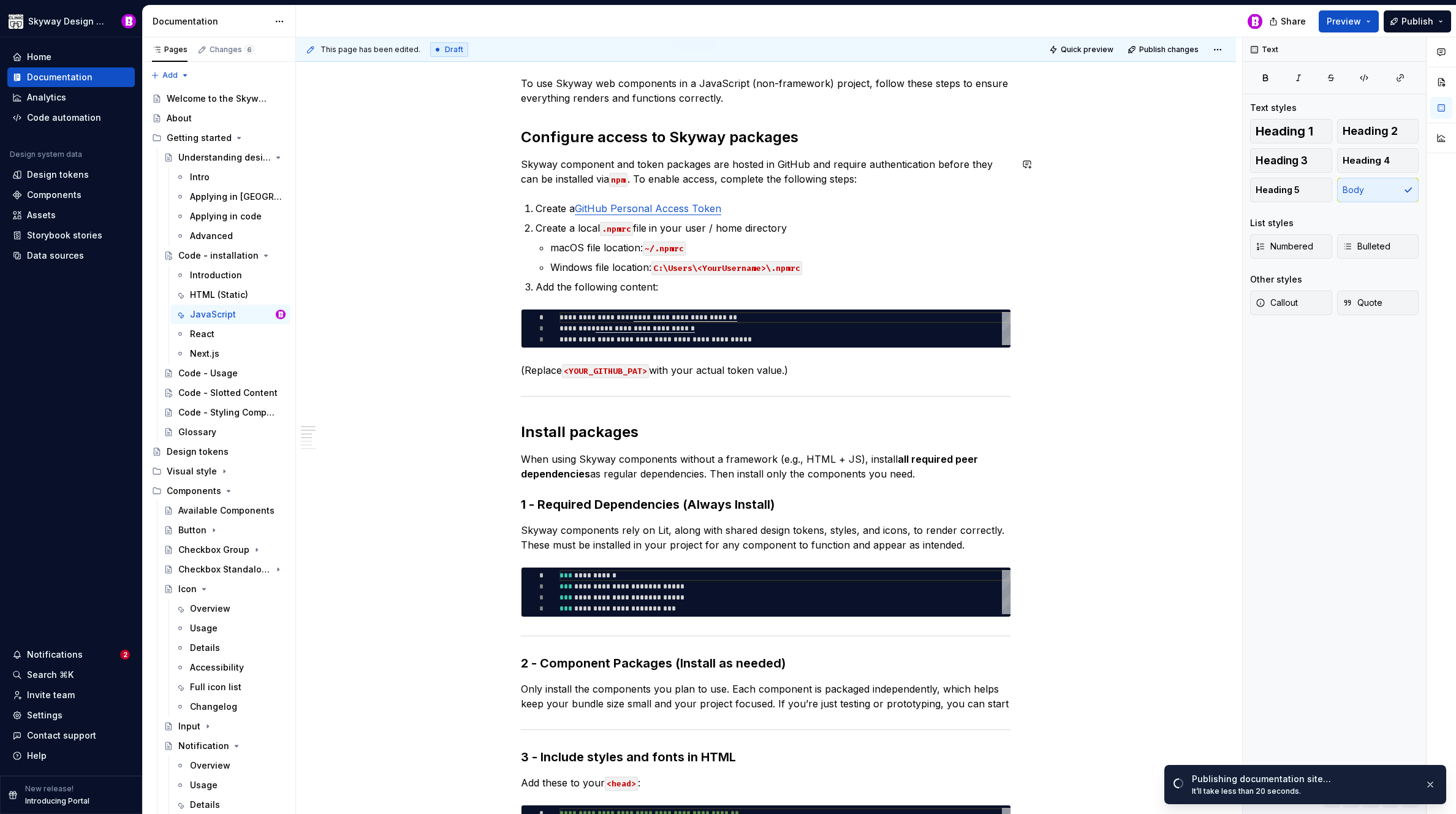
scroll to position [291, 0]
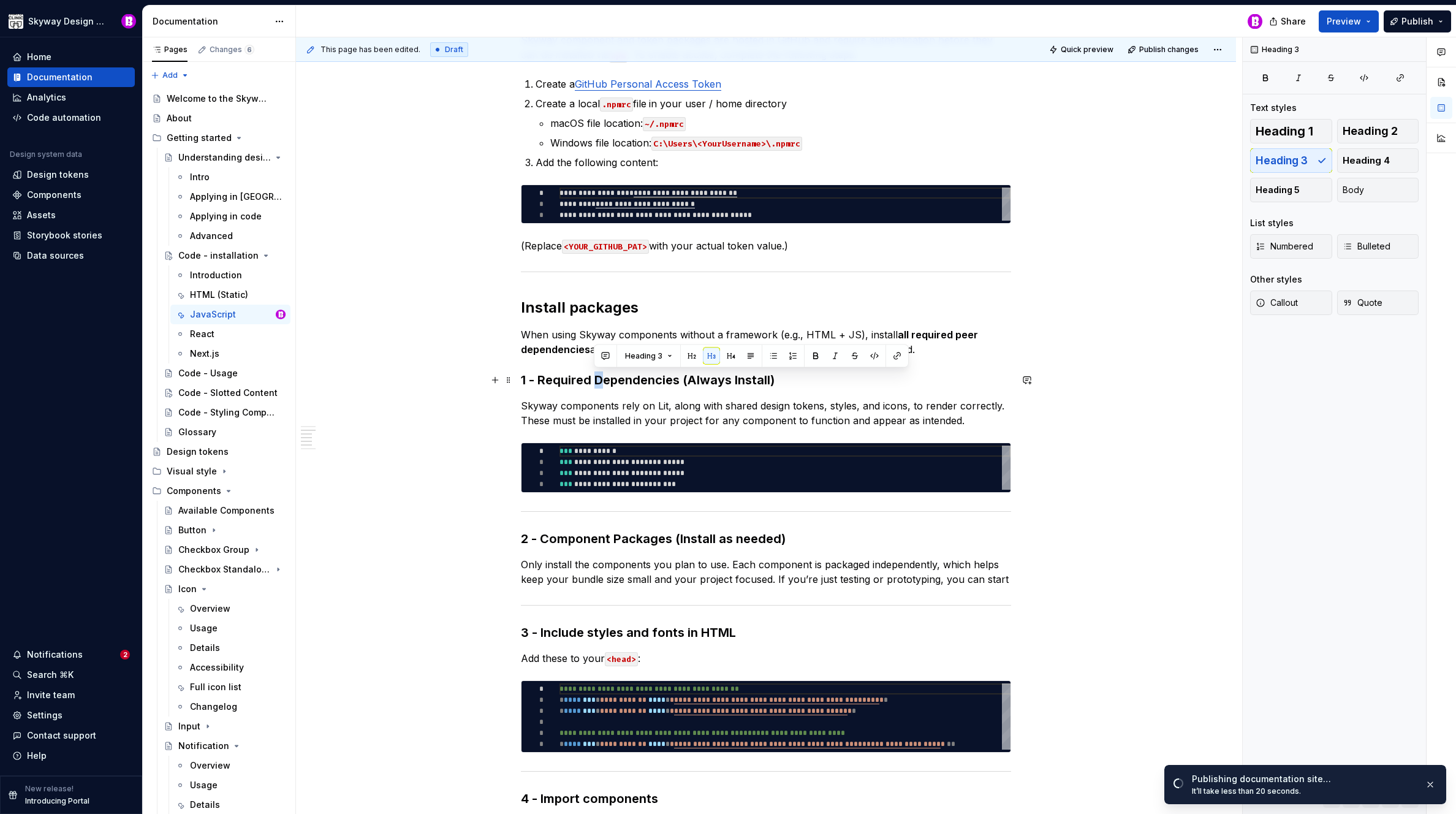
click at [597, 384] on h3 "1 - Required Dependencies (Always Install)" at bounding box center [765, 380] width 490 height 17
drag, startPoint x: 695, startPoint y: 382, endPoint x: 688, endPoint y: 382, distance: 7.0
click at [688, 382] on h3 "1 - Required dependencies (Always Install)" at bounding box center [765, 380] width 490 height 17
drag, startPoint x: 737, startPoint y: 382, endPoint x: 730, endPoint y: 381, distance: 7.1
click at [730, 381] on h3 "1 - Required dependencies (always Install)" at bounding box center [765, 380] width 490 height 17
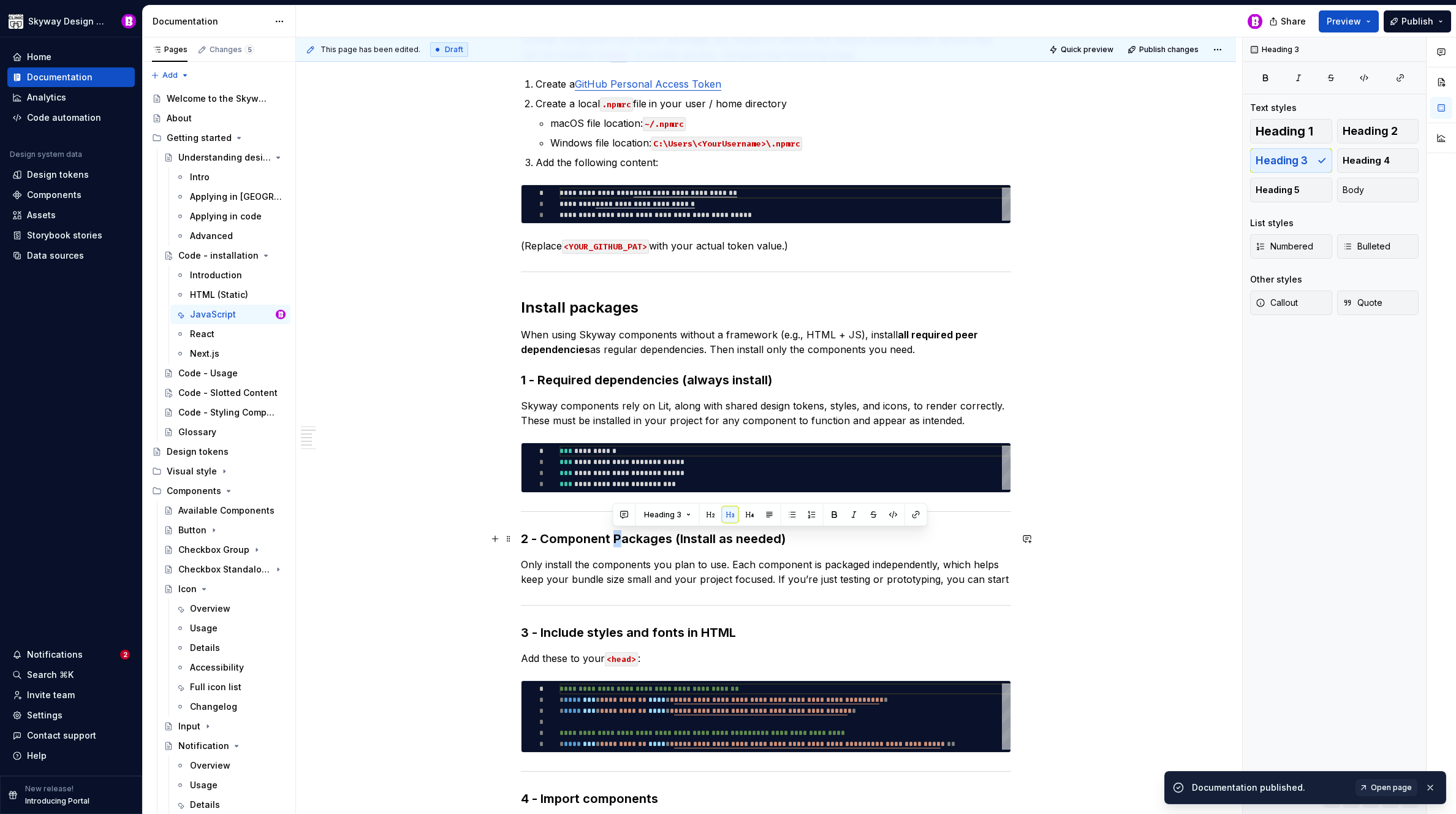
click at [615, 540] on h3 "2 - Component Packages (Install as needed)" at bounding box center [765, 539] width 490 height 17
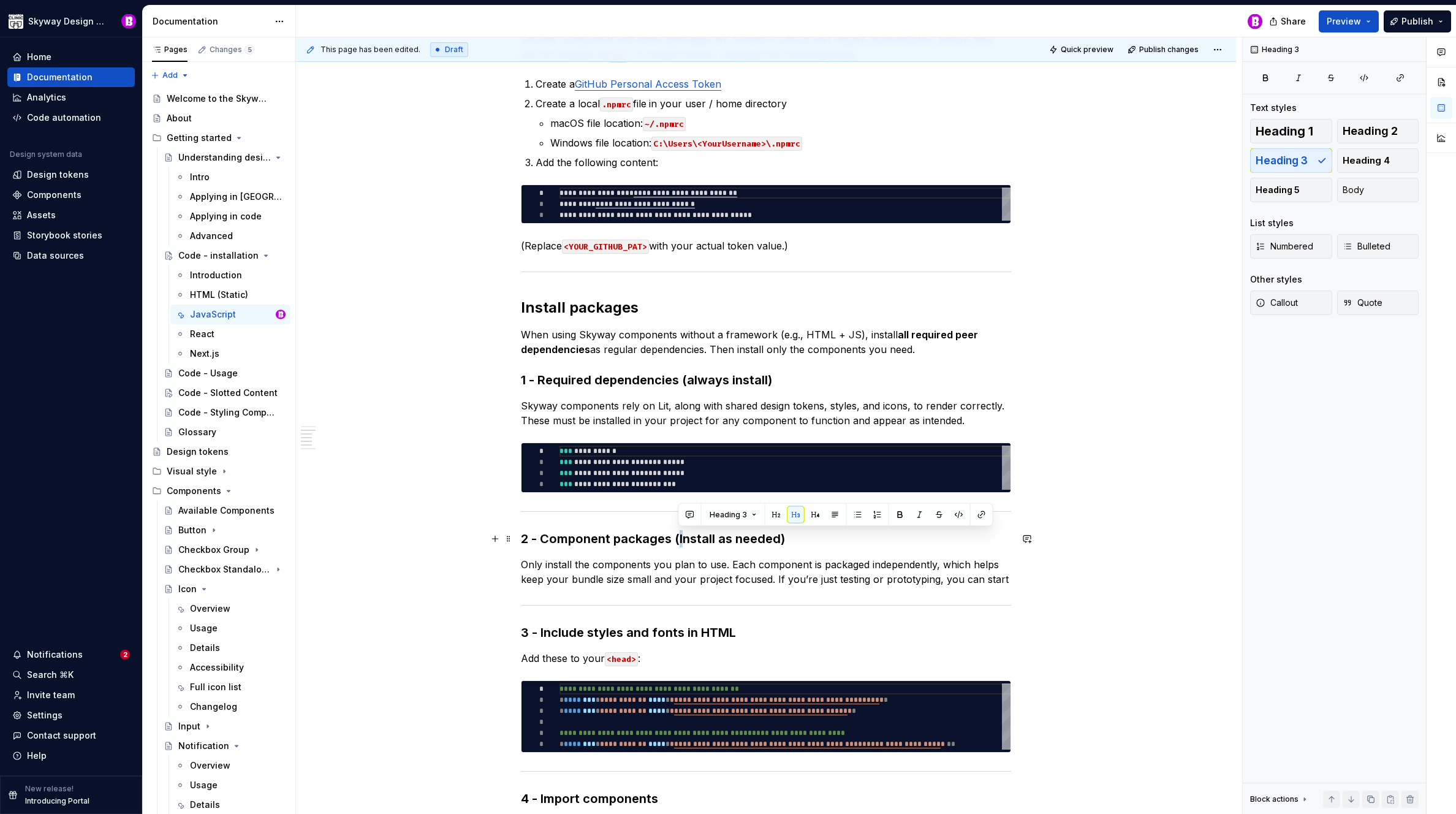
click at [679, 535] on h3 "2 - Component packages (Install as needed)" at bounding box center [765, 539] width 490 height 17
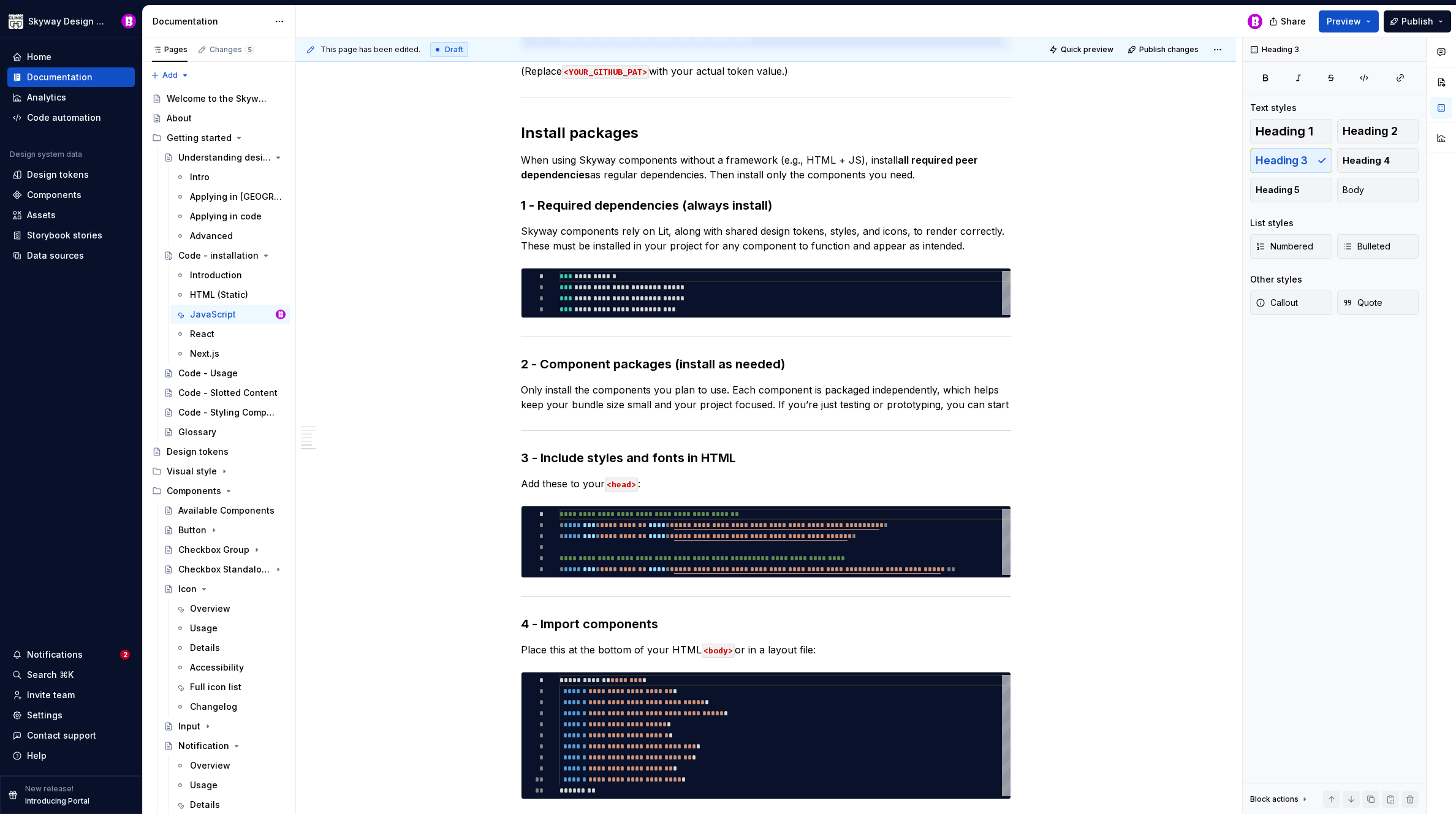
scroll to position [0, 0]
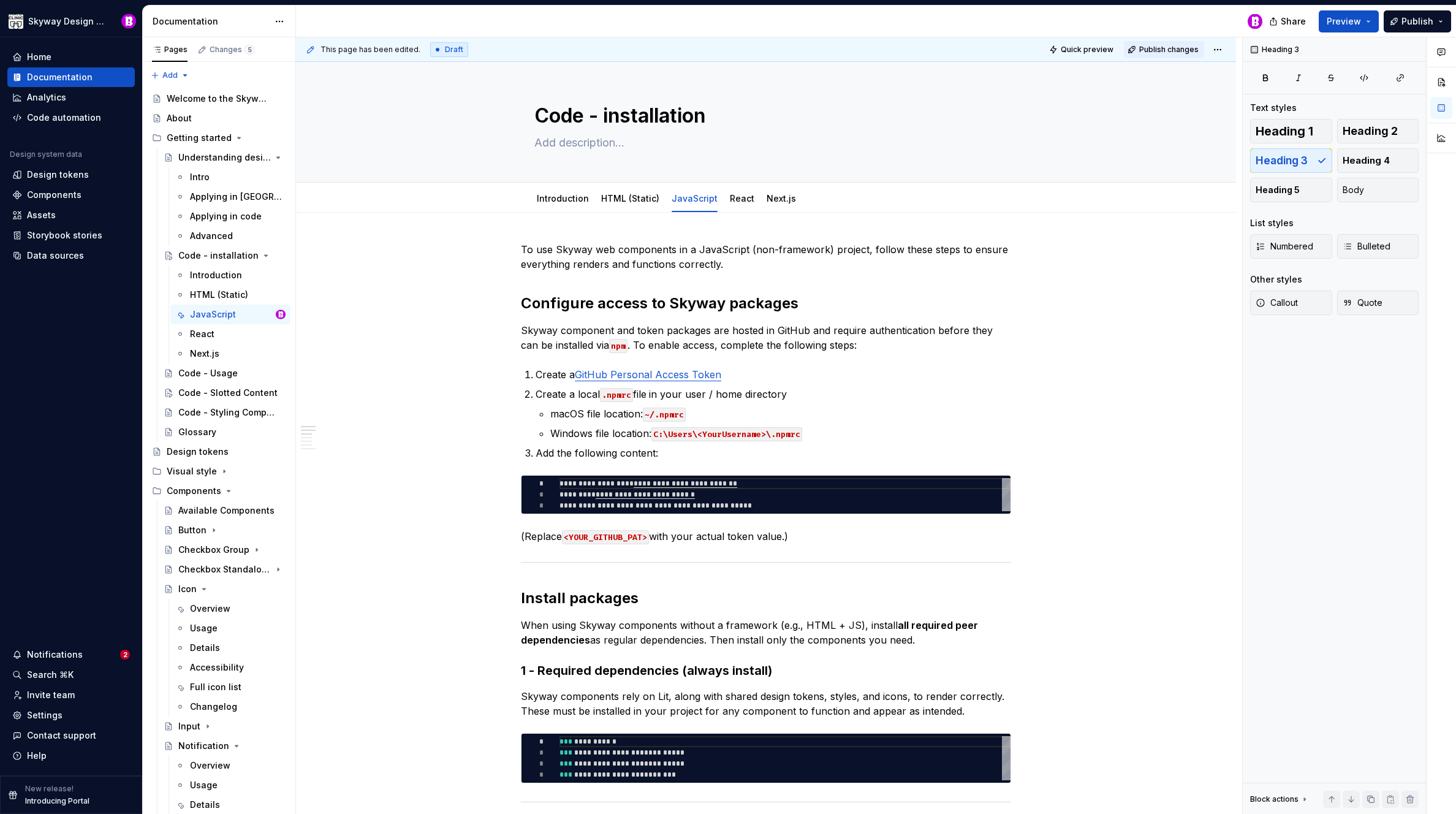
click at [1170, 55] on button "Publish changes" at bounding box center [1164, 50] width 80 height 17
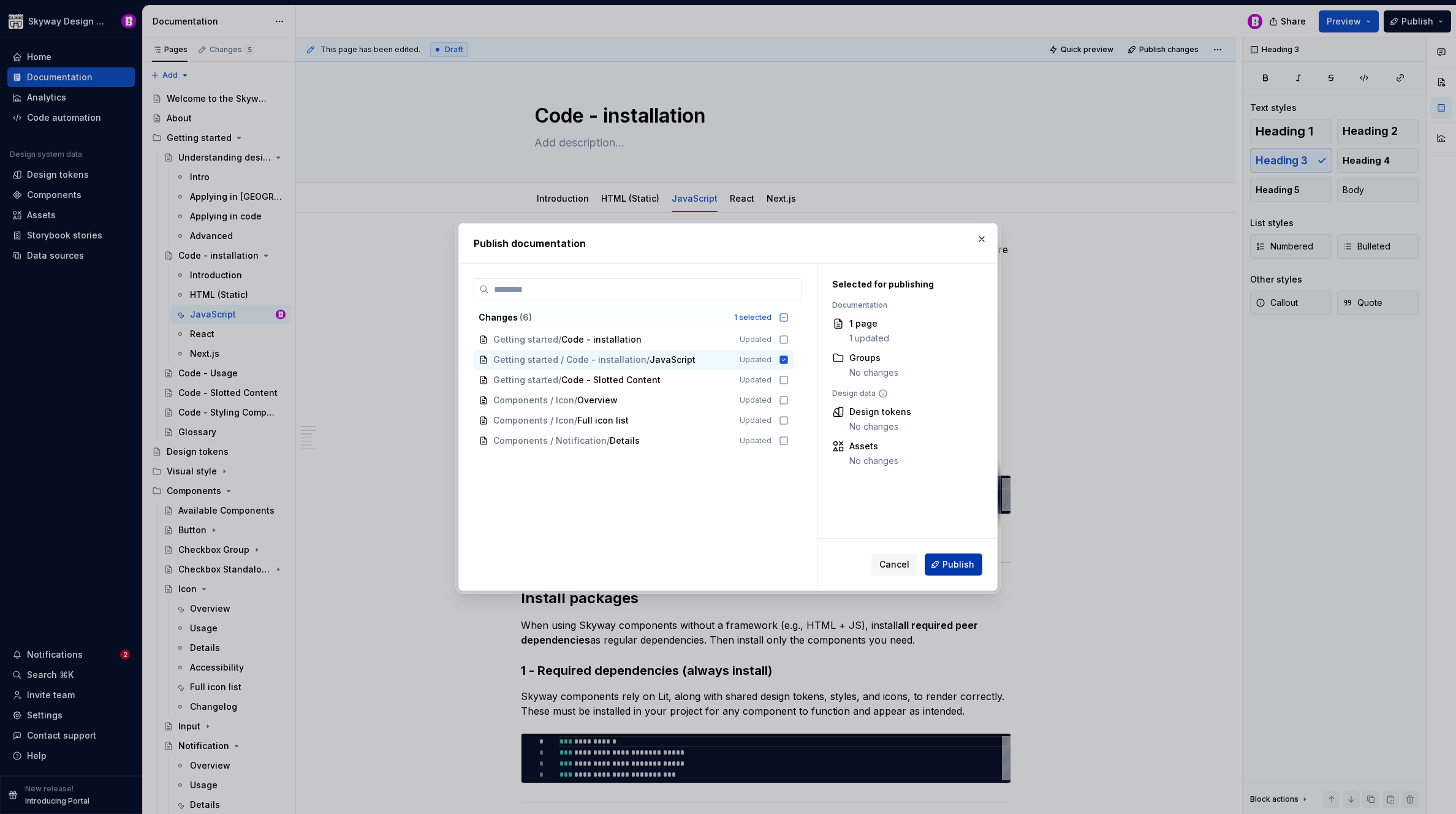
click at [966, 563] on span "Publish" at bounding box center [959, 564] width 32 height 12
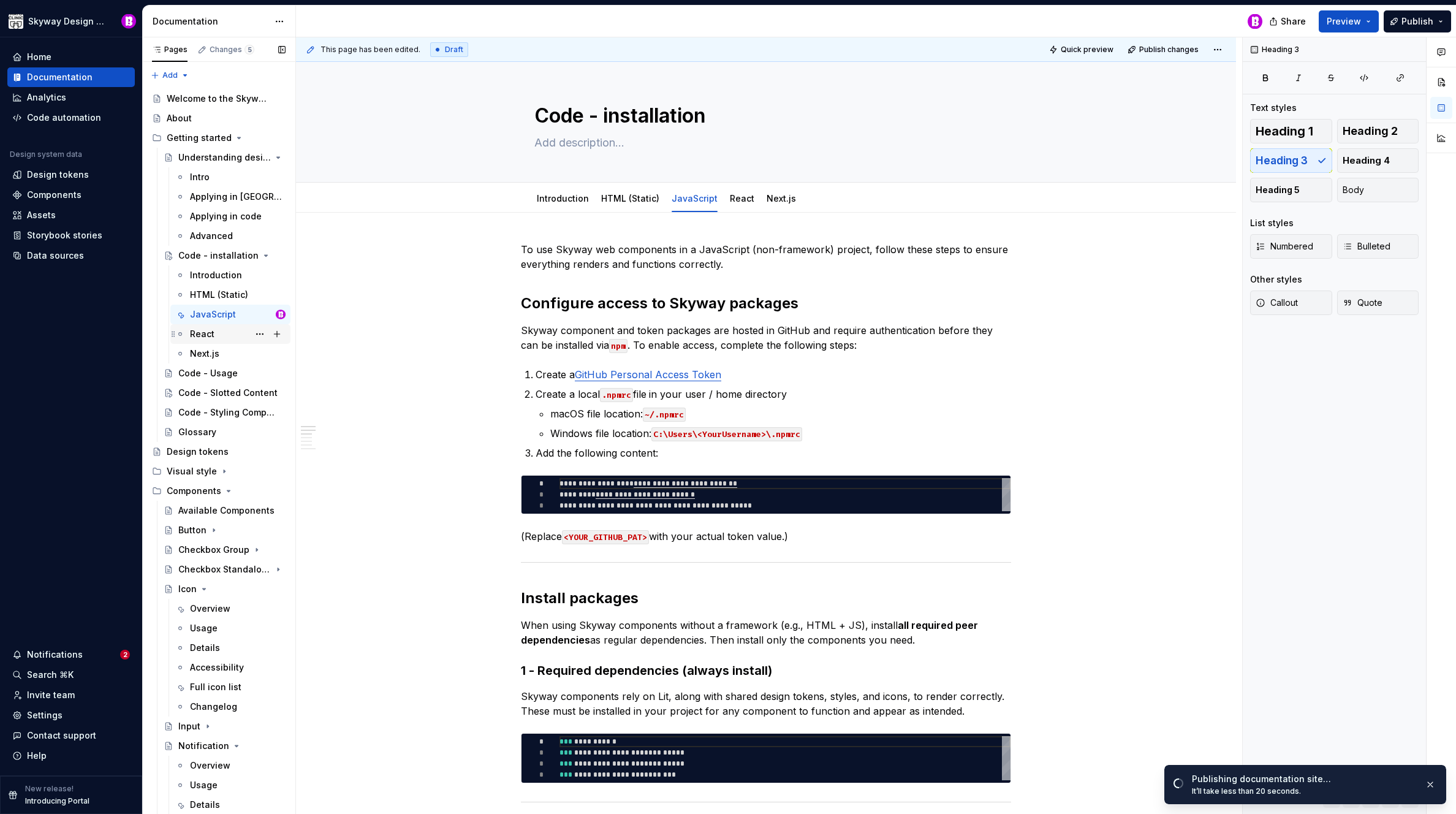
click at [198, 330] on div "React" at bounding box center [202, 334] width 25 height 12
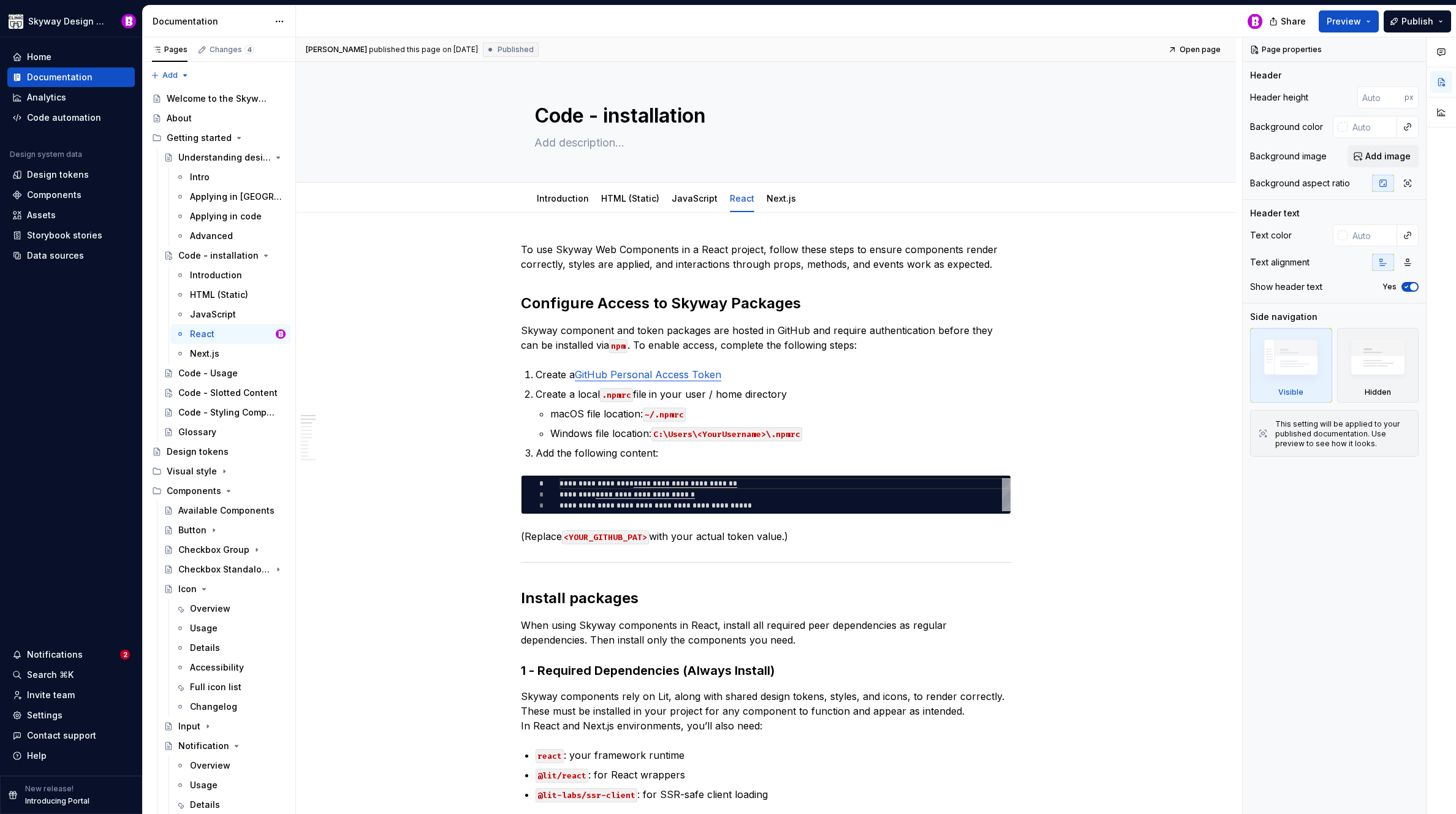
type textarea "*"
